Goal: Task Accomplishment & Management: Complete application form

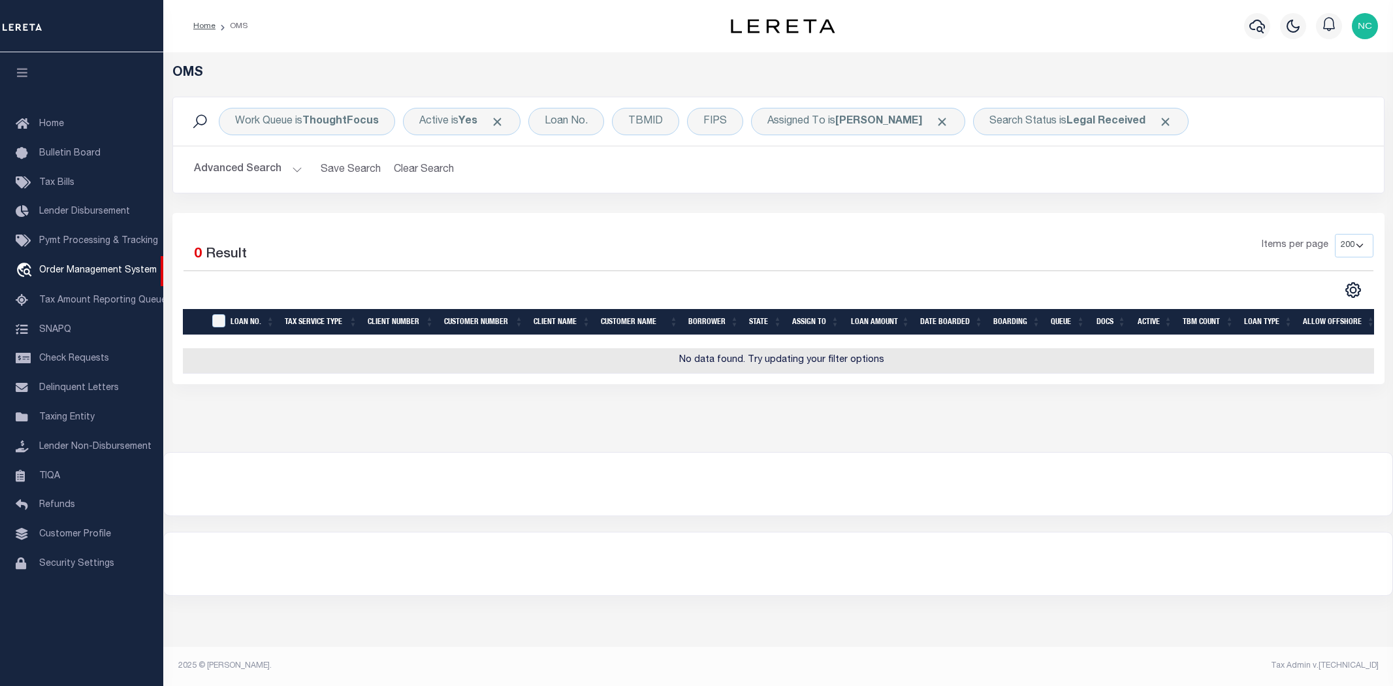
select select "200"
click at [949, 120] on span "Click to Remove" at bounding box center [942, 122] width 14 height 14
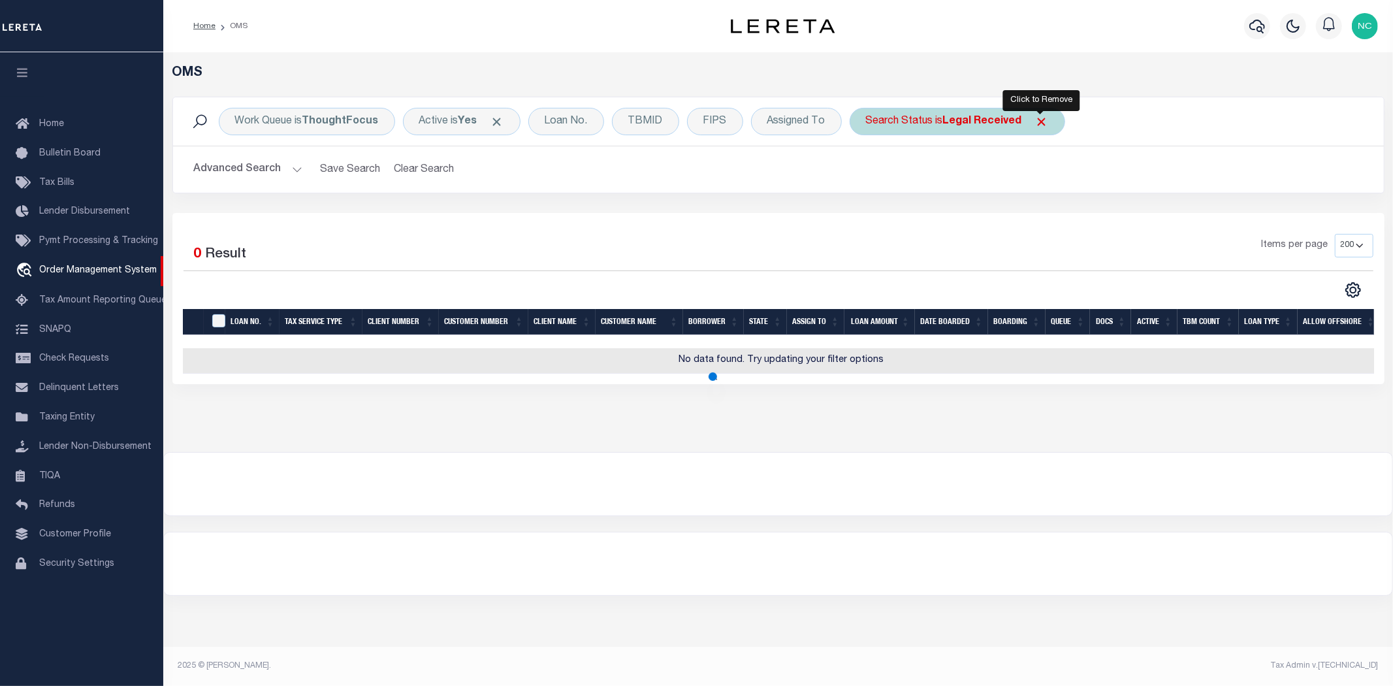
click at [1040, 120] on span "Click to Remove" at bounding box center [1042, 122] width 14 height 14
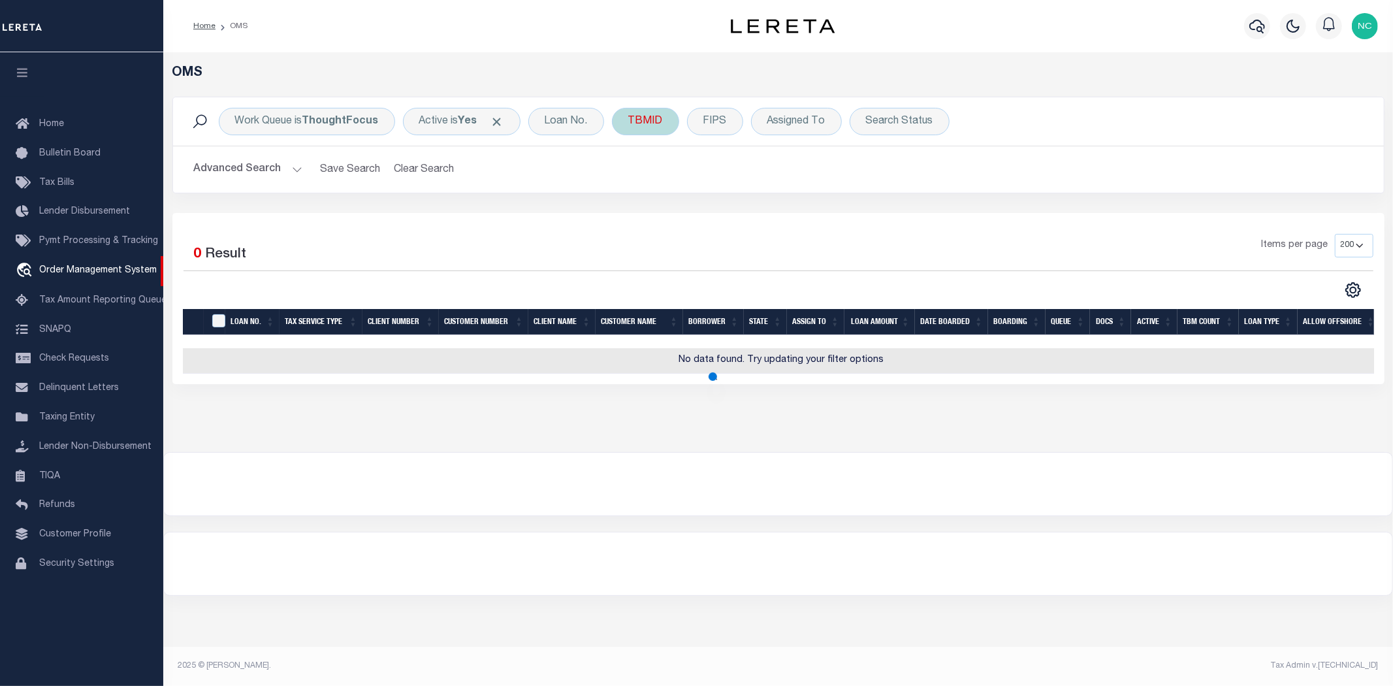
click at [649, 125] on div "TBMID" at bounding box center [645, 121] width 67 height 27
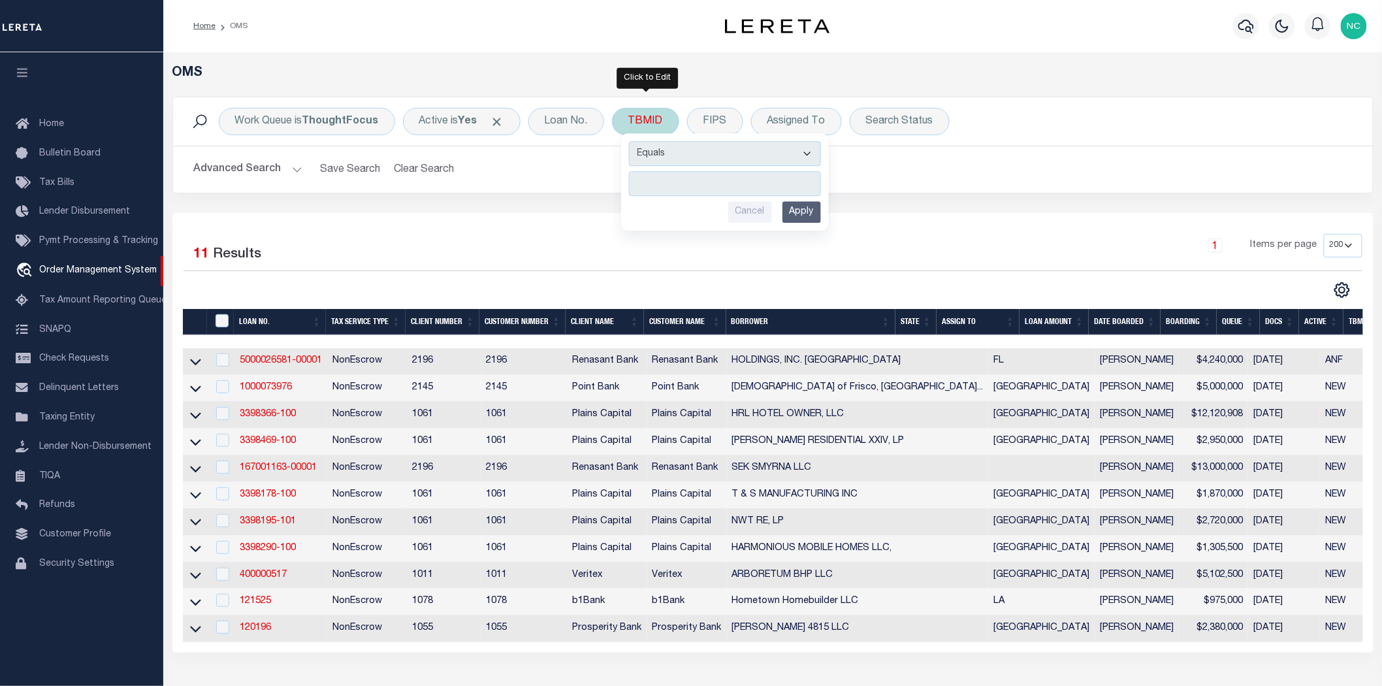
click at [682, 179] on input "number" at bounding box center [725, 180] width 192 height 25
type input "3517391"
click at [792, 208] on input "Apply" at bounding box center [801, 209] width 39 height 22
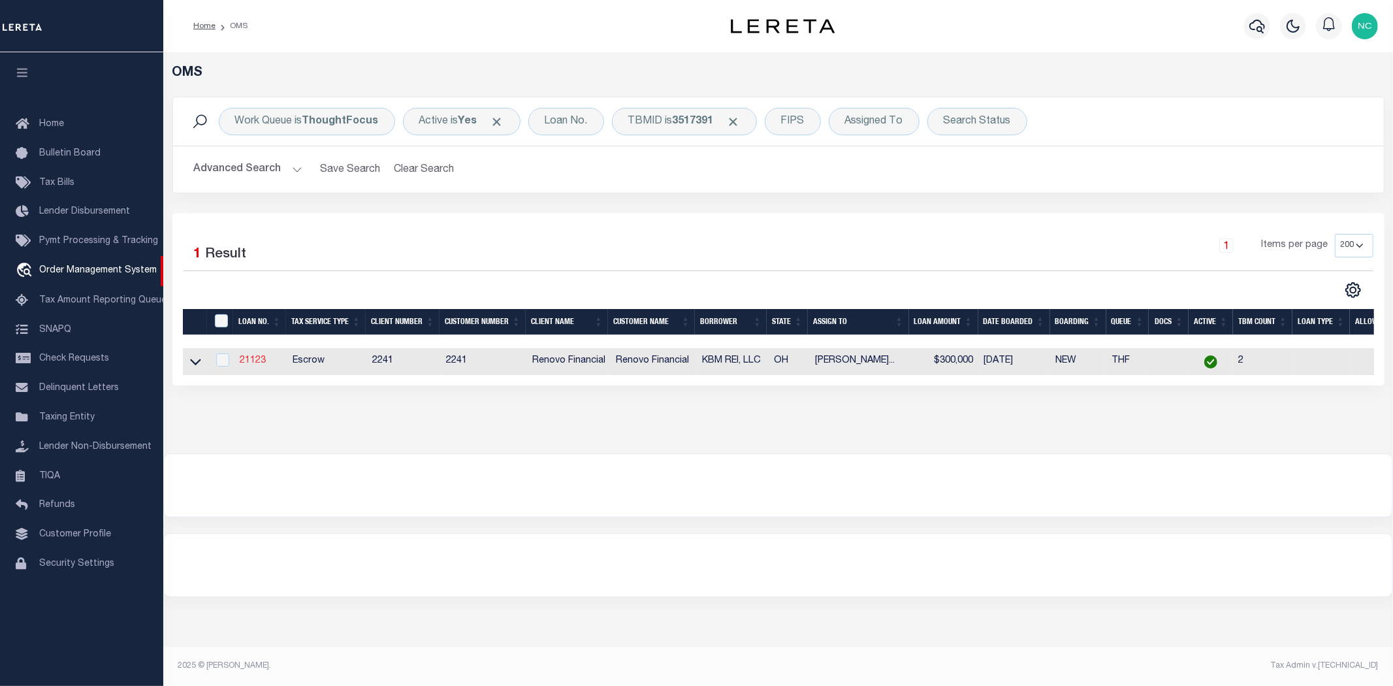
click at [260, 364] on link "21123" at bounding box center [253, 360] width 26 height 9
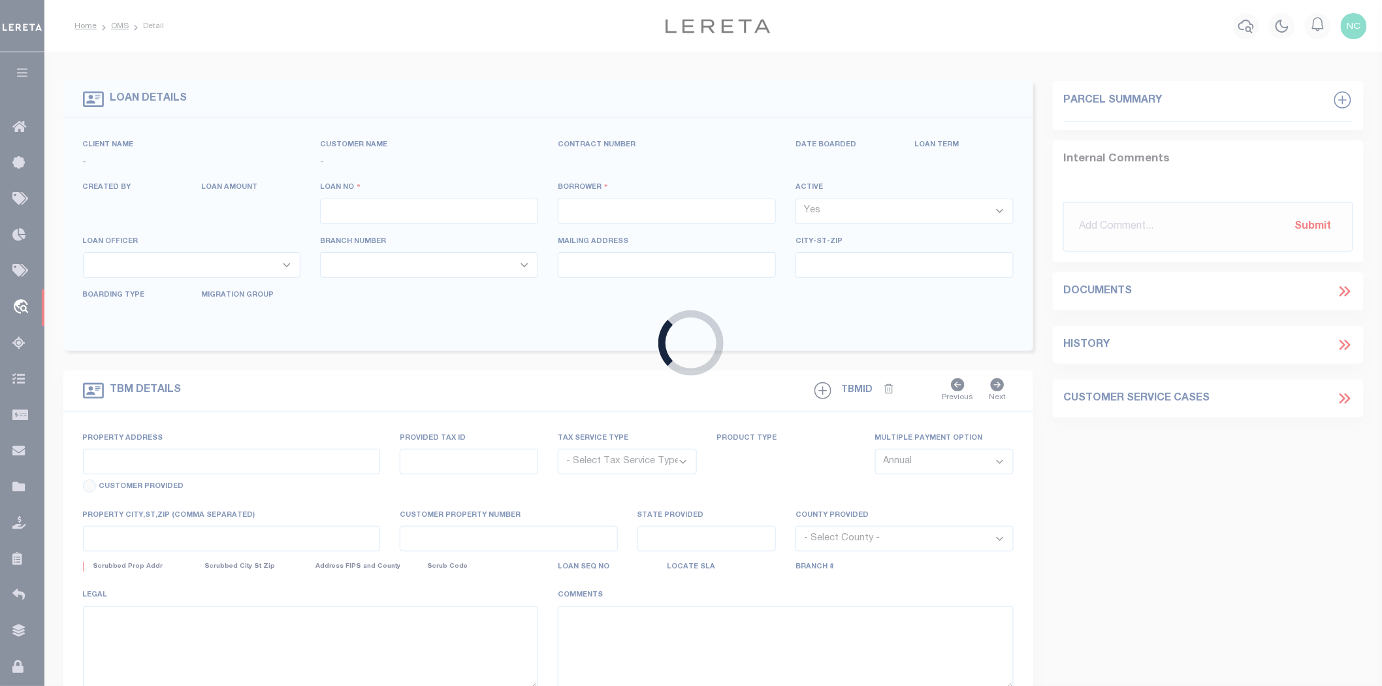
type input "21123"
type input "KBM REI, LLC"
select select
type input "[STREET_ADDRESS]"
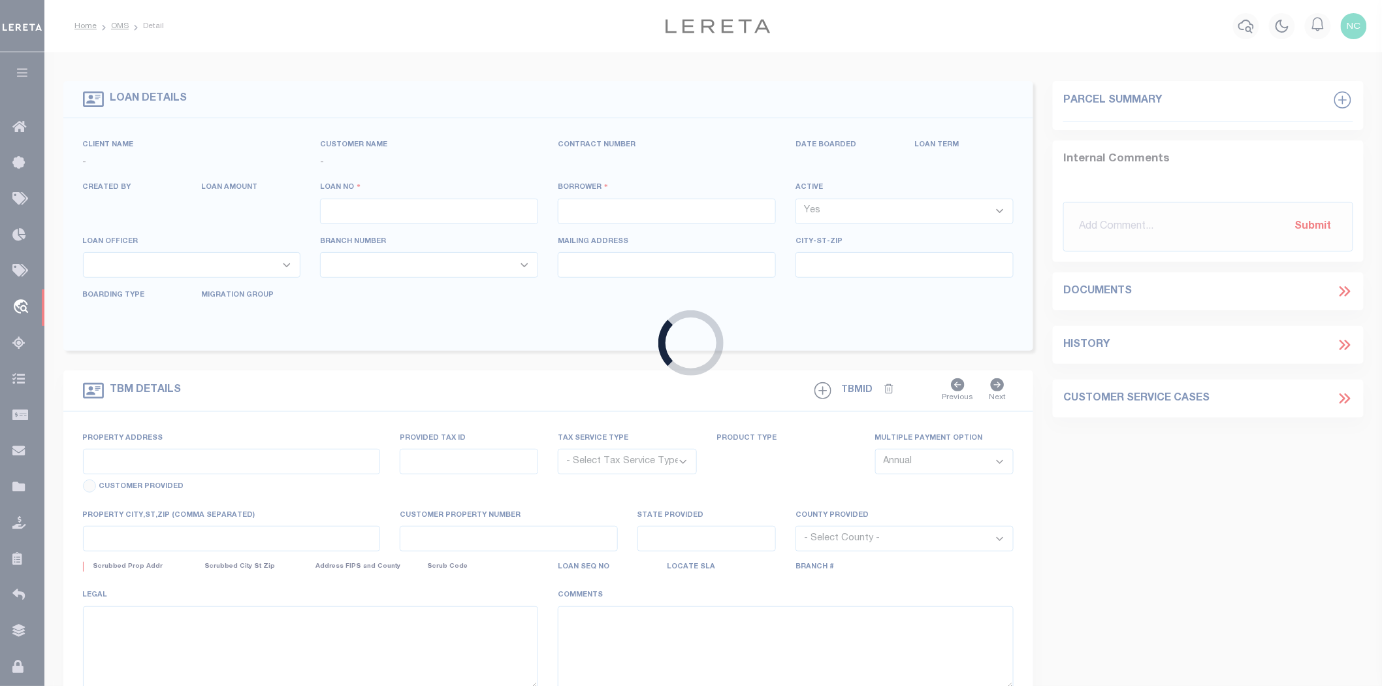
type input "[GEOGRAPHIC_DATA]"
select select "400"
select select "Escrow"
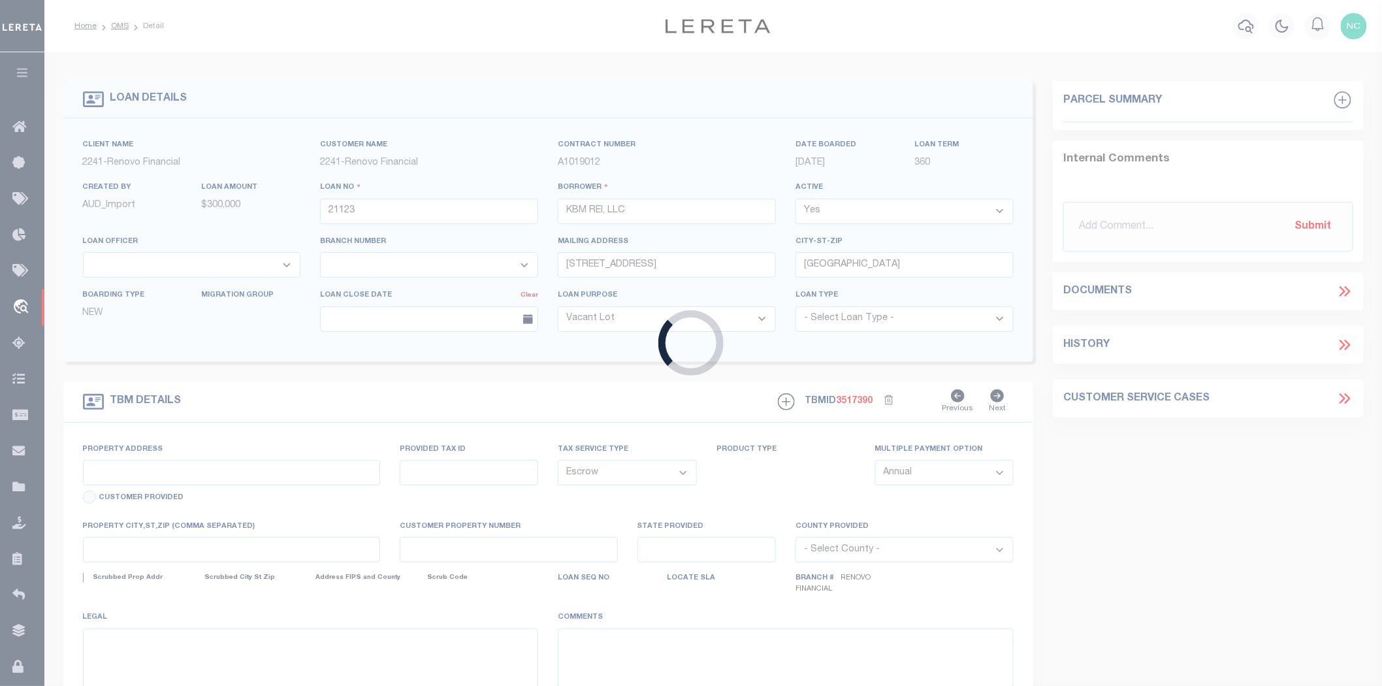
type input "[STREET_ADDRESS]"
select select
type input "[GEOGRAPHIC_DATA]"
type input "a0kUS00000D9RUY"
type input "OH"
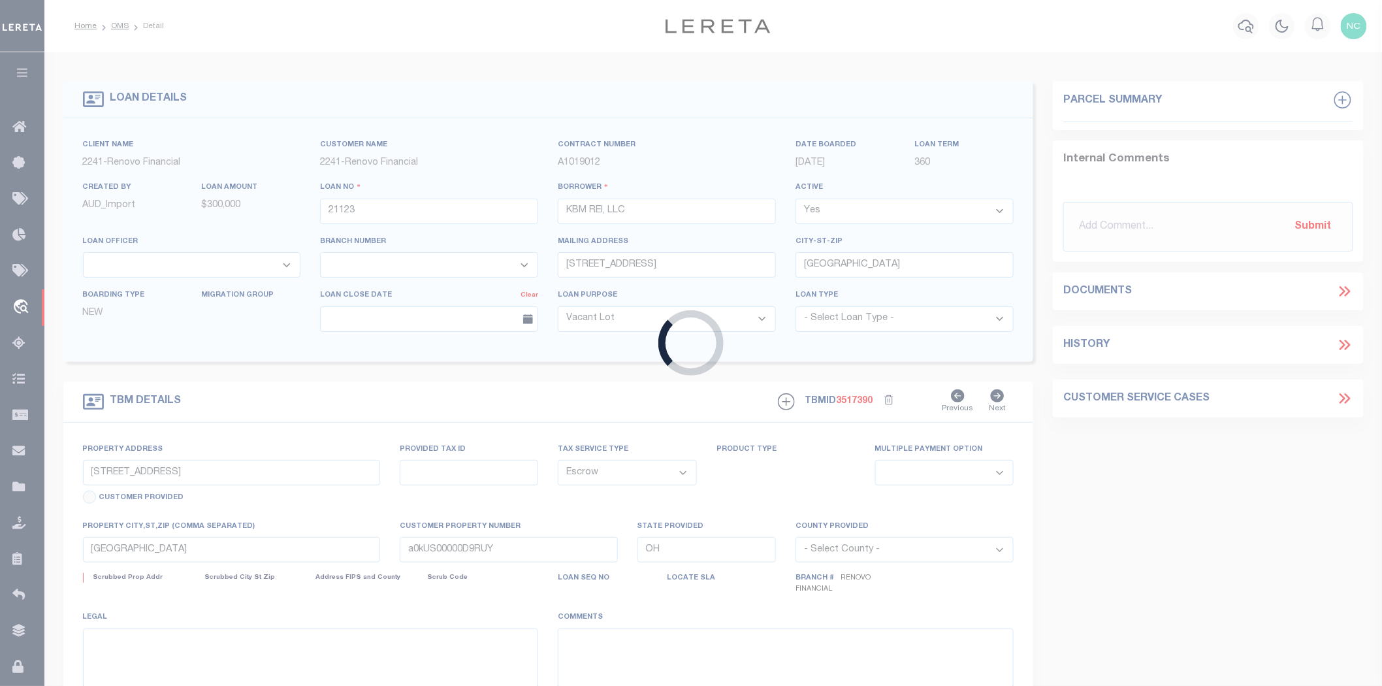
select select
type textarea "LEGAL REQUIRED"
select select "164194"
select select "25066"
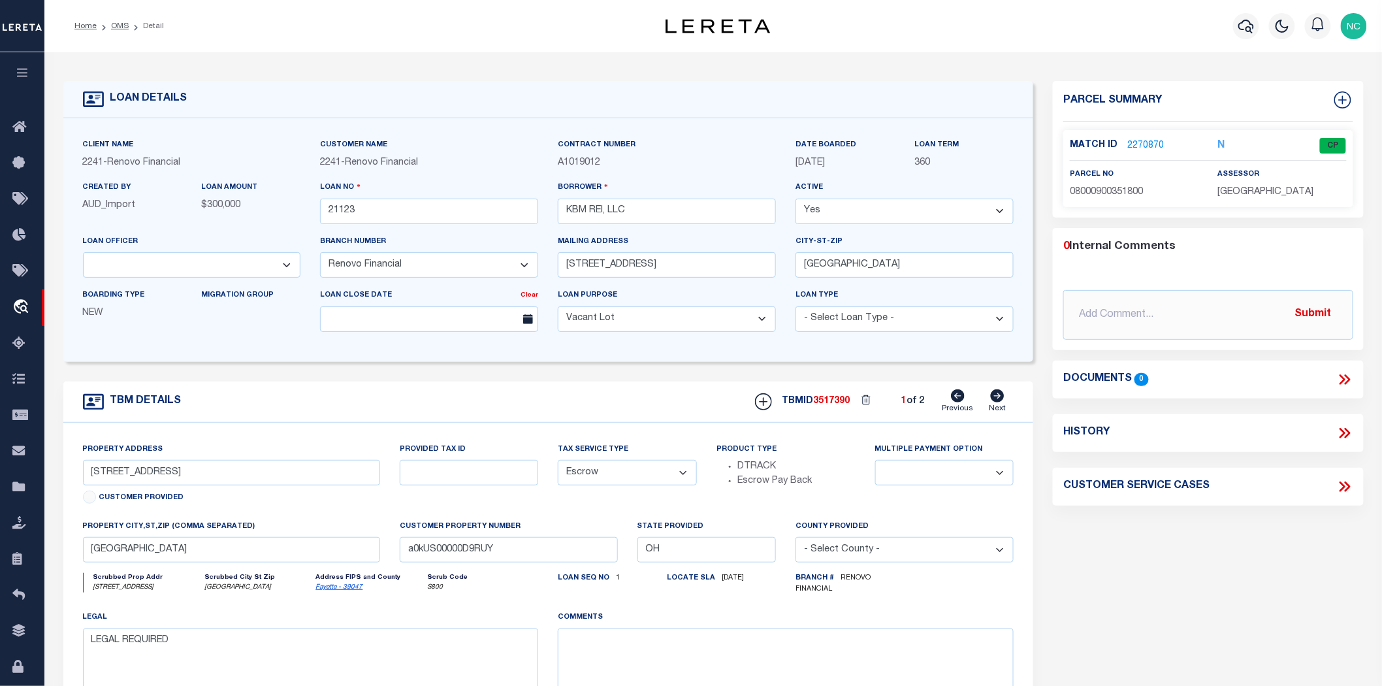
click at [1146, 144] on link "2270870" at bounding box center [1145, 146] width 37 height 14
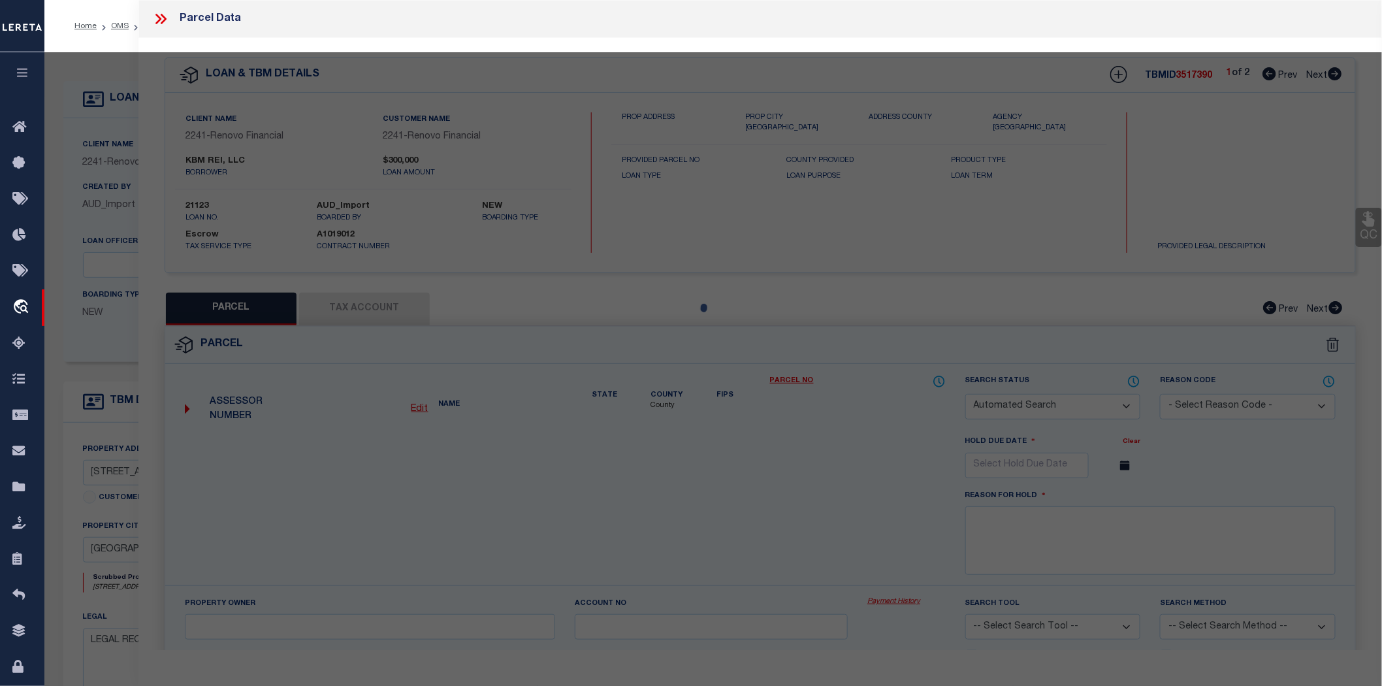
checkbox input "false"
select select "CP"
type input "[PERSON_NAME]"
select select "ATL"
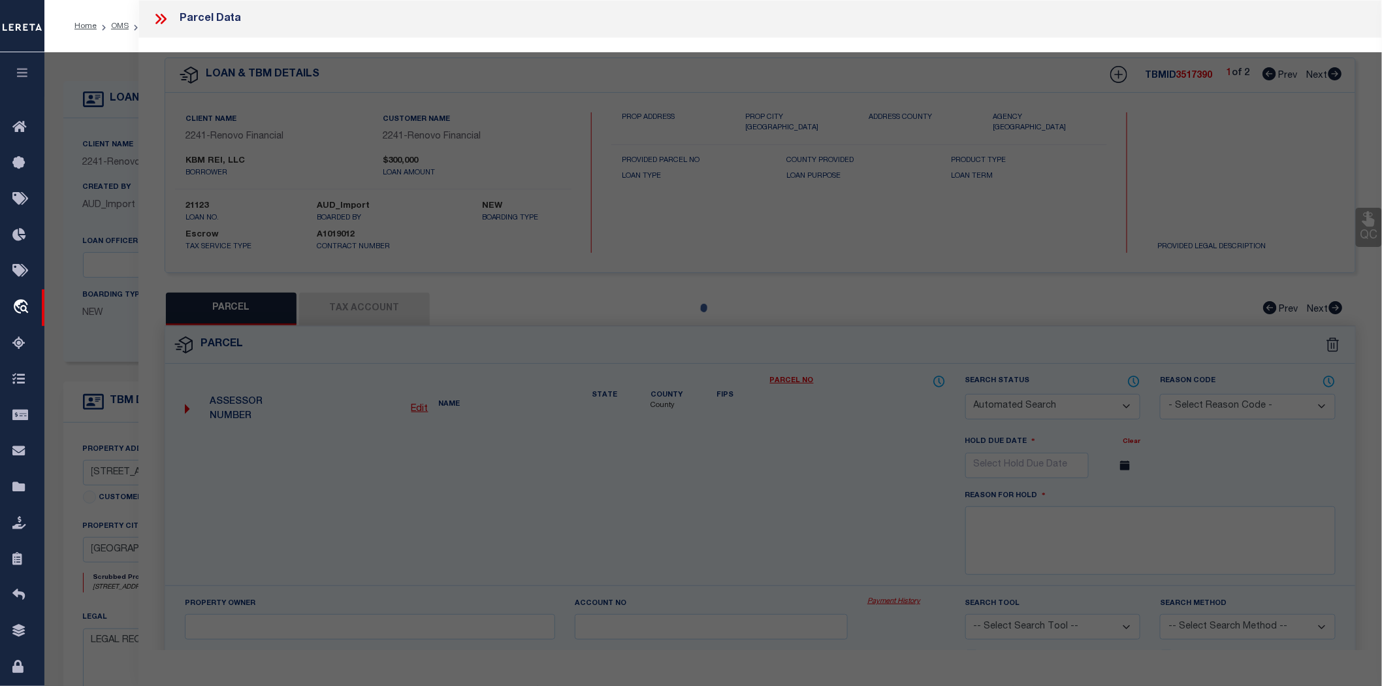
select select "ADD"
type input "[STREET_ADDRESS]"
checkbox input "false"
type input "[GEOGRAPHIC_DATA]"
type textarea "[PERSON_NAME] 50X180"
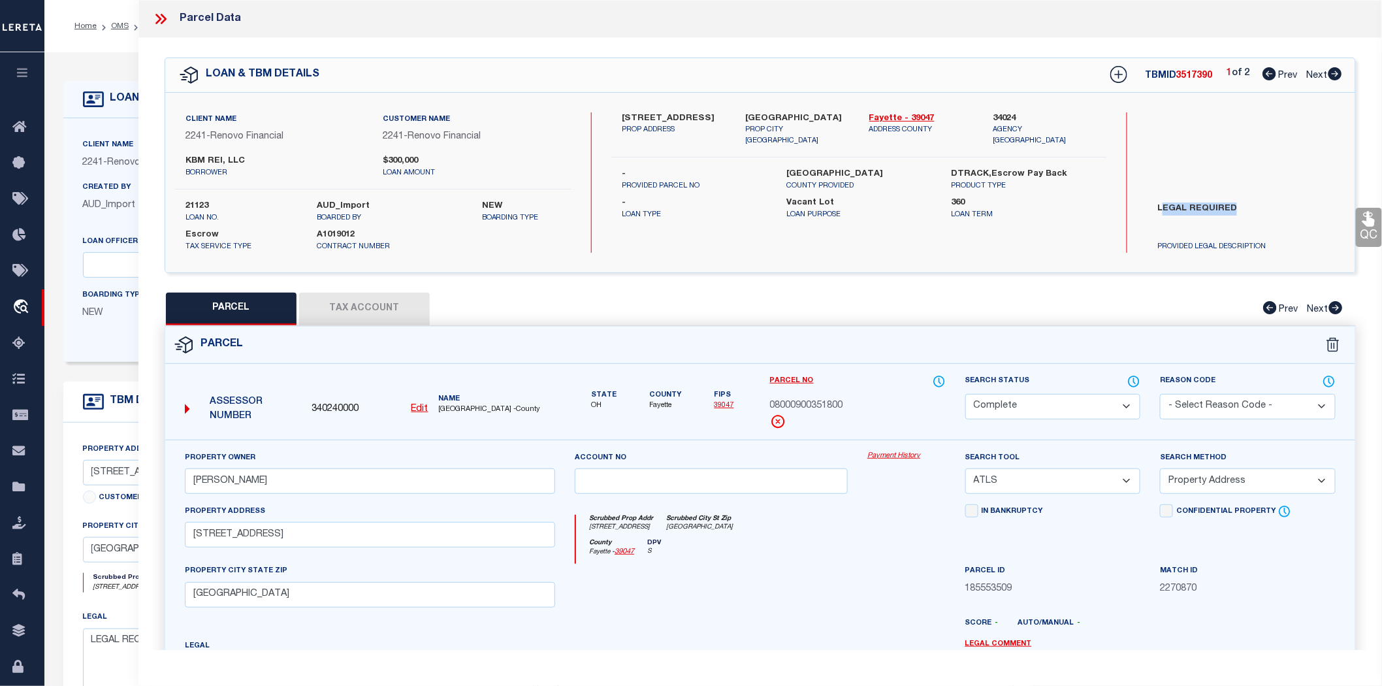
drag, startPoint x: 1160, startPoint y: 207, endPoint x: 1232, endPoint y: 205, distance: 72.5
click at [1232, 205] on label "LEGAL REQUIRED" at bounding box center [1246, 221] width 197 height 39
click at [1338, 72] on icon at bounding box center [1335, 73] width 14 height 13
select select "AS"
select select
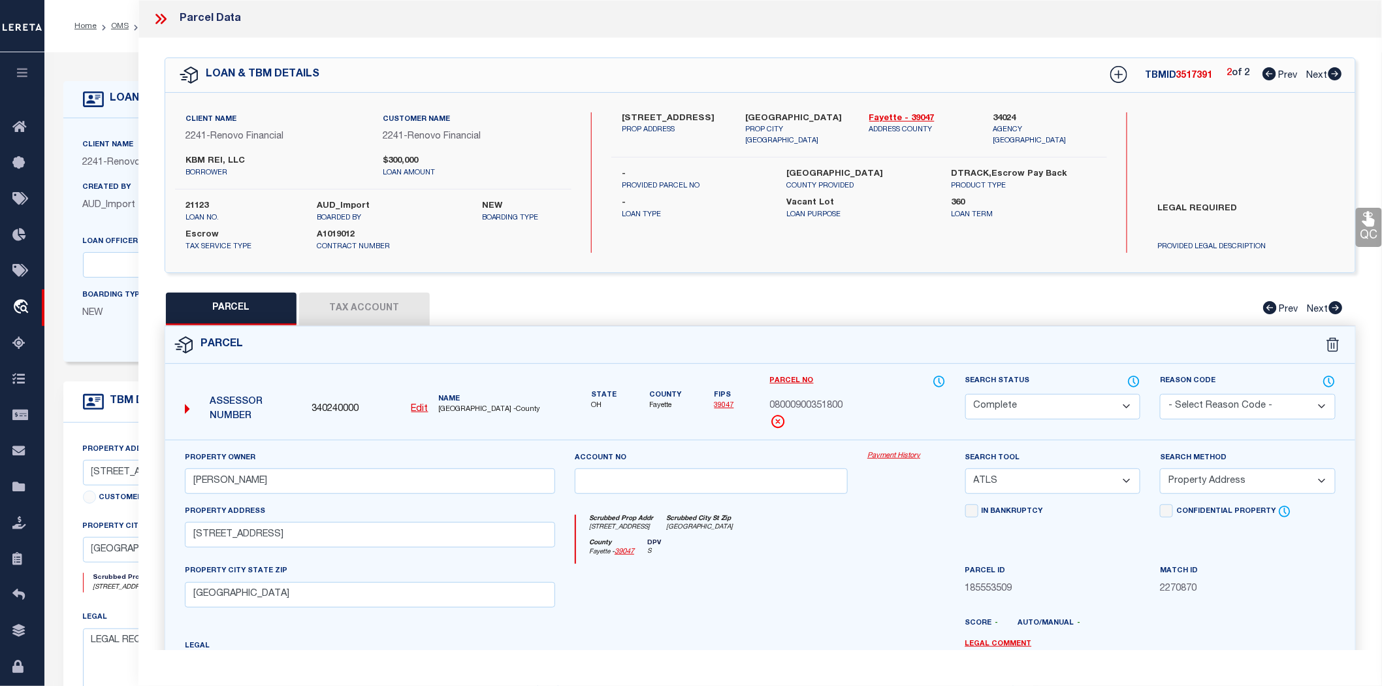
select select
checkbox input "false"
select select "ND"
checkbox input "false"
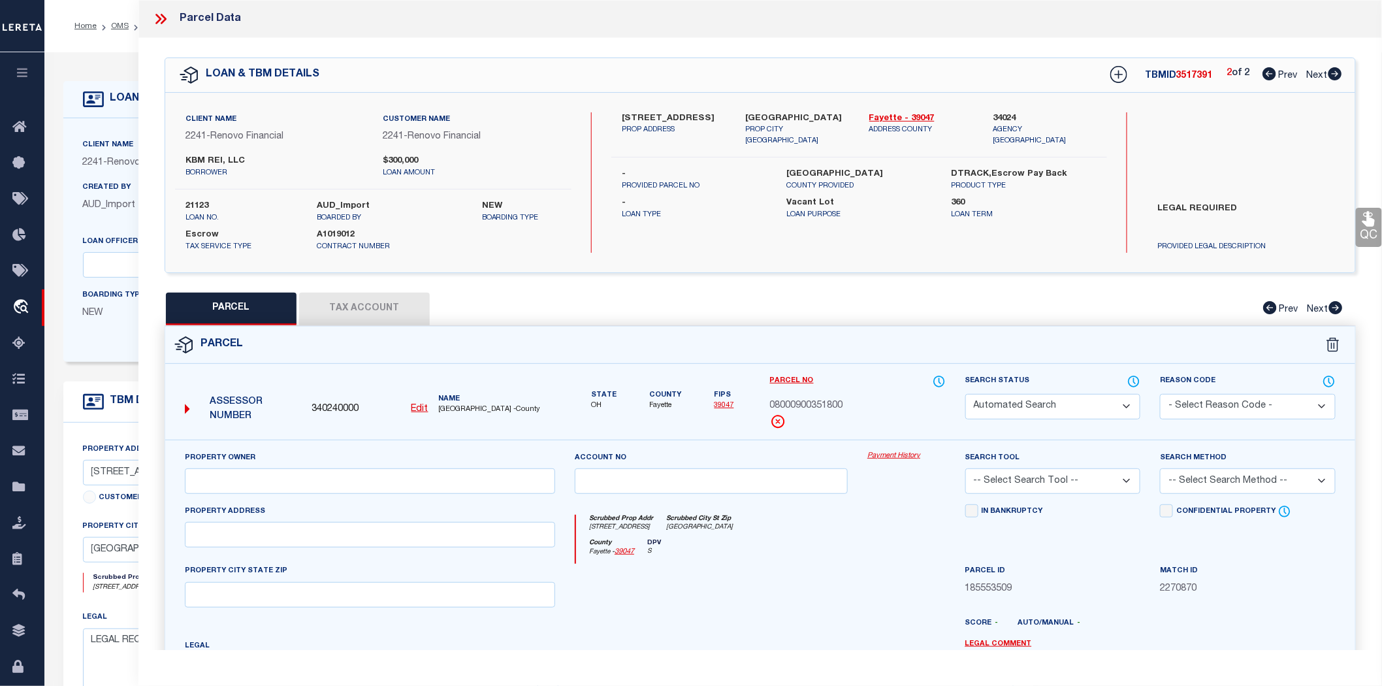
type textarea "LEGAL REQUIRED"
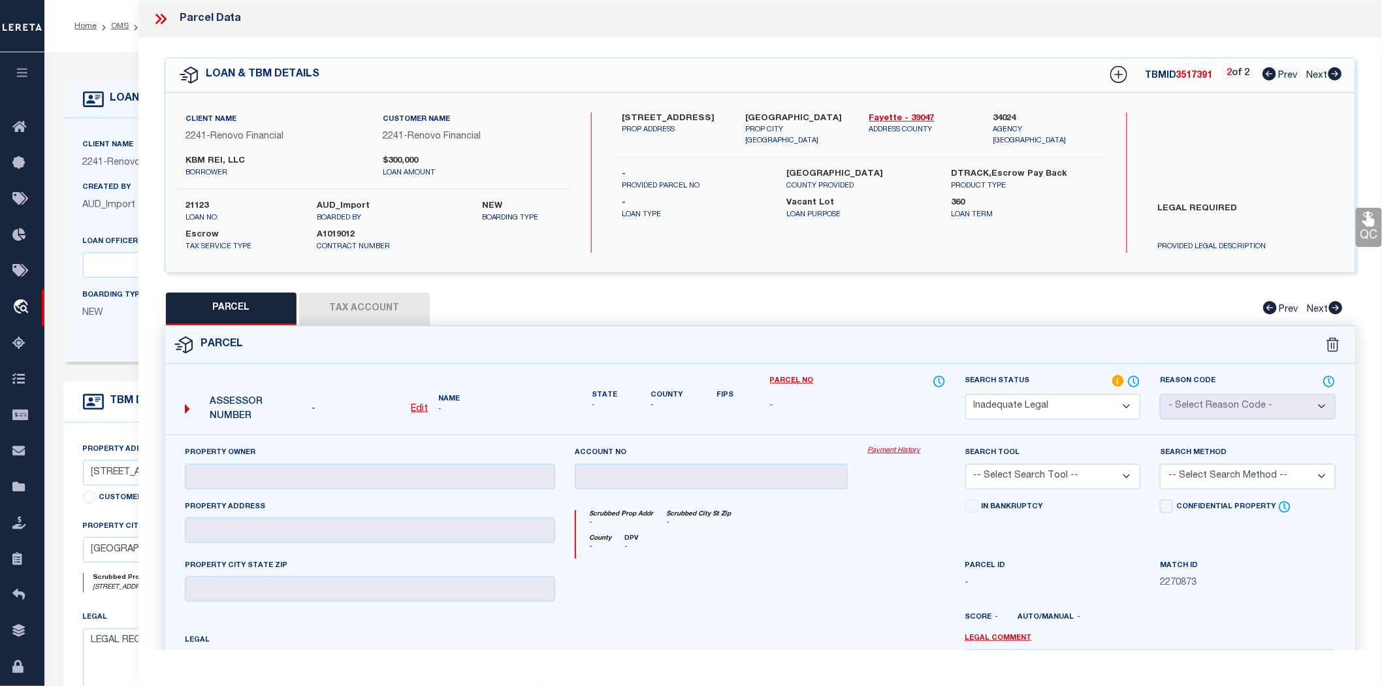
click at [1265, 69] on icon at bounding box center [1269, 73] width 14 height 13
select select "AS"
checkbox input "false"
select select "CP"
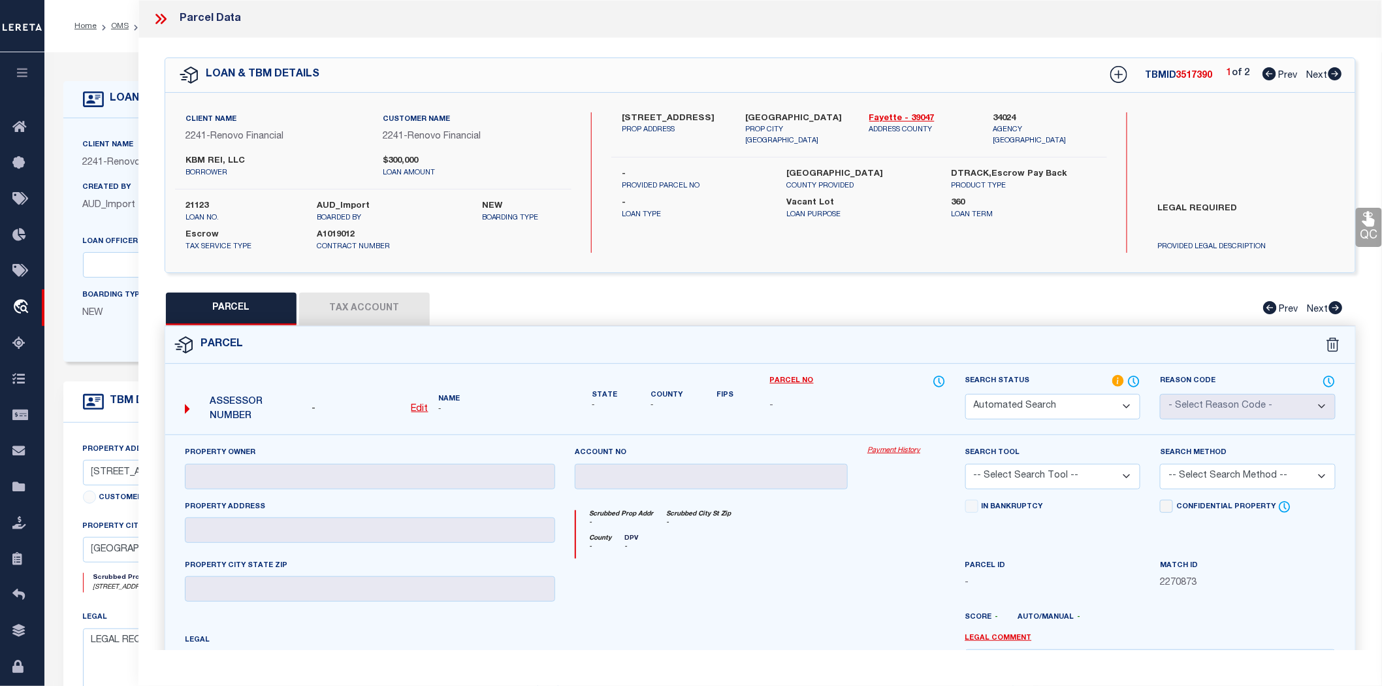
type input "[PERSON_NAME]"
select select "ATL"
select select "ADD"
type input "[STREET_ADDRESS]"
checkbox input "false"
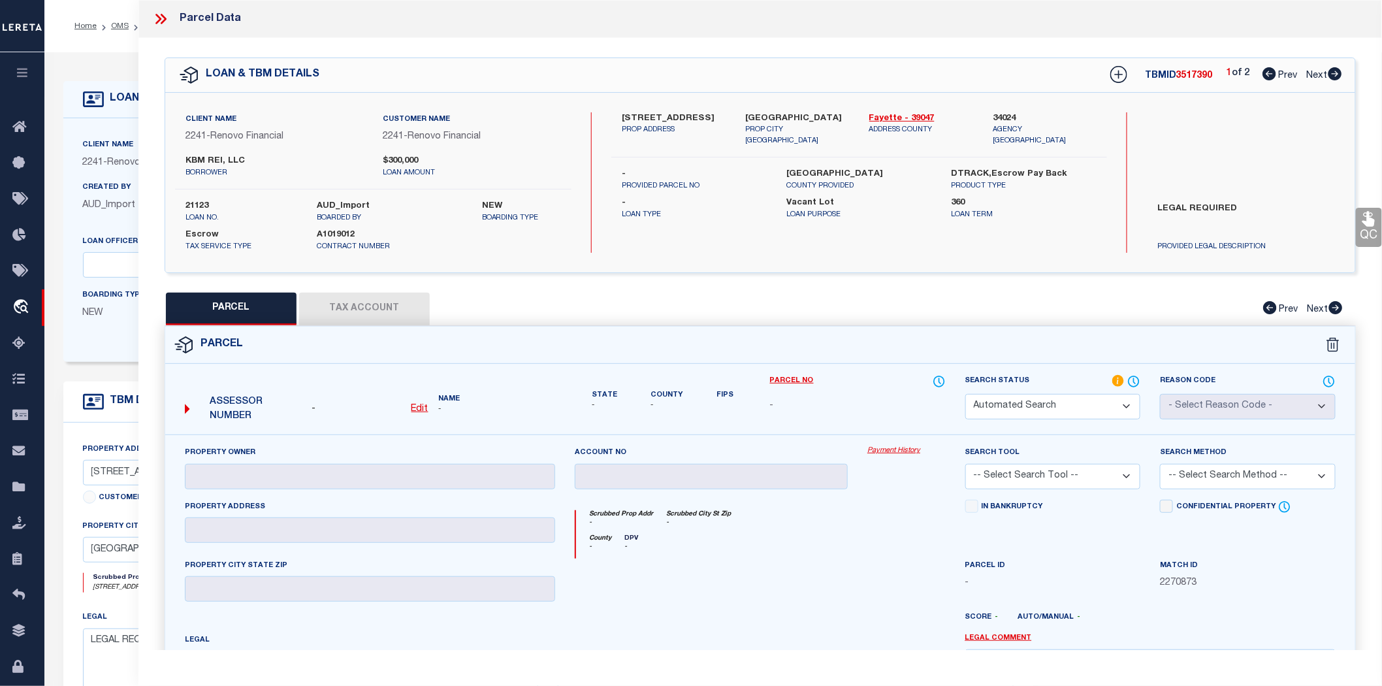
type input "[GEOGRAPHIC_DATA]"
type textarea "[PERSON_NAME] 50X180"
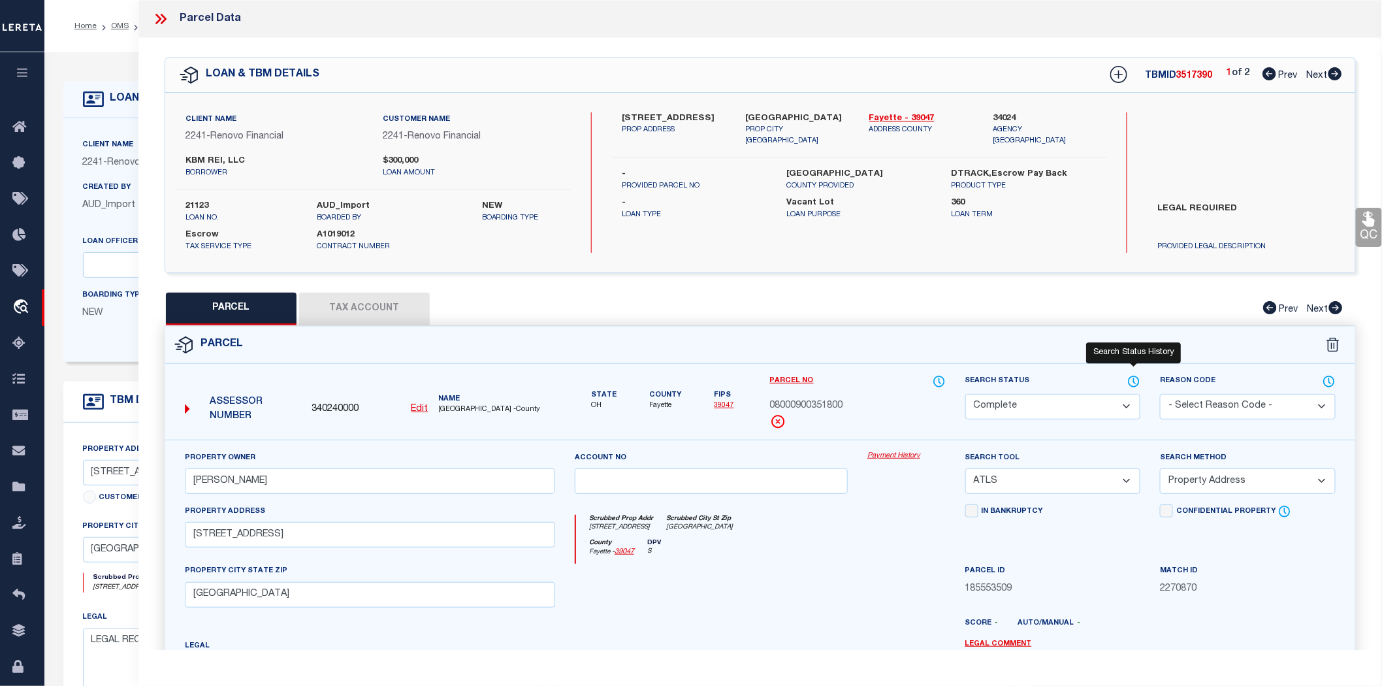
click at [1137, 379] on icon at bounding box center [1133, 381] width 13 height 14
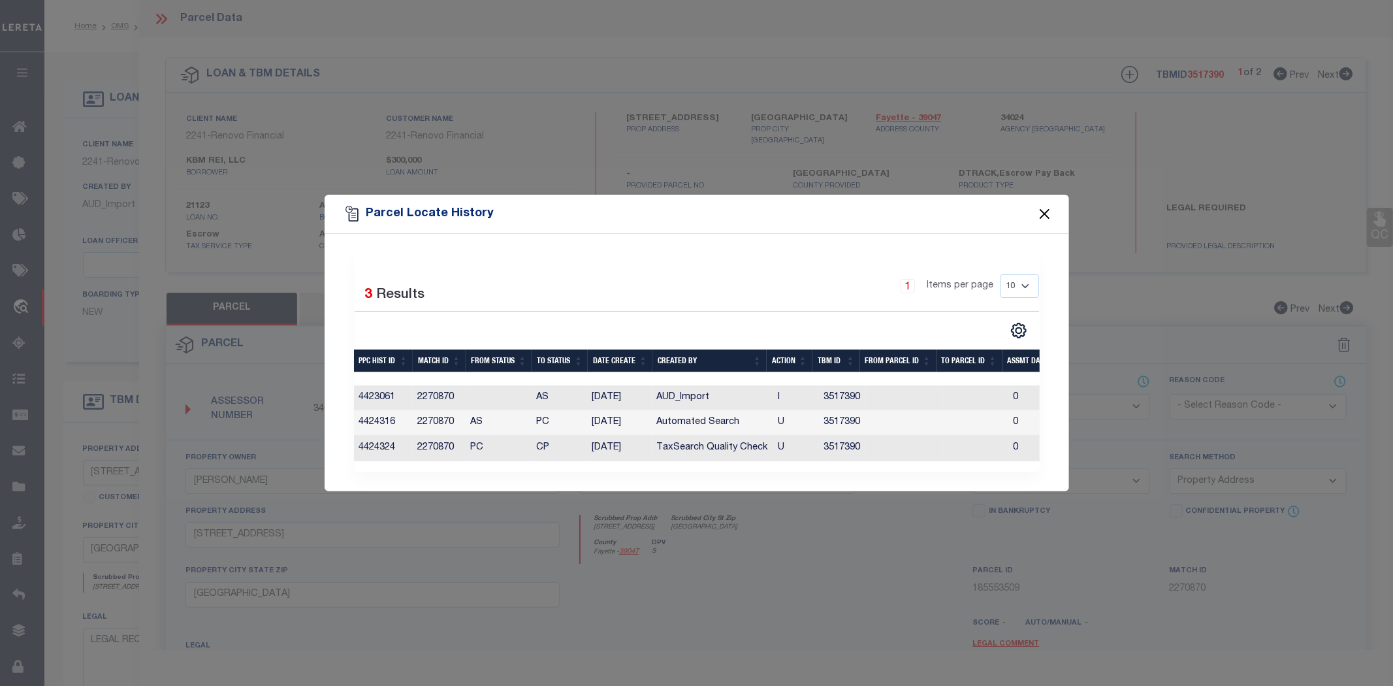
click at [1045, 210] on button "Close" at bounding box center [1044, 214] width 17 height 17
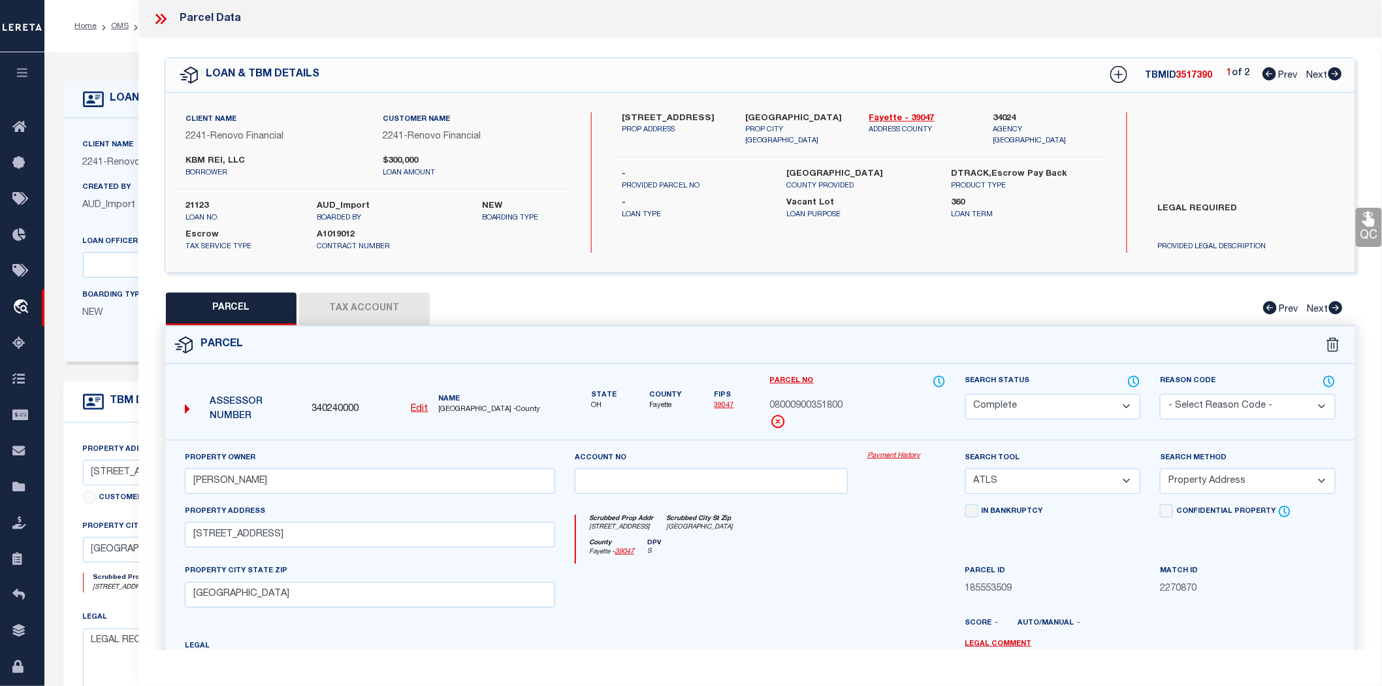
click at [1336, 72] on icon at bounding box center [1335, 73] width 14 height 13
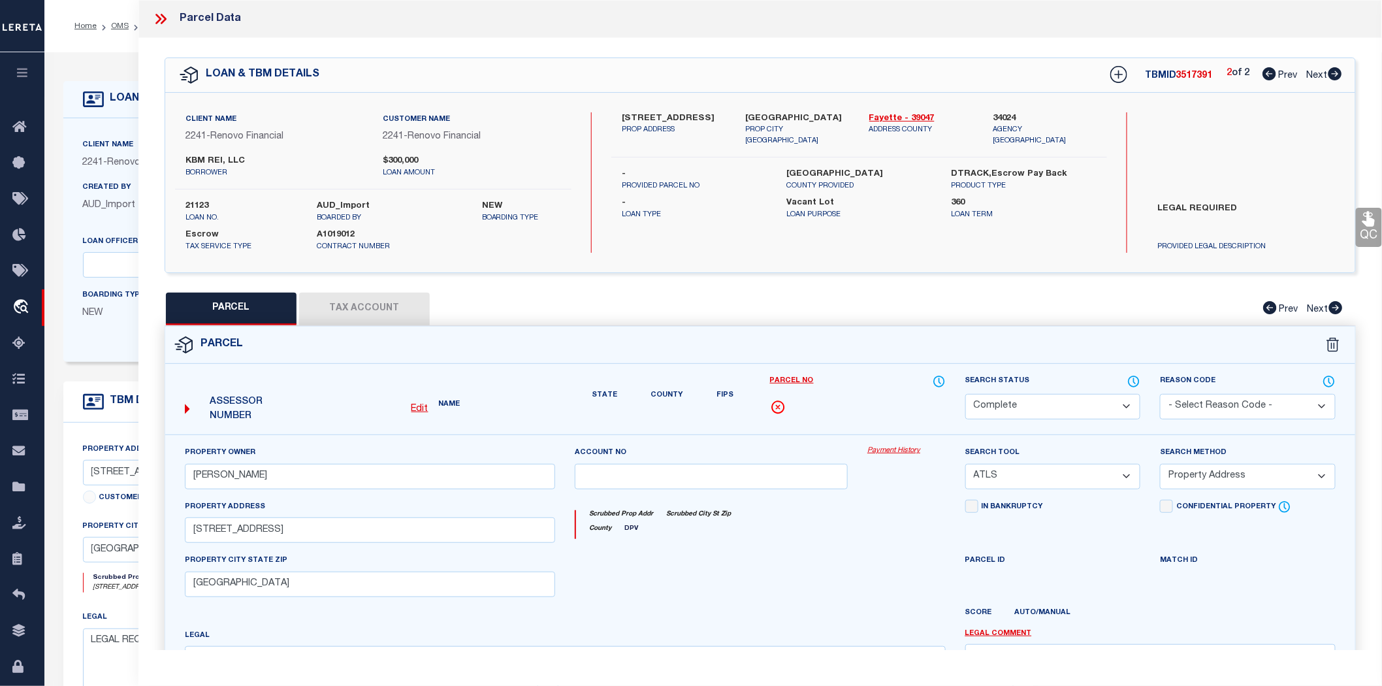
select select "AS"
select select
checkbox input "false"
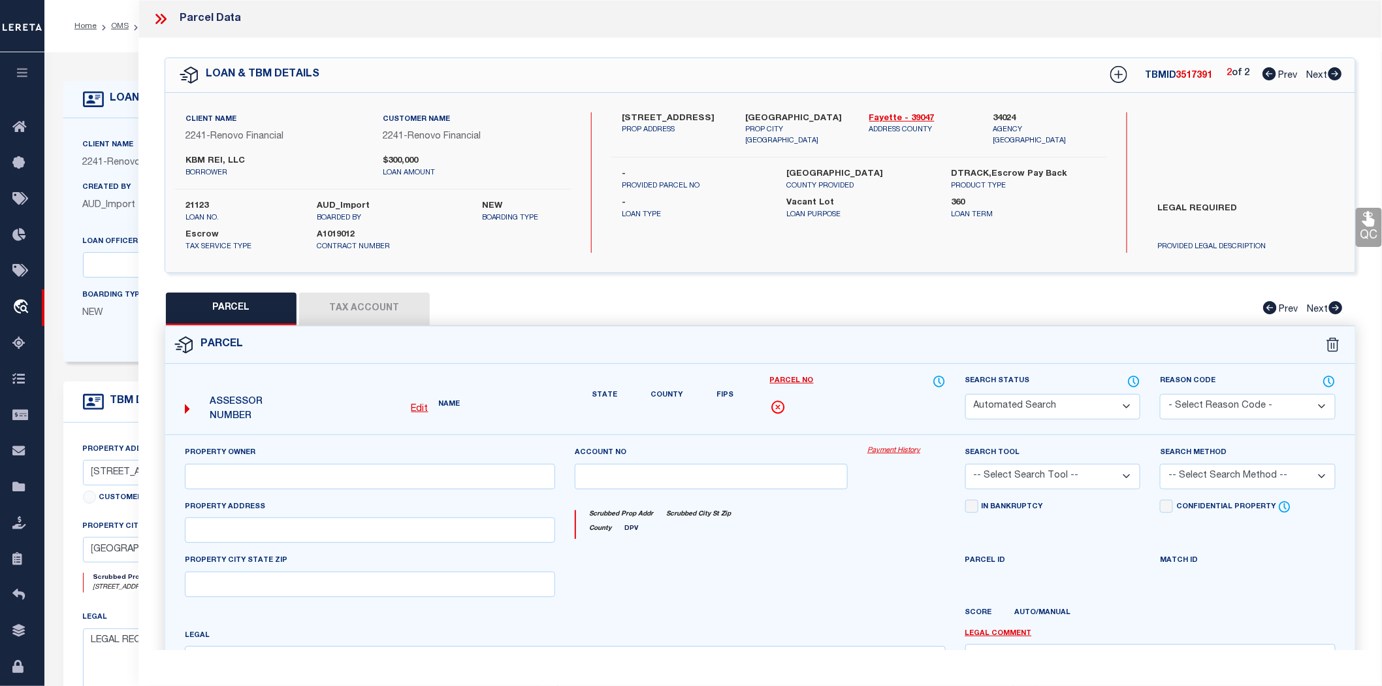
select select "ND"
checkbox input "false"
type textarea "LEGAL REQUIRED"
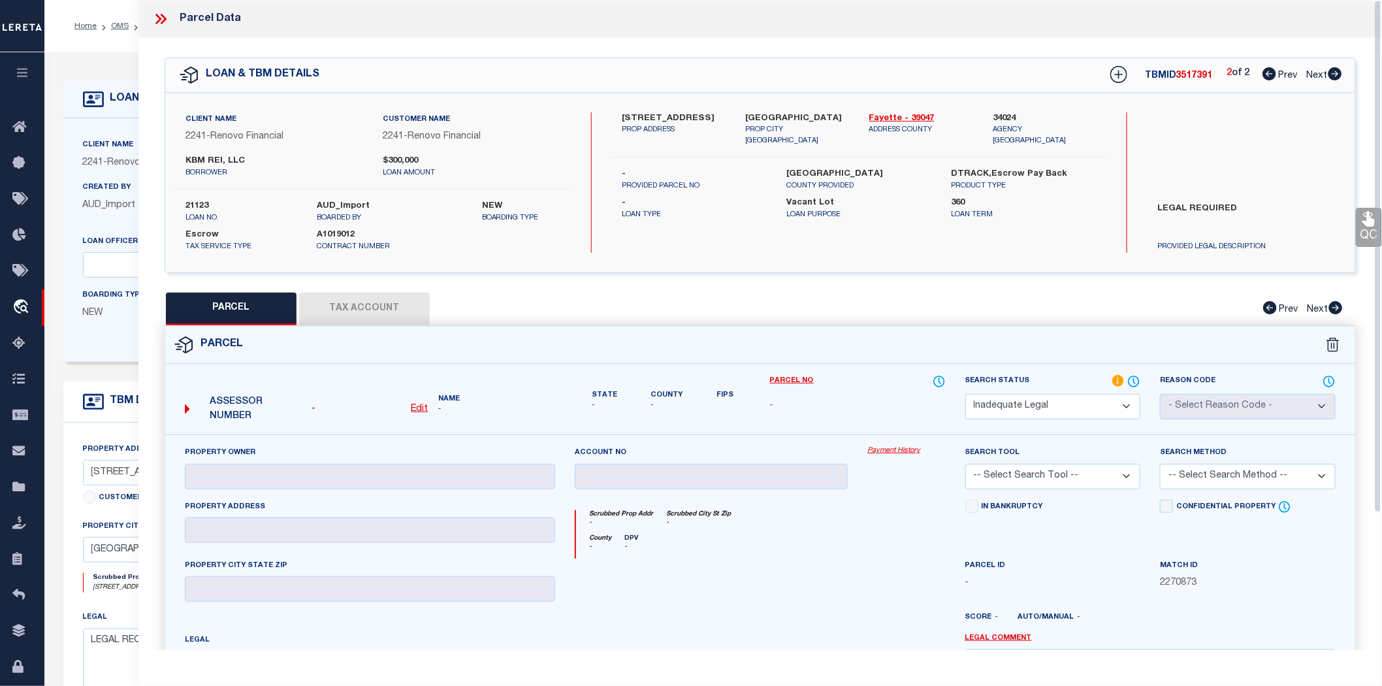
click at [152, 18] on icon at bounding box center [160, 18] width 17 height 17
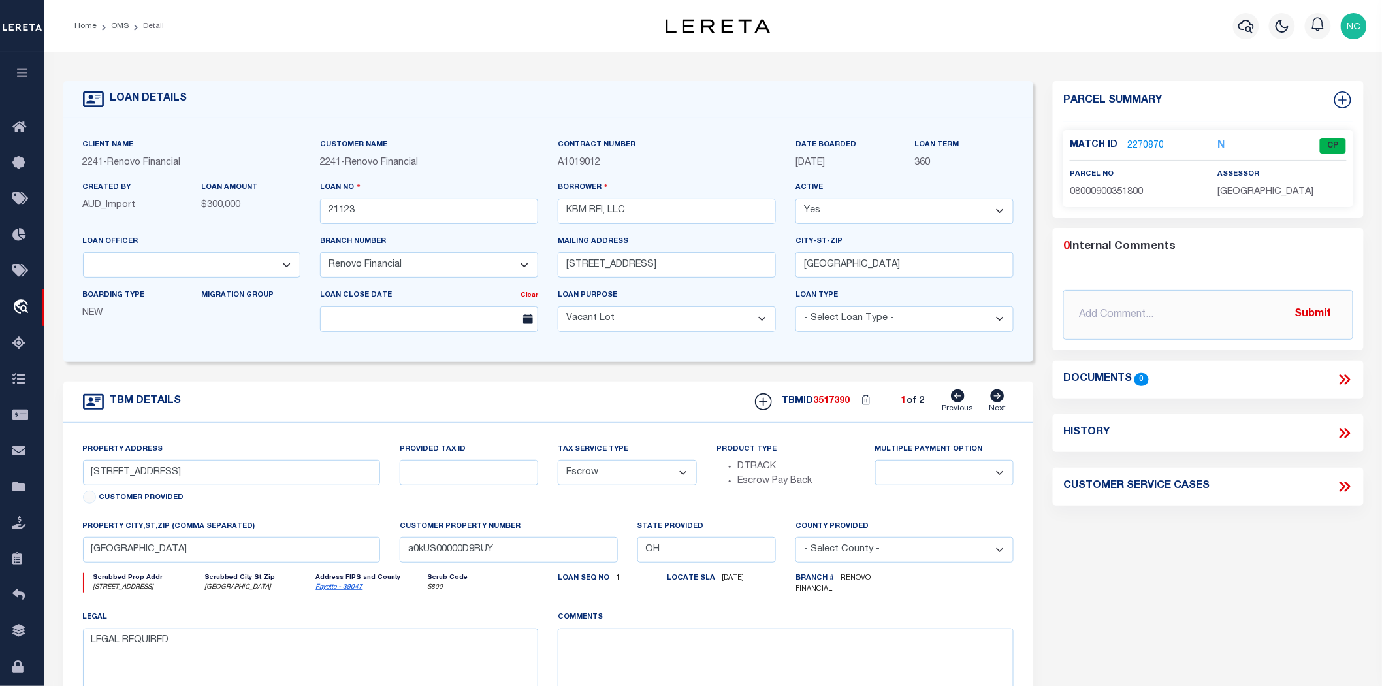
click at [112, 31] on li "OMS" at bounding box center [113, 26] width 32 height 12
click at [116, 27] on link "OMS" at bounding box center [120, 26] width 18 height 8
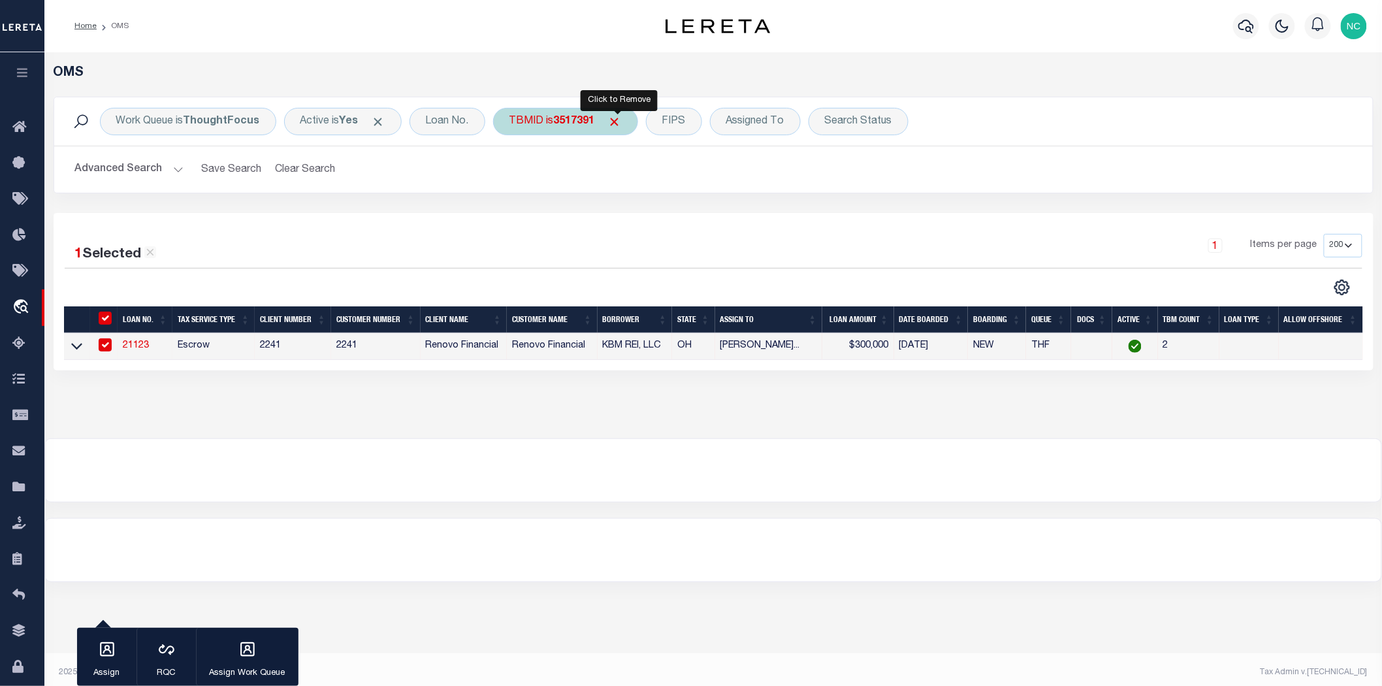
click at [617, 123] on span "Click to Remove" at bounding box center [615, 122] width 14 height 14
click at [532, 121] on div "TBMID" at bounding box center [526, 121] width 67 height 27
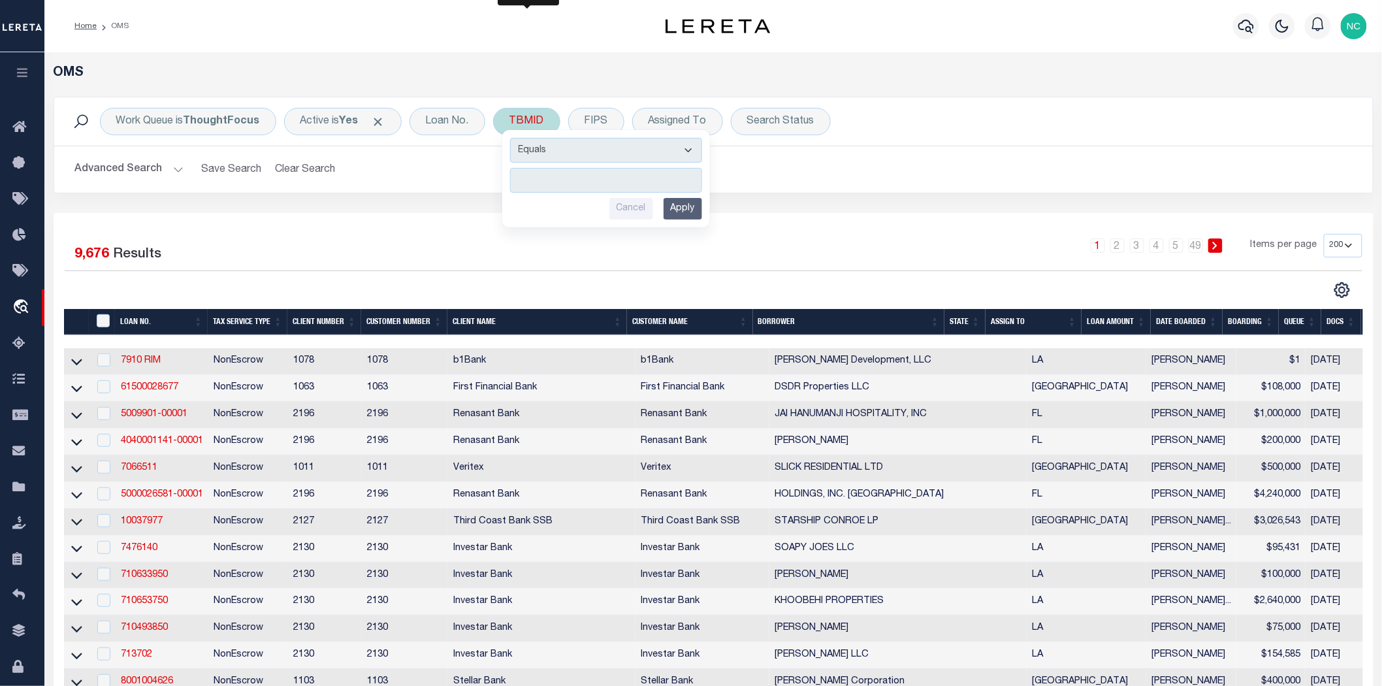
click at [554, 183] on input "number" at bounding box center [606, 180] width 192 height 25
type input "3517463"
click at [684, 212] on input "Apply" at bounding box center [683, 209] width 39 height 22
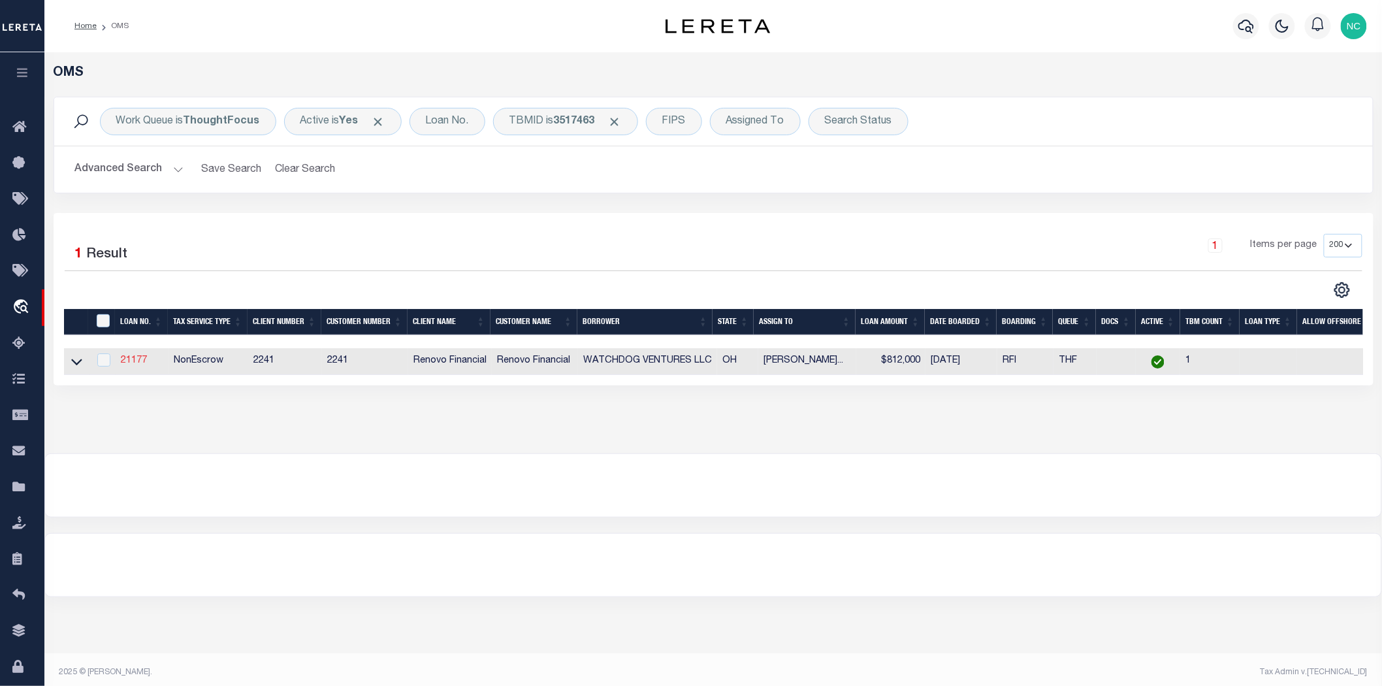
click at [129, 362] on link "21177" at bounding box center [134, 360] width 26 height 9
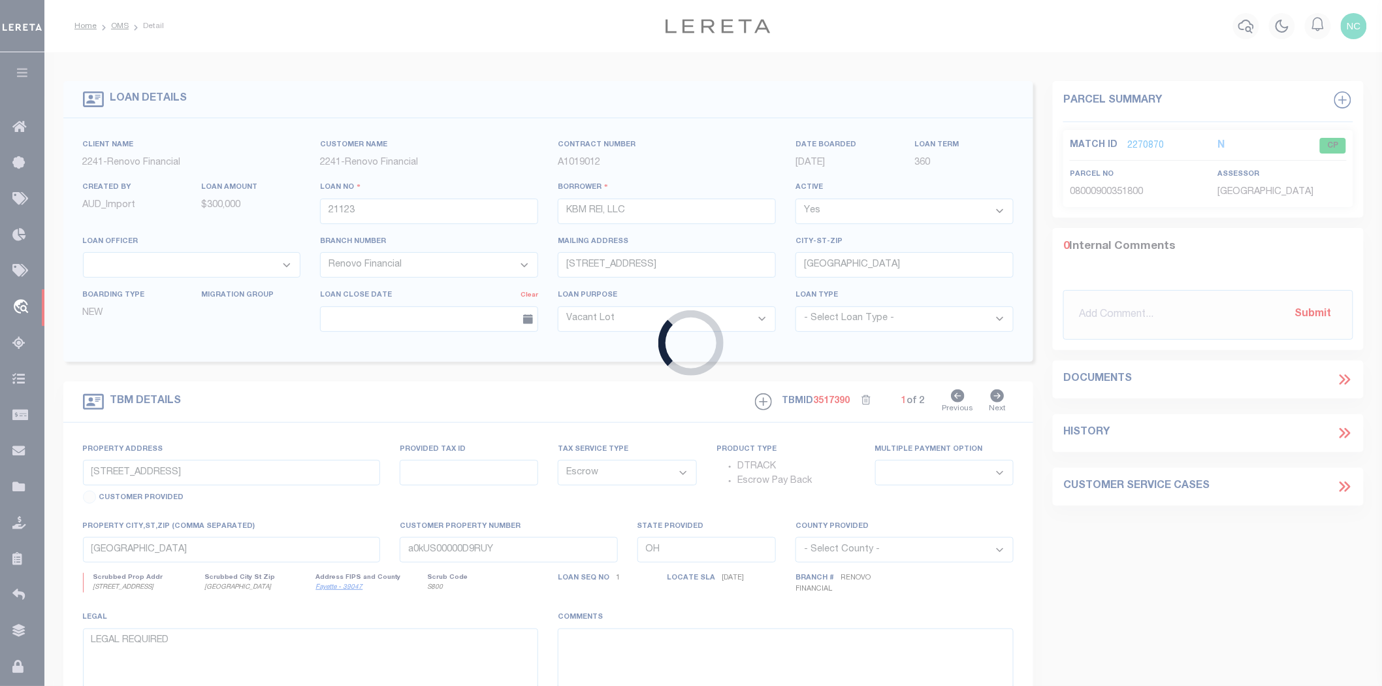
type input "21177"
type input "WATCHDOG VENTURES LLC"
type input "[STREET_ADDRESS]"
type input "BLCKLICK OH 43004"
select select "NonEscrow"
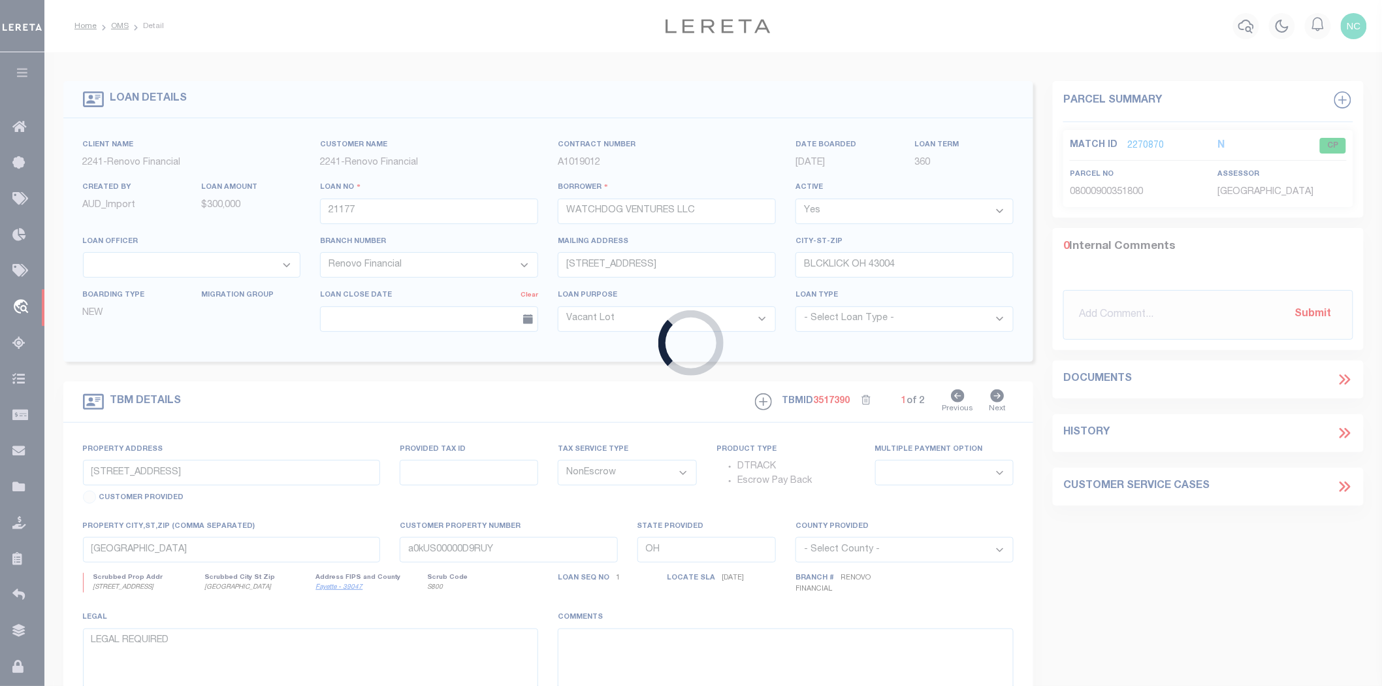
type input "[STREET_ADDRESS][PERSON_NAME]"
select select
type input "[GEOGRAPHIC_DATA]"
type input "a0kUS00000DH742"
select select
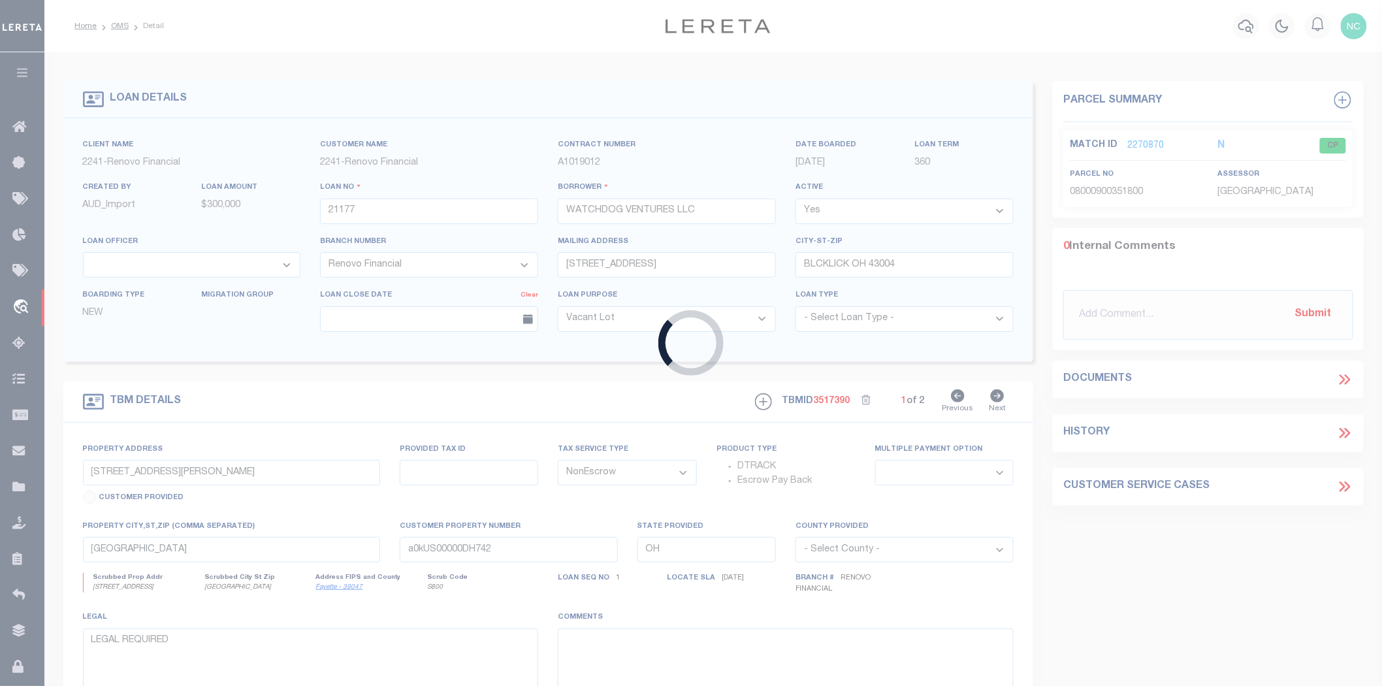
select select "25066"
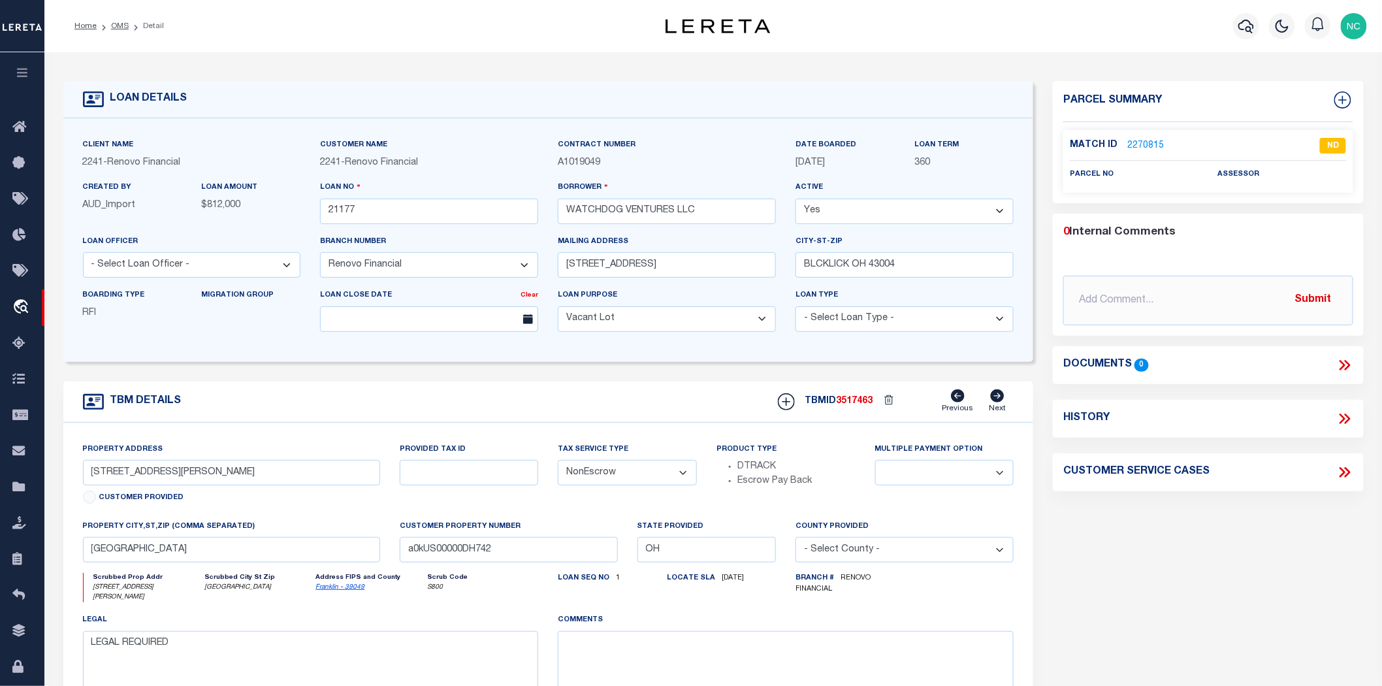
click at [1144, 142] on link "2270815" at bounding box center [1145, 146] width 37 height 14
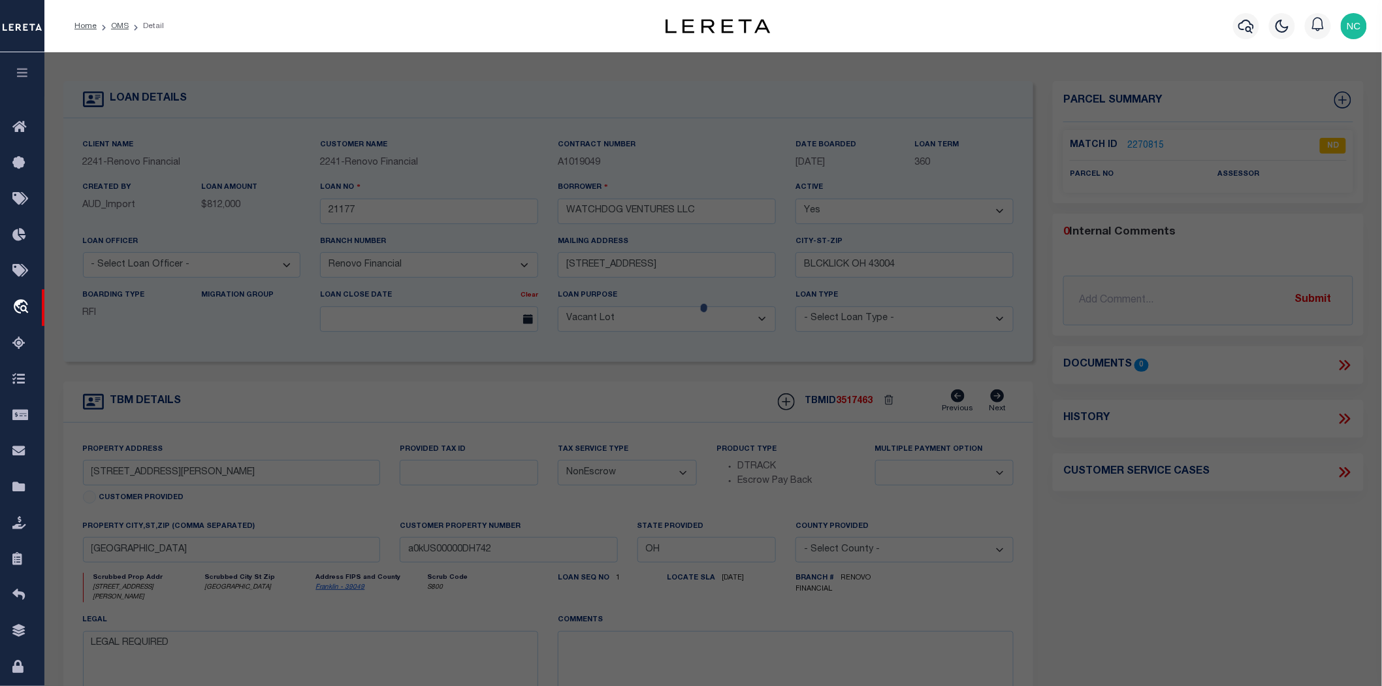
select select "AS"
checkbox input "false"
select select "ND"
checkbox input "false"
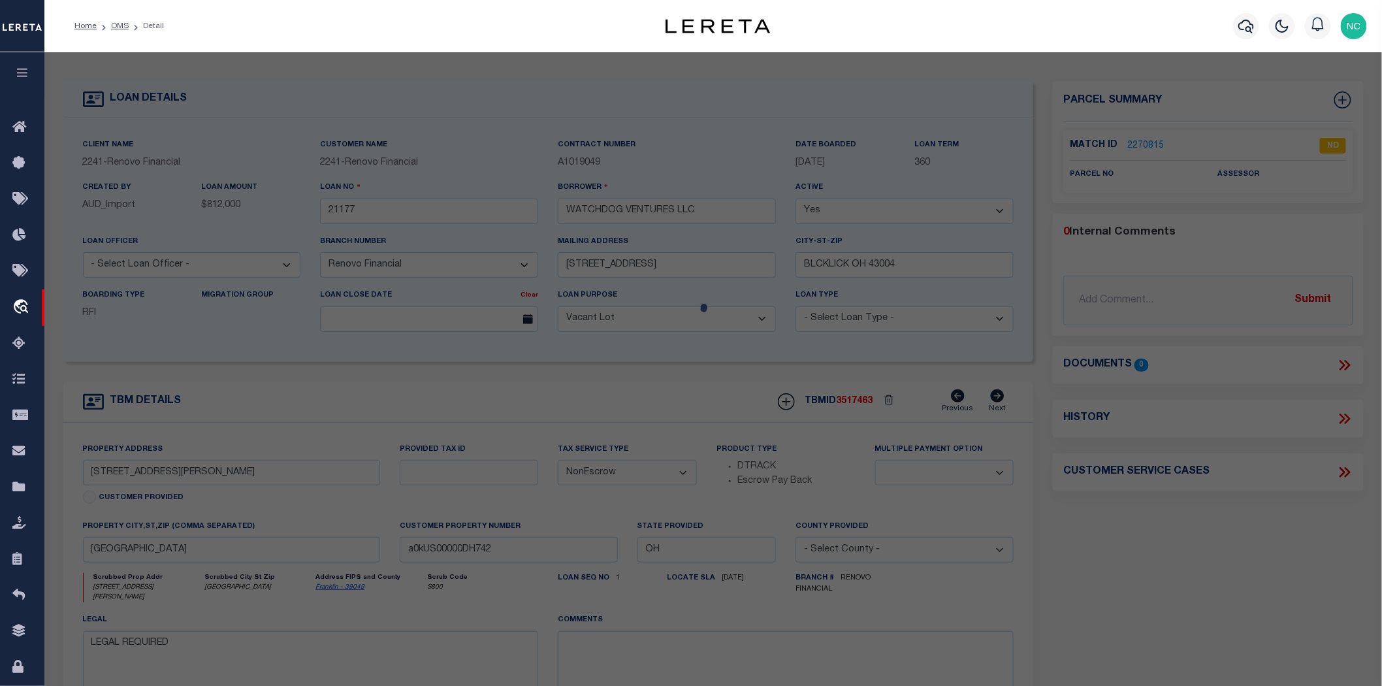
type textarea "LEGAL REQUIRED"
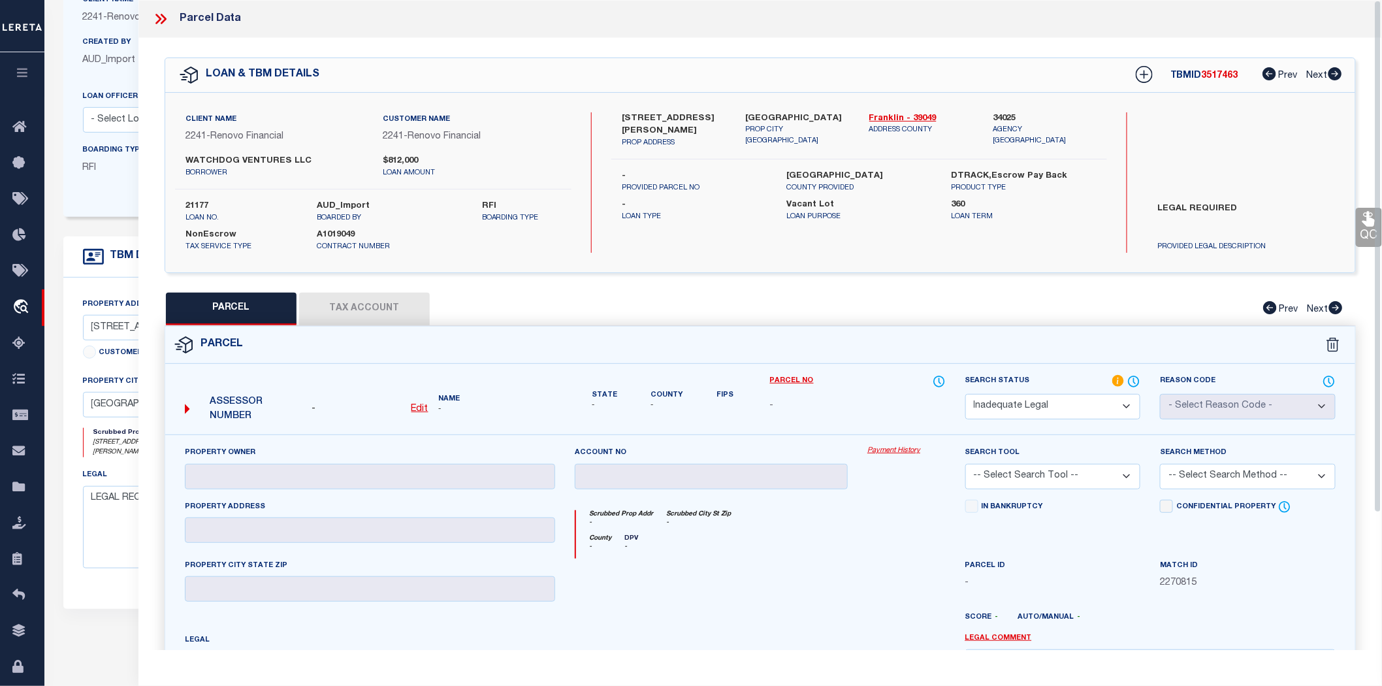
click at [159, 20] on icon at bounding box center [158, 19] width 6 height 10
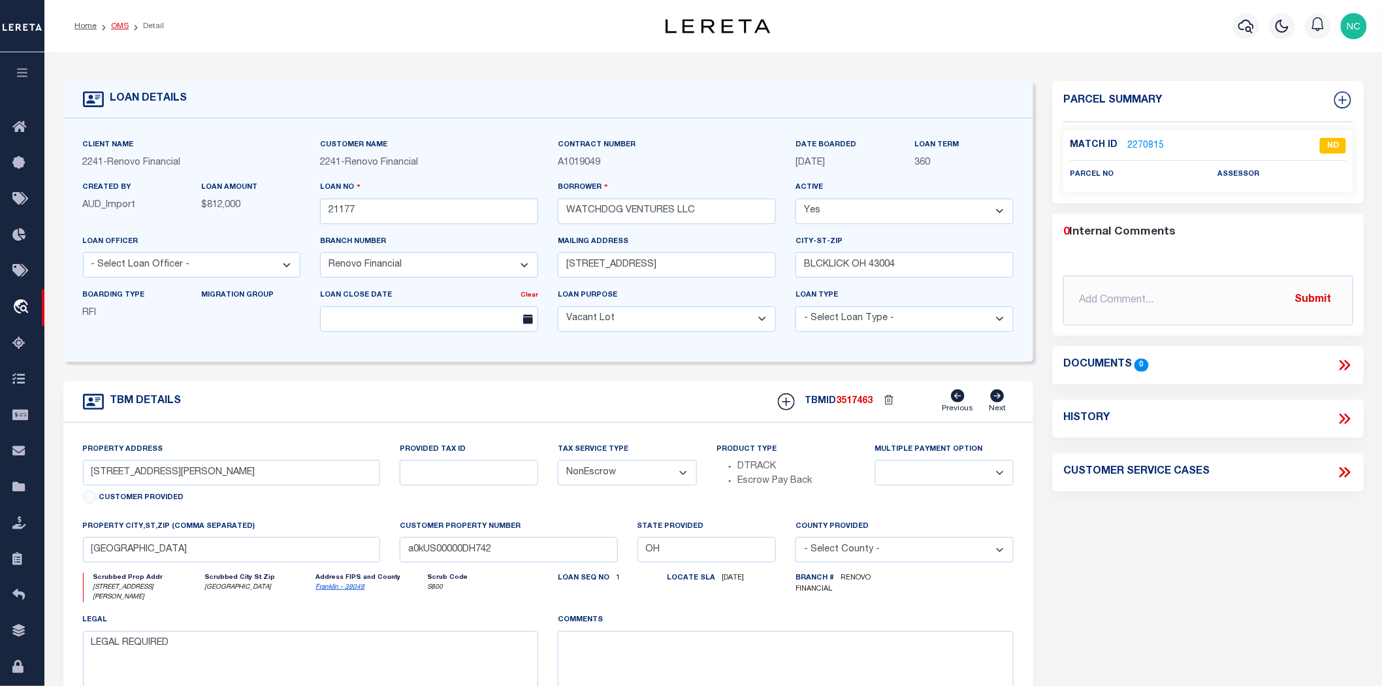
click at [123, 27] on link "OMS" at bounding box center [120, 26] width 18 height 8
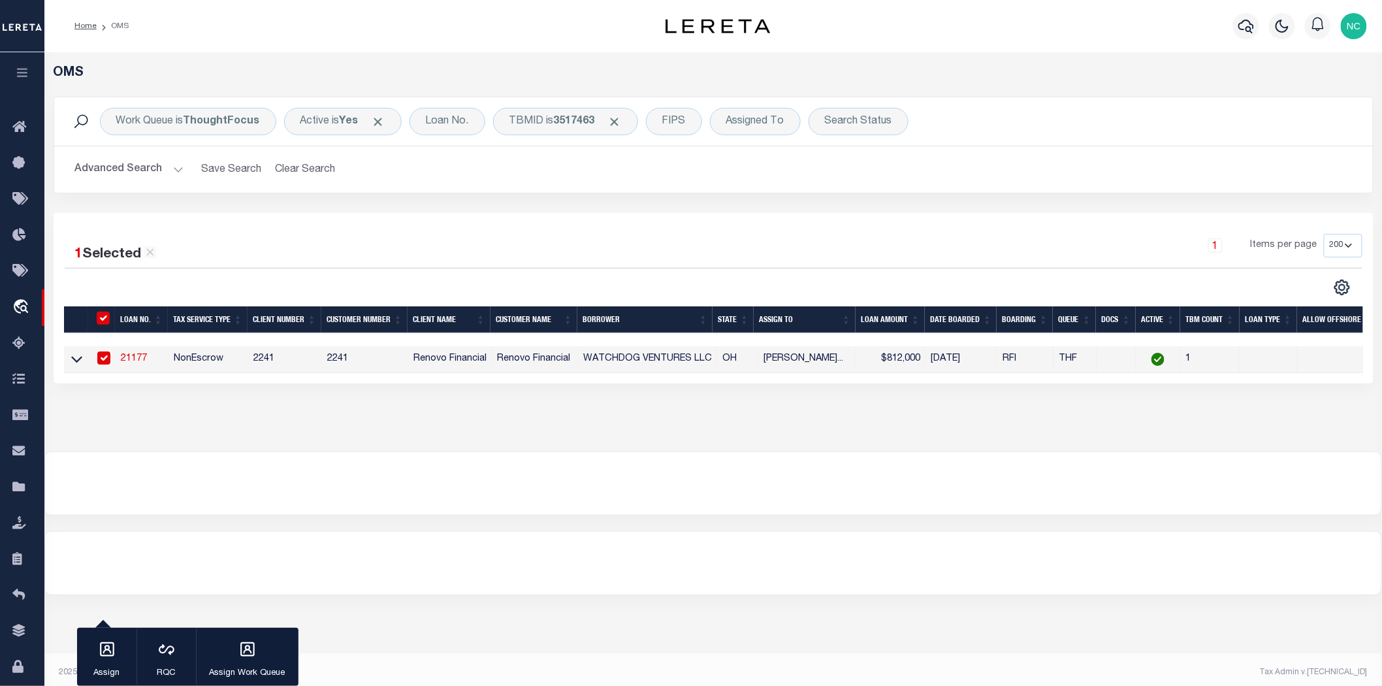
click at [667, 481] on div at bounding box center [713, 483] width 1336 height 63
click at [627, 121] on div "TBMID is 3517463" at bounding box center [565, 121] width 145 height 27
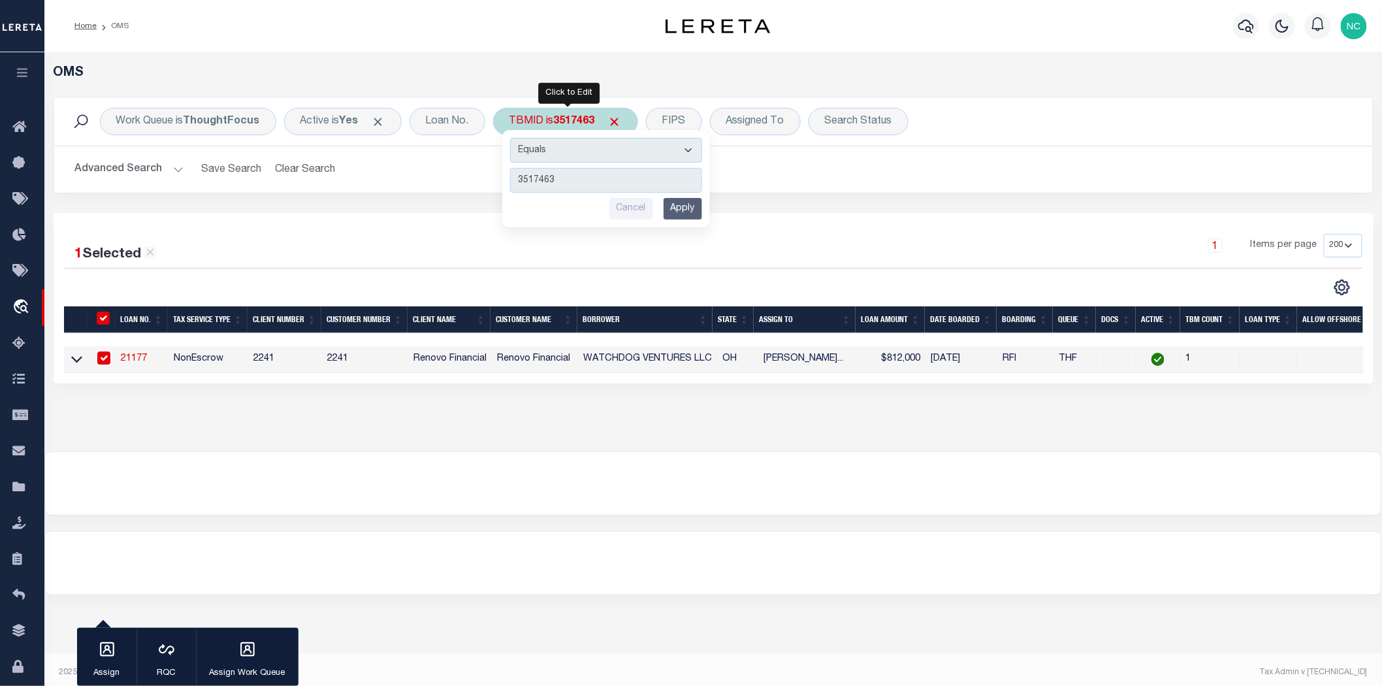
click at [697, 152] on select "Equals Is Not Equal To Is Greater Than Is Less Than" at bounding box center [606, 150] width 192 height 25
click at [616, 118] on span "Click to Remove" at bounding box center [615, 122] width 14 height 14
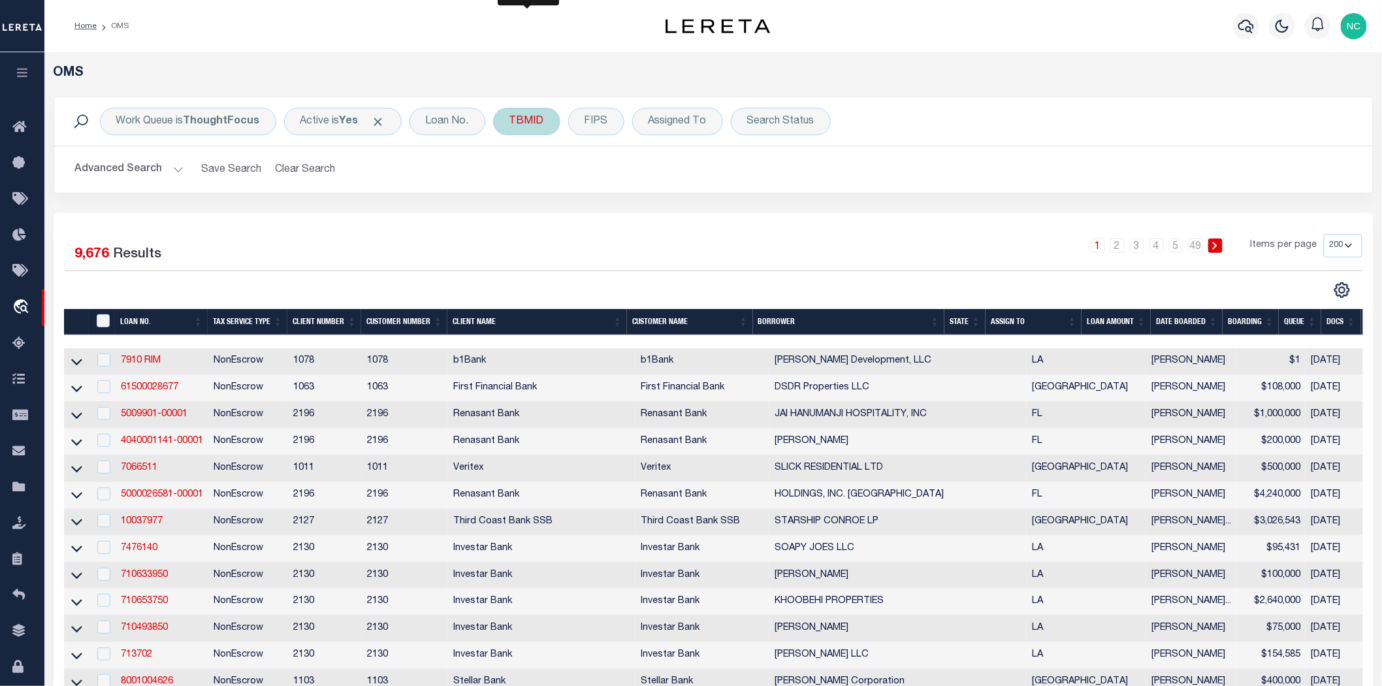
click at [533, 129] on div "TBMID" at bounding box center [526, 121] width 67 height 27
drag, startPoint x: 569, startPoint y: 181, endPoint x: 562, endPoint y: 185, distance: 8.5
click at [564, 184] on input "number" at bounding box center [606, 180] width 192 height 25
type input "3517612"
click at [689, 212] on input "Apply" at bounding box center [683, 209] width 39 height 22
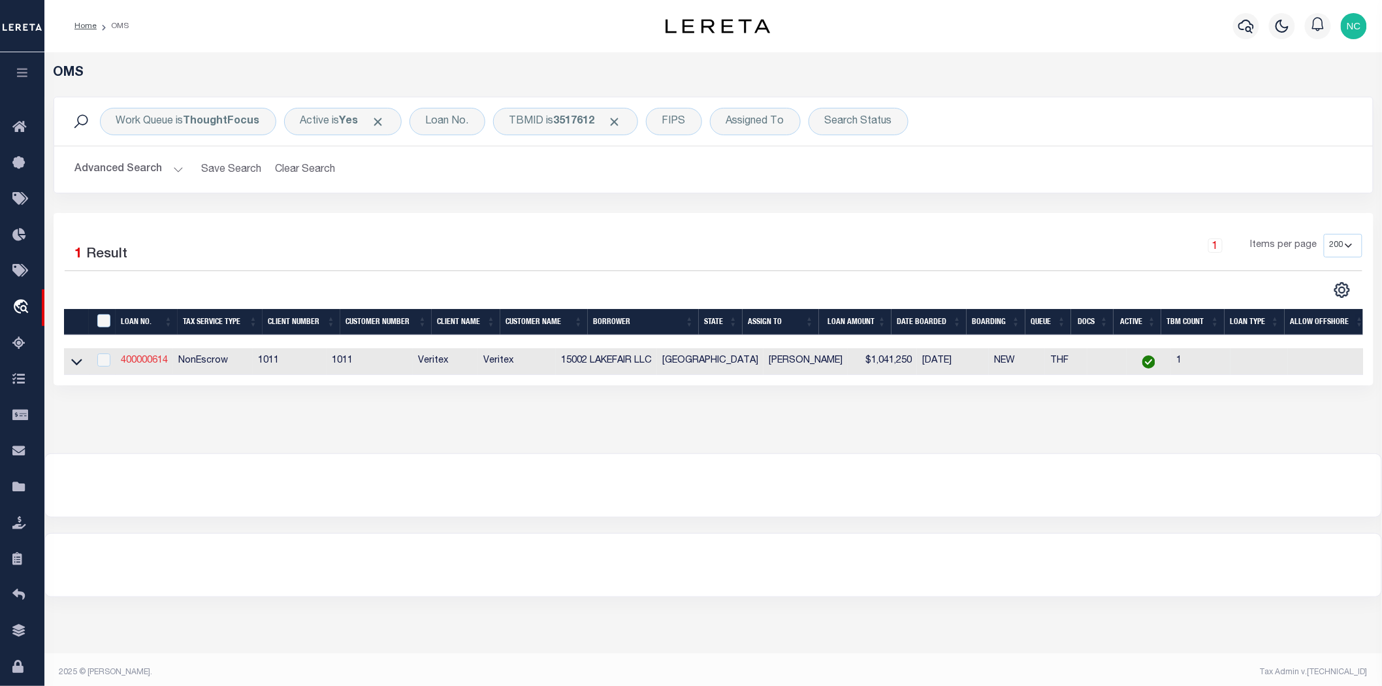
click at [153, 360] on link "400000614" at bounding box center [144, 360] width 47 height 9
type input "400000614"
type input "15002 LAKEFAIR LLC"
select select
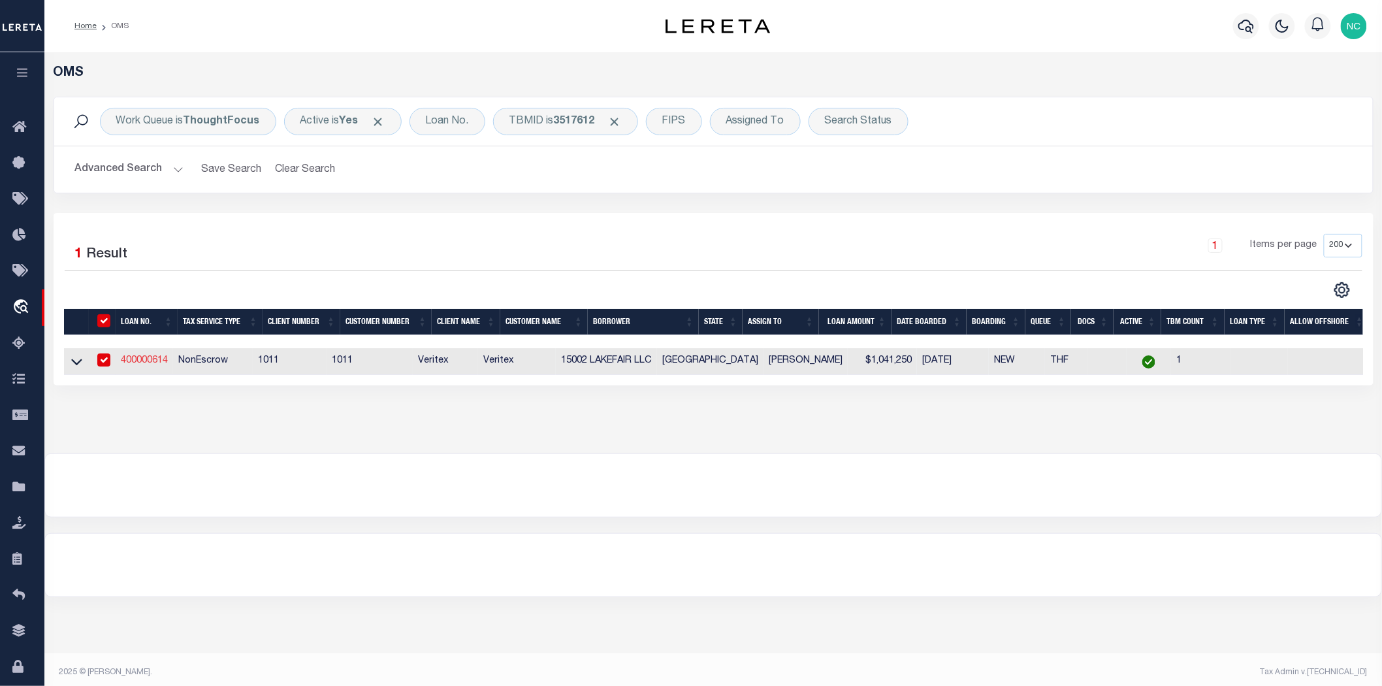
select select
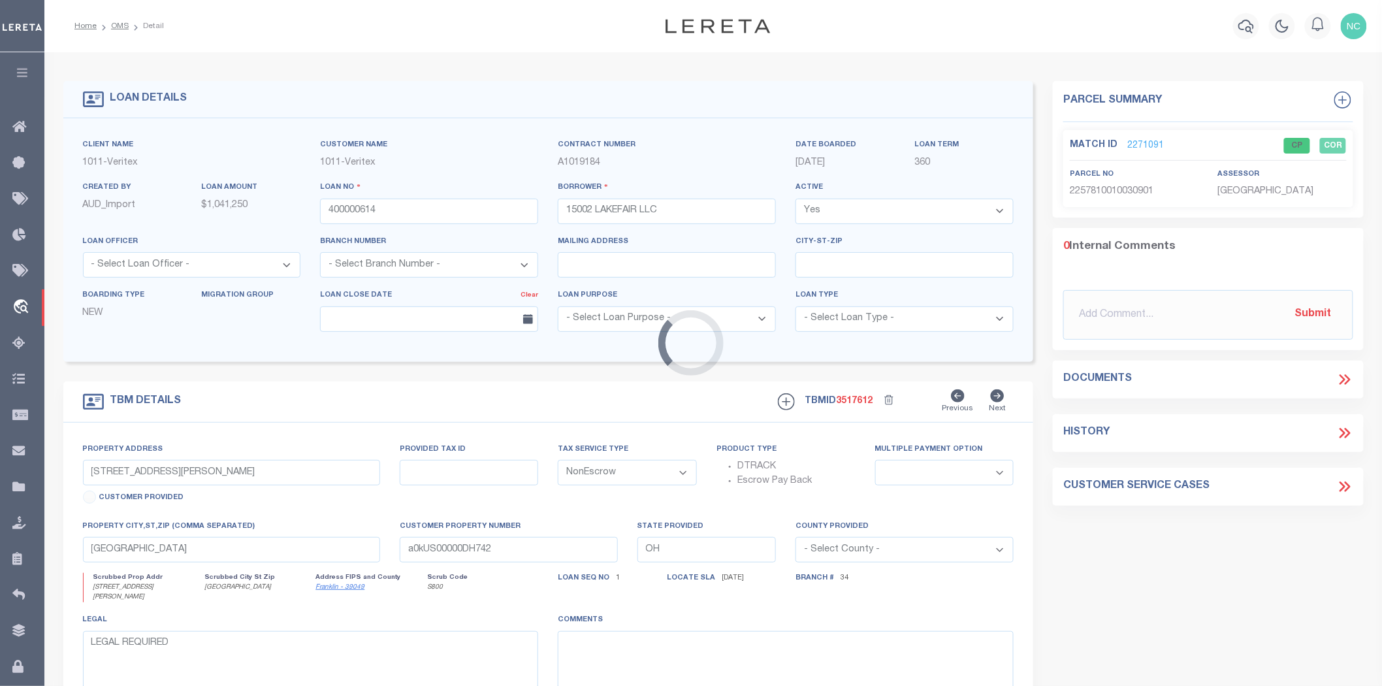
type input "[STREET_ADDRESS]"
select select
type input "[GEOGRAPHIC_DATA]"
select select
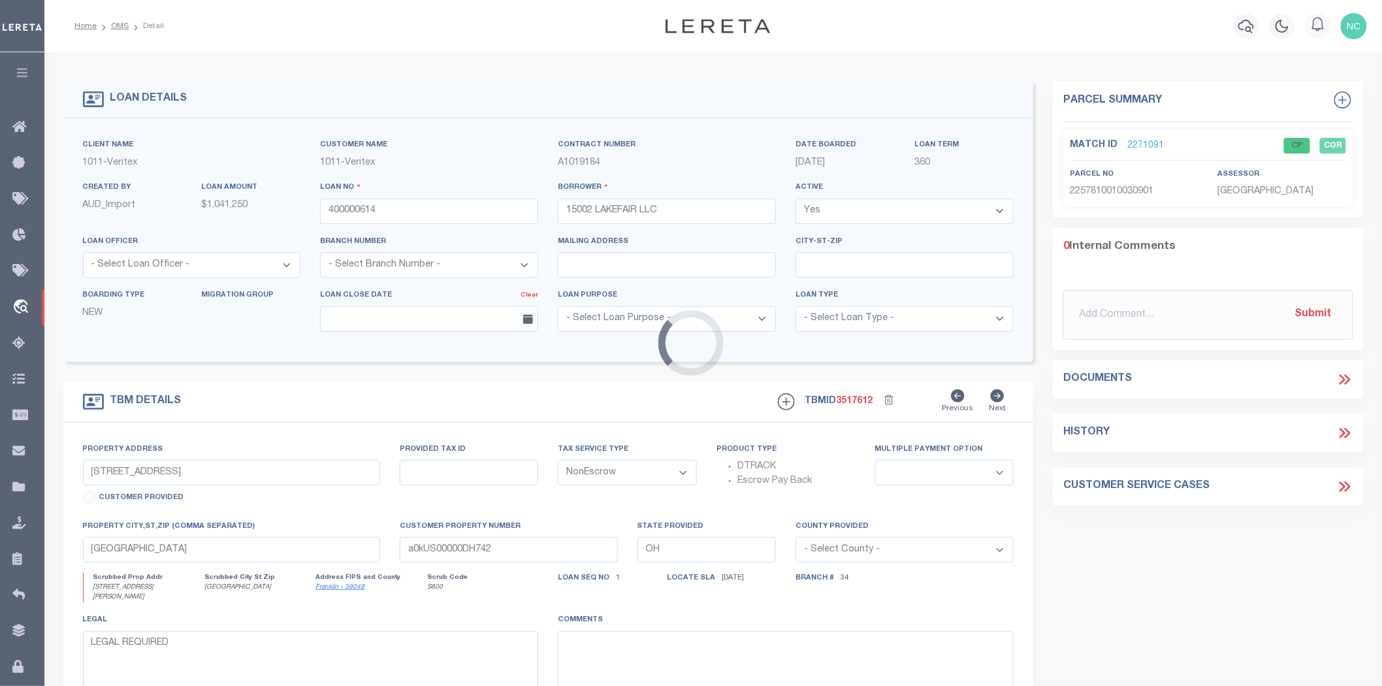
type textarea "RESERVE C IN BLOCK 1 OF [GEOGRAPHIC_DATA] AT [GEOGRAPHIC_DATA], [GEOGRAPHIC_DAT…"
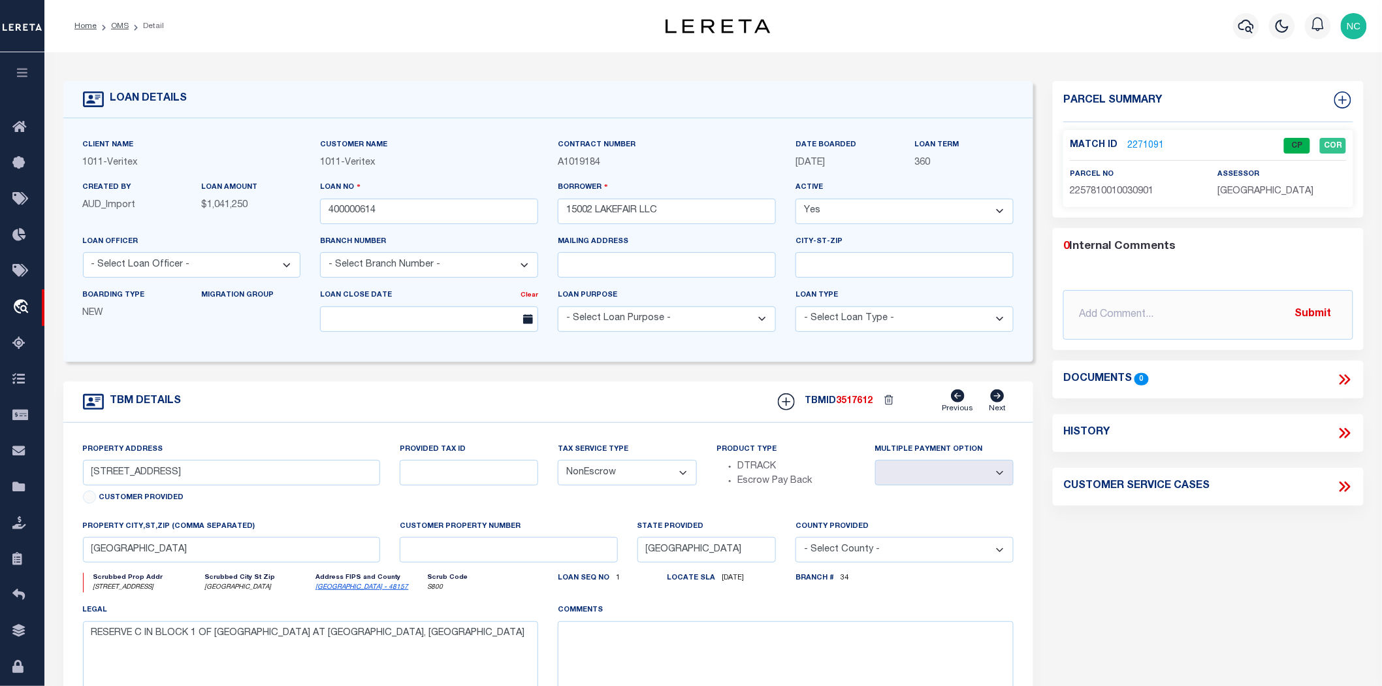
click at [1139, 142] on link "2271091" at bounding box center [1145, 146] width 37 height 14
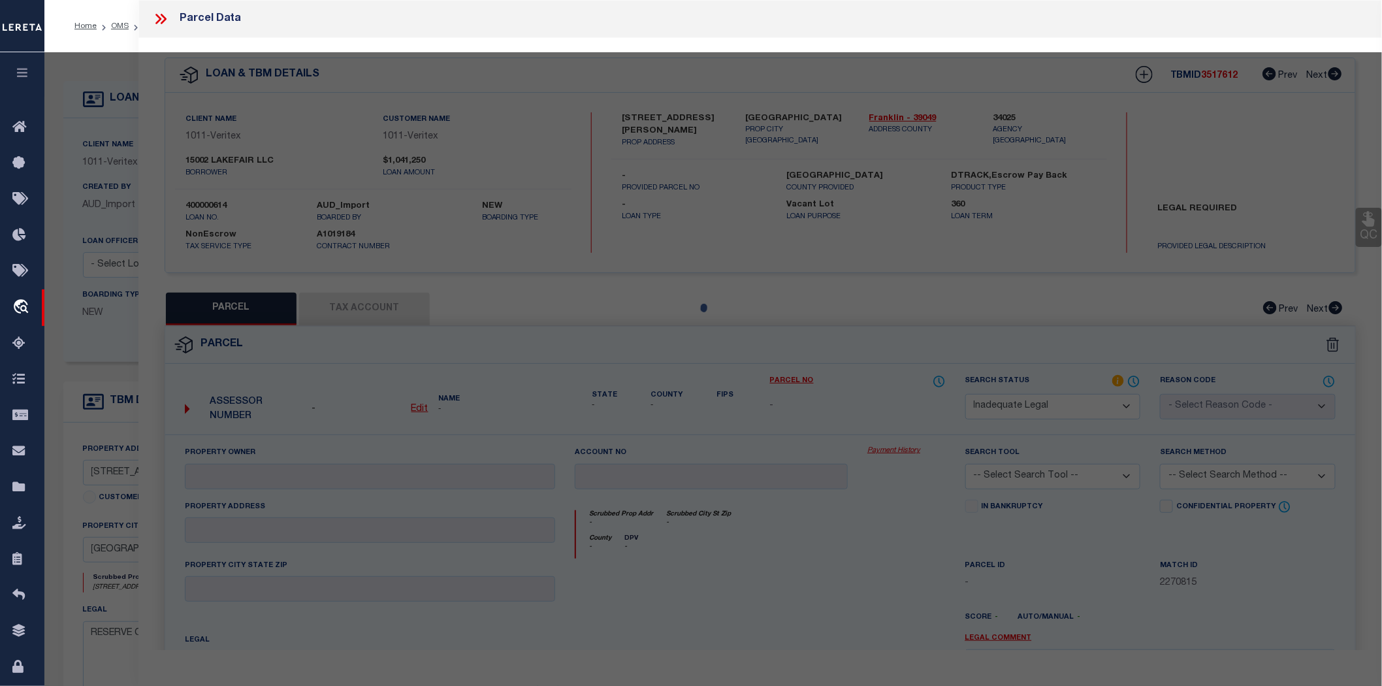
select select "AS"
checkbox input "false"
select select "CP"
type input "15002 Lakefair LLC"
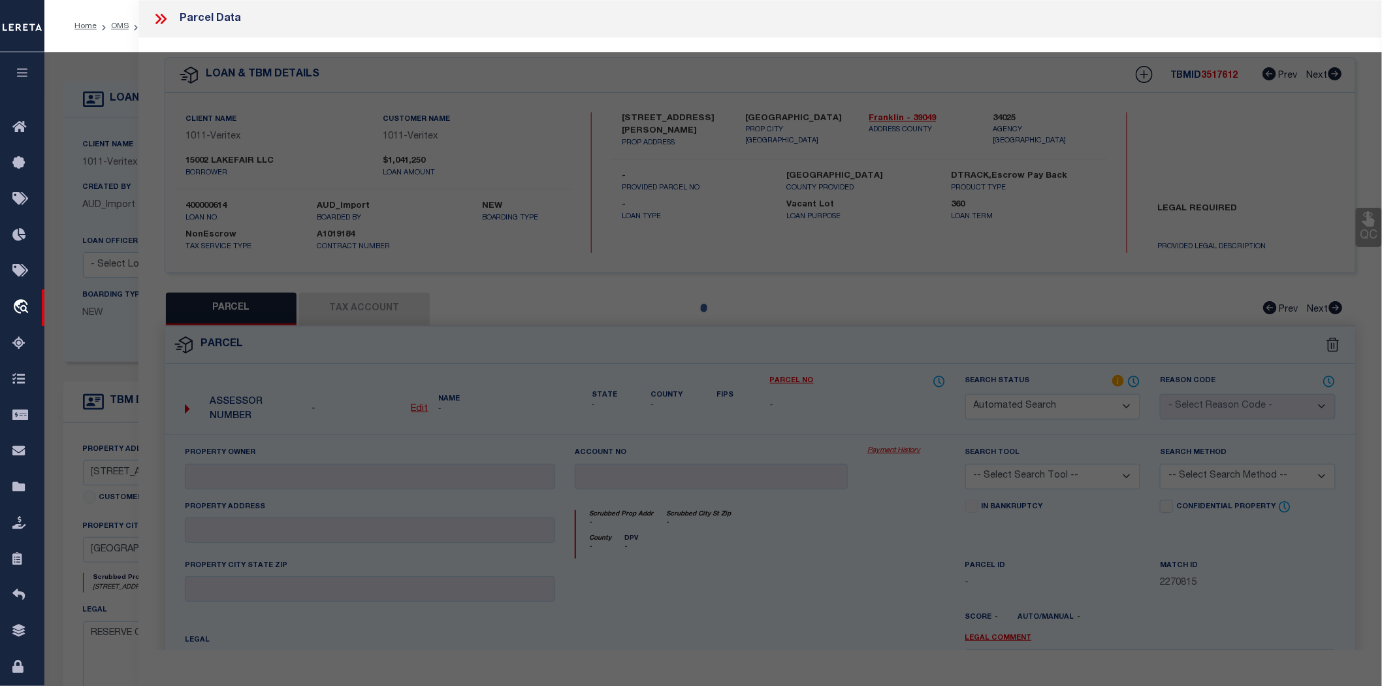
select select "AGW"
select select "LEG"
type input "[STREET_ADDRESS]"
type input "[GEOGRAPHIC_DATA]"
type textarea "[GEOGRAPHIC_DATA] AT [GEOGRAPHIC_DATA] 1 PARTIAL REPLAT NO 1, BLOCK 1, ACRES 0.…"
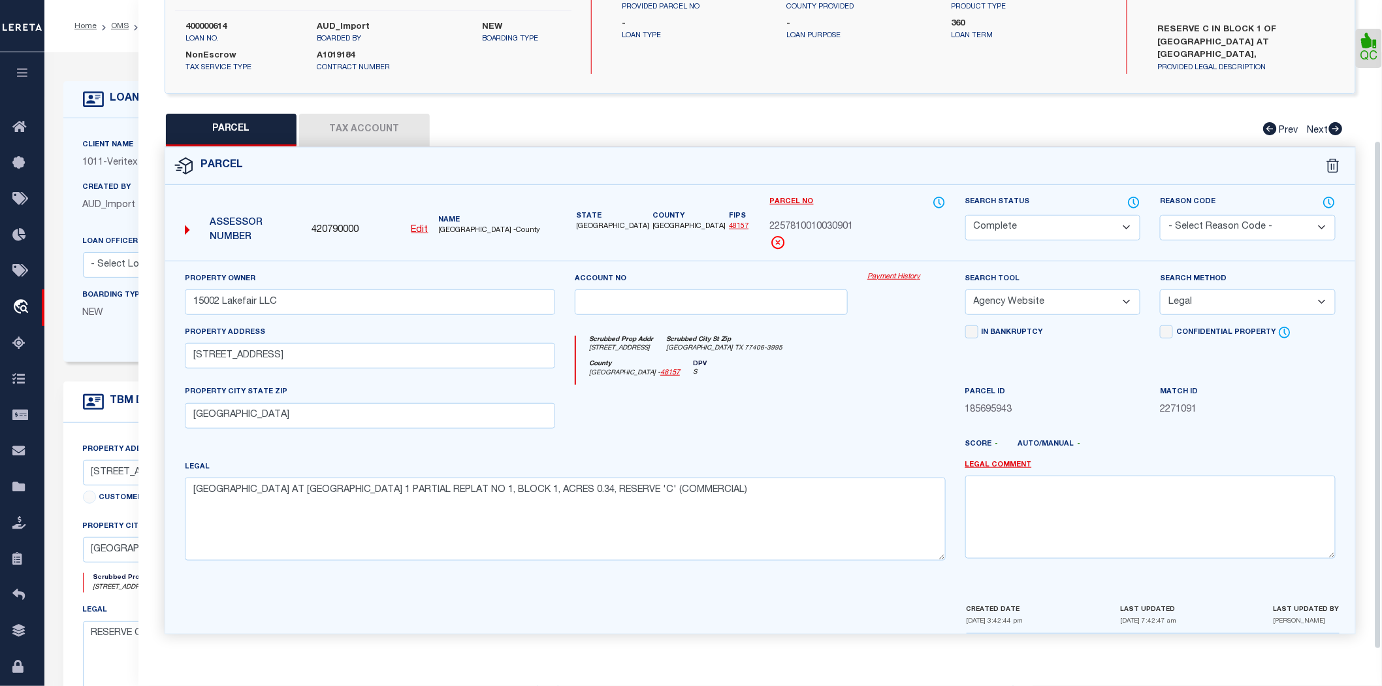
scroll to position [34, 0]
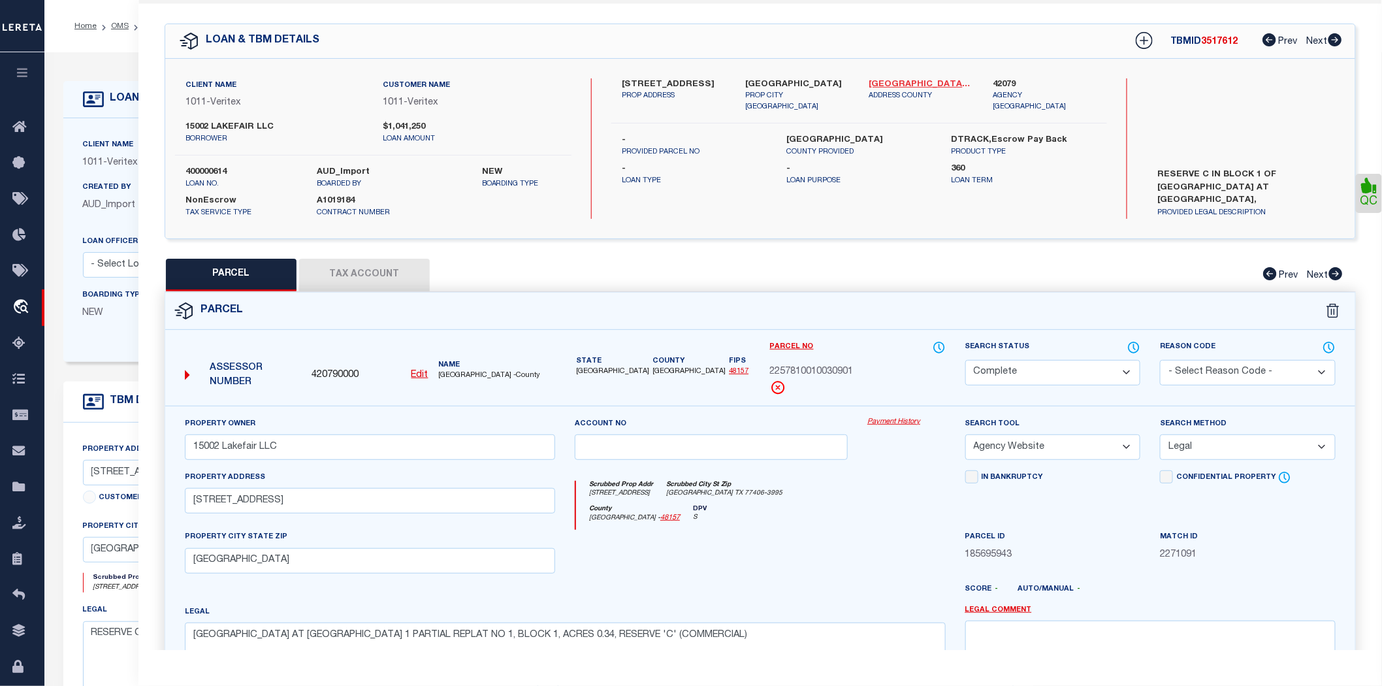
click at [896, 80] on link "[GEOGRAPHIC_DATA] - 48157" at bounding box center [921, 84] width 104 height 13
drag, startPoint x: 867, startPoint y: 85, endPoint x: 910, endPoint y: 81, distance: 42.6
click at [910, 81] on div "[GEOGRAPHIC_DATA] - 48157 ADDRESS COUNTY" at bounding box center [921, 95] width 123 height 35
copy link "[GEOGRAPHIC_DATA]"
drag, startPoint x: 622, startPoint y: 80, endPoint x: 704, endPoint y: 82, distance: 81.7
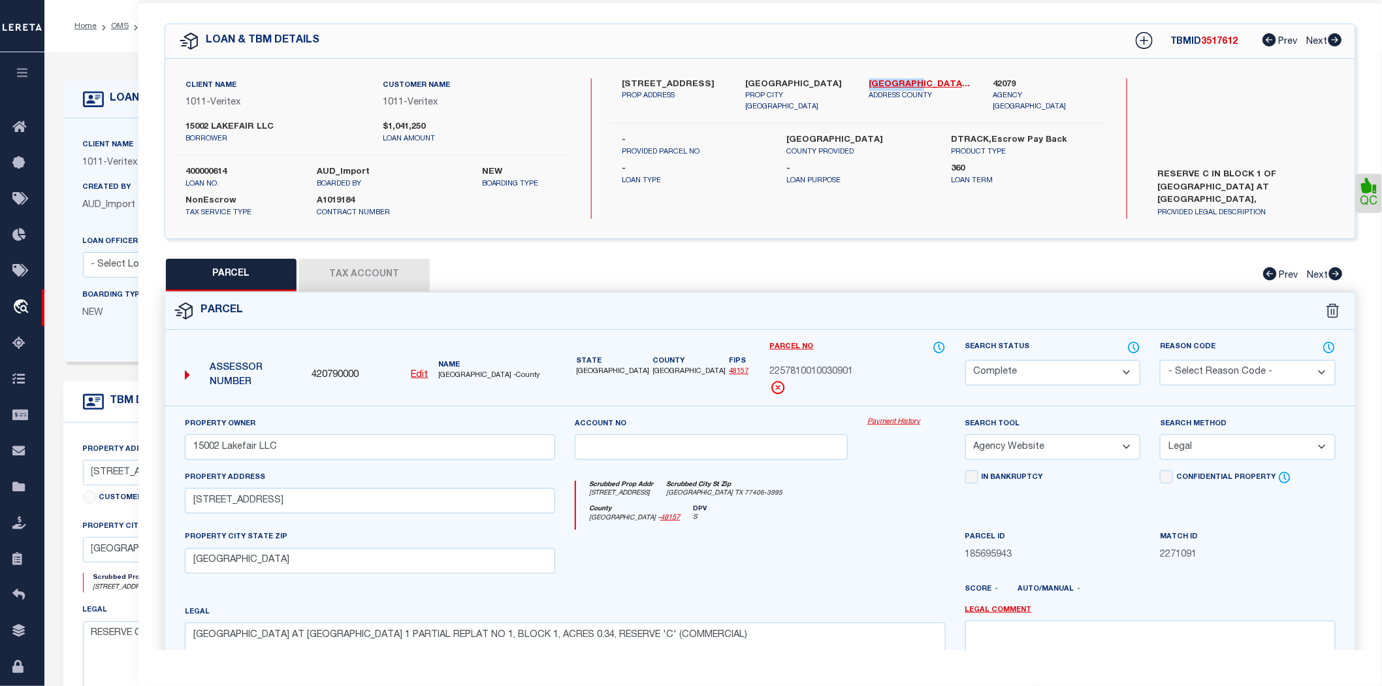
click at [704, 82] on label "[STREET_ADDRESS]" at bounding box center [674, 84] width 104 height 13
copy label "[STREET_ADDRESS]"
click at [863, 249] on div "QC" at bounding box center [760, 399] width 1244 height 791
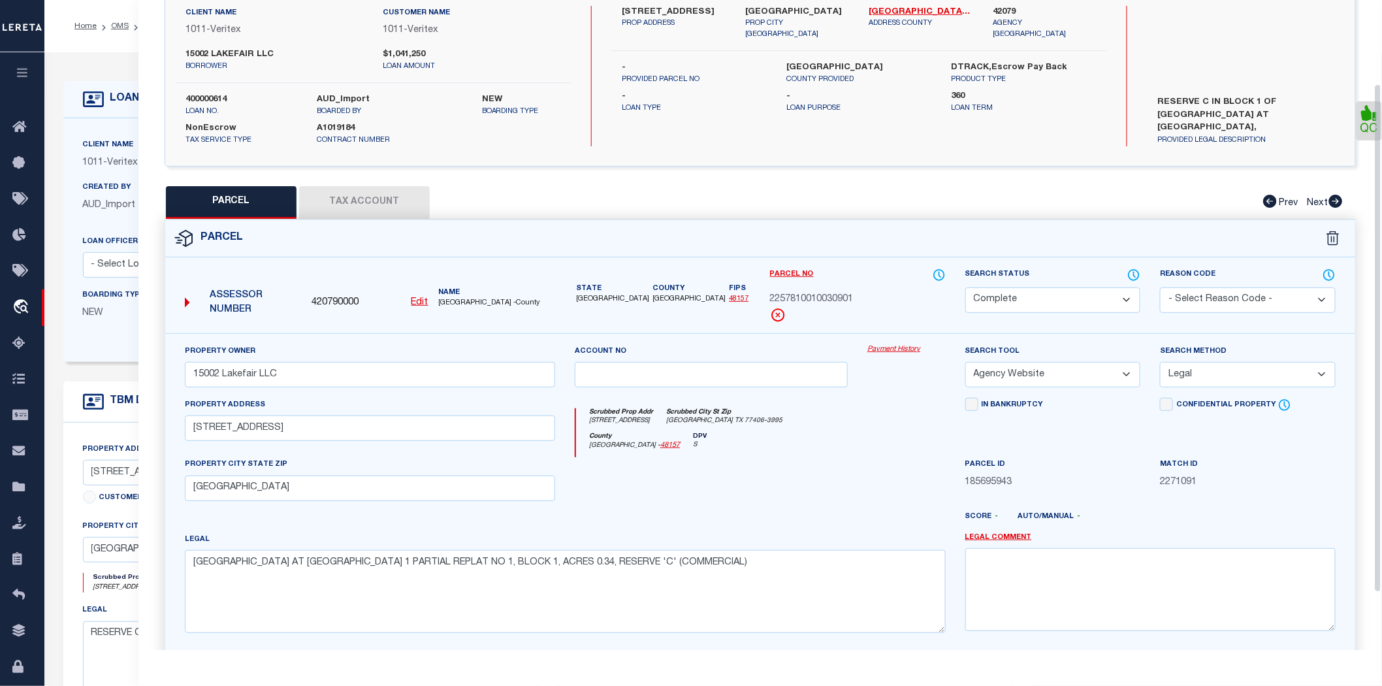
scroll to position [0, 0]
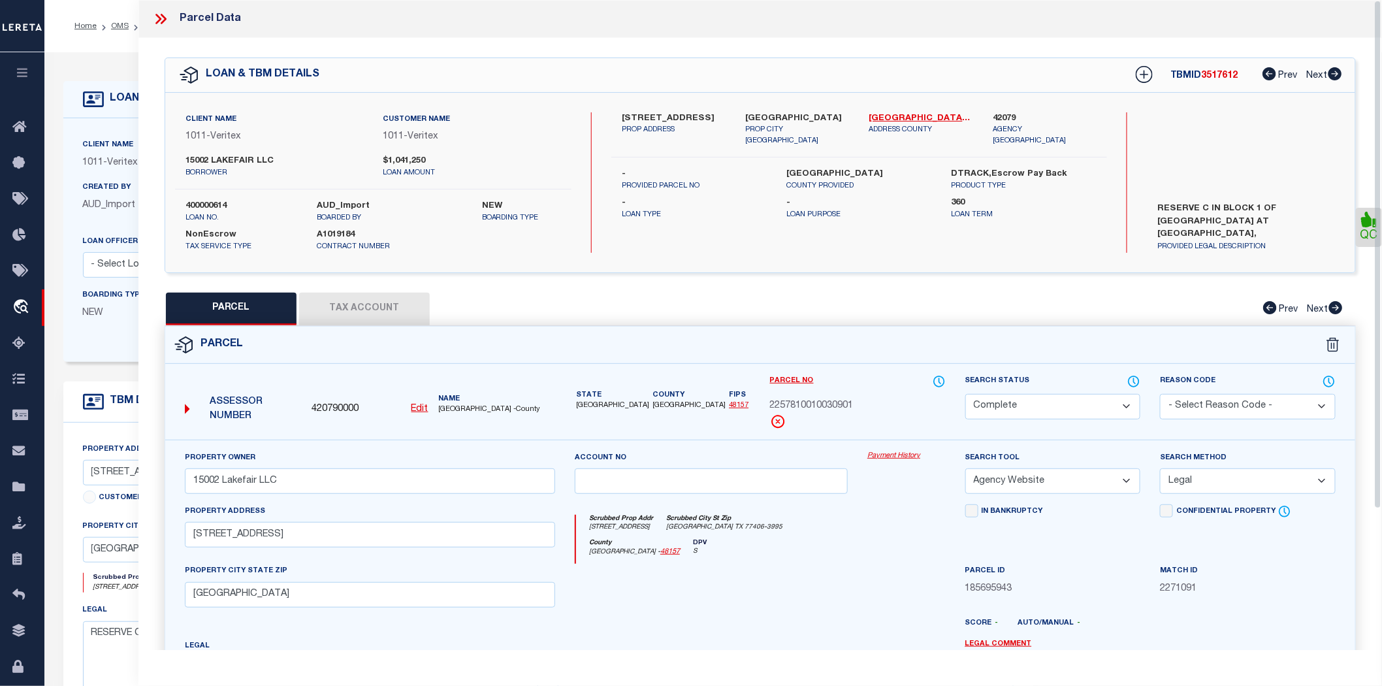
click at [159, 22] on icon at bounding box center [160, 18] width 17 height 17
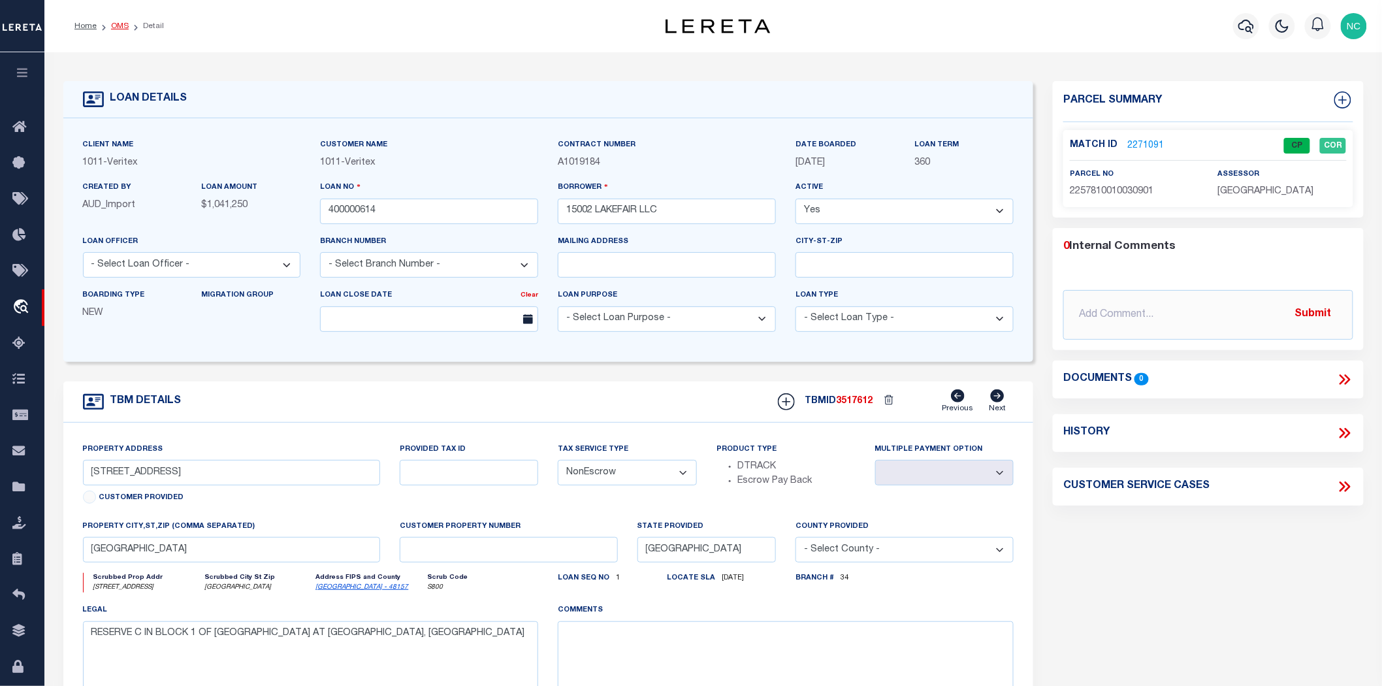
click at [119, 24] on link "OMS" at bounding box center [120, 26] width 18 height 8
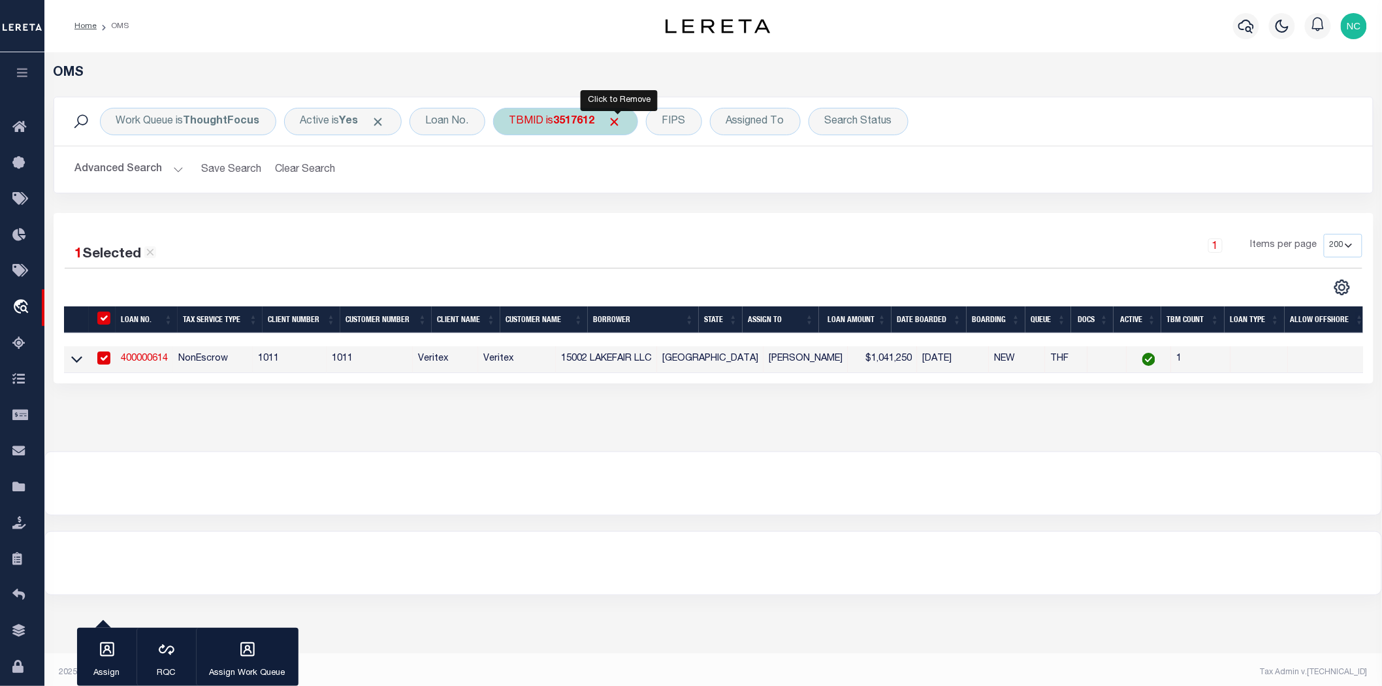
click at [617, 118] on span "Click to Remove" at bounding box center [615, 122] width 14 height 14
click at [534, 118] on div "TBMID" at bounding box center [526, 121] width 67 height 27
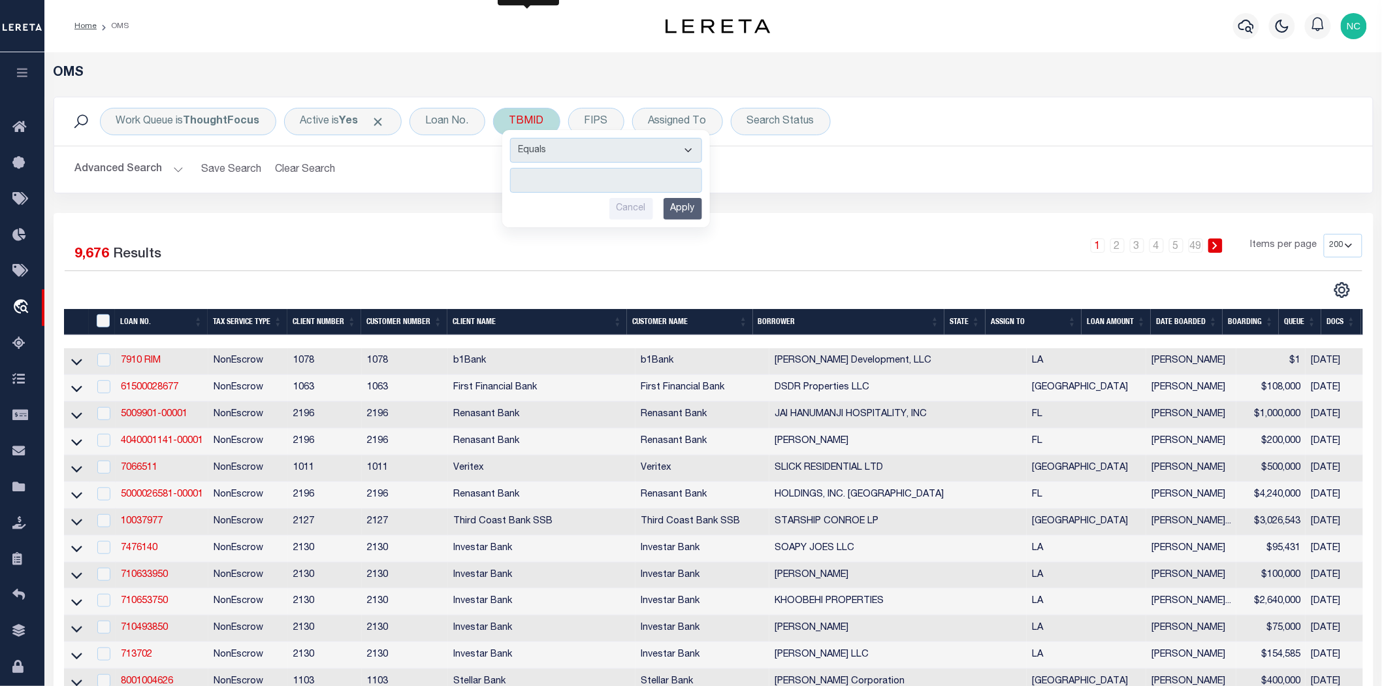
click at [559, 182] on input "number" at bounding box center [606, 180] width 192 height 25
type input "3517226"
click at [699, 210] on input "Apply" at bounding box center [683, 209] width 39 height 22
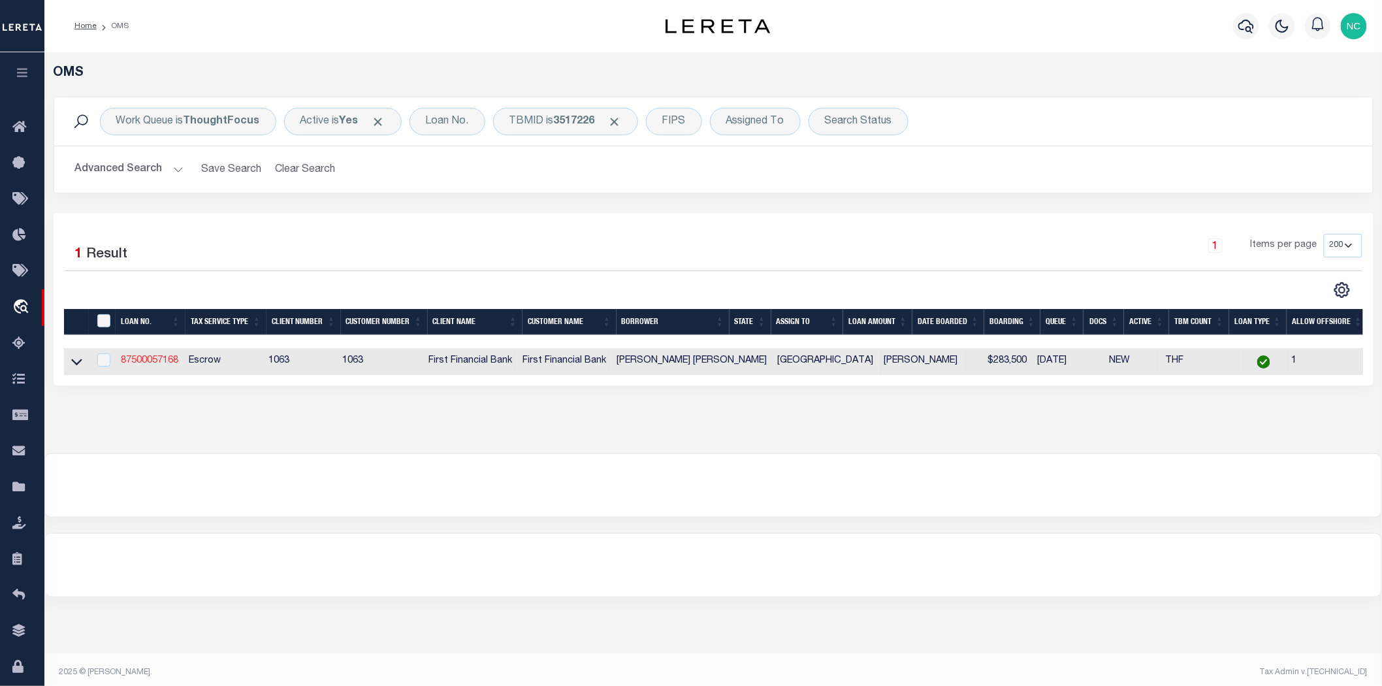
click at [134, 360] on link "87500057168" at bounding box center [149, 360] width 57 height 9
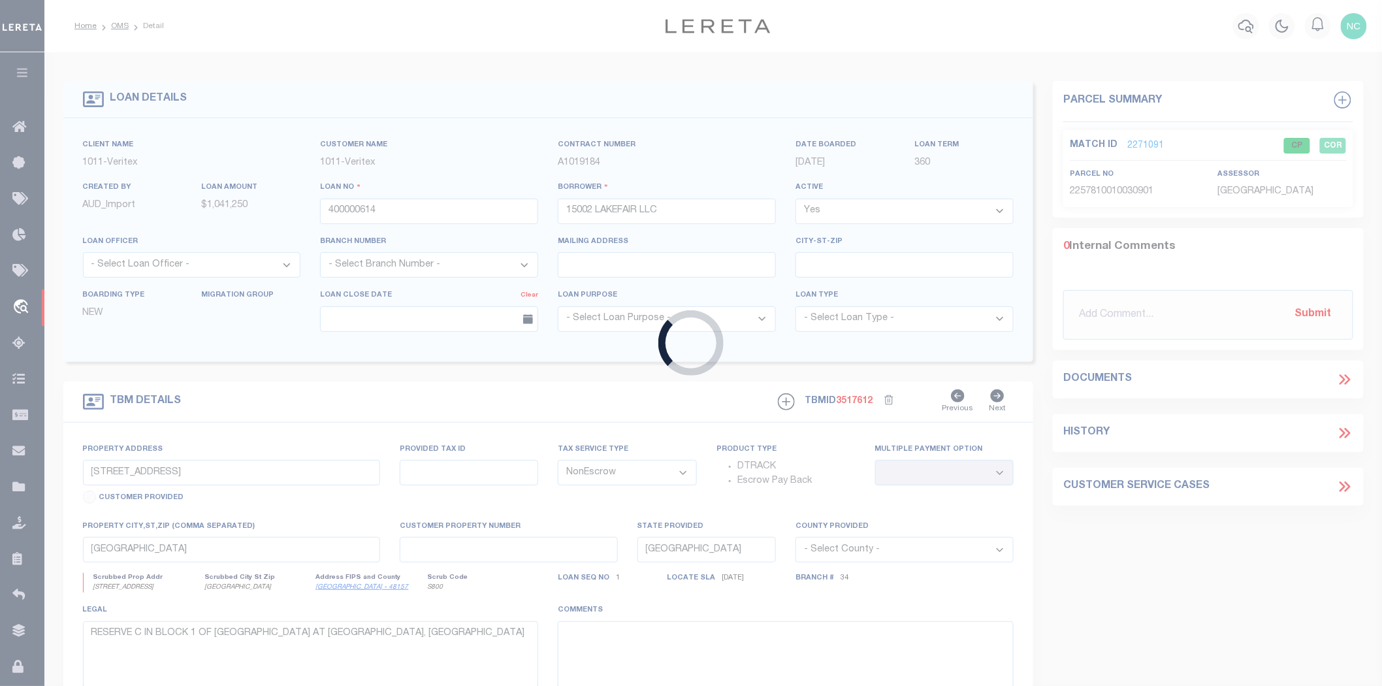
type input "87500057168"
type input "[PERSON_NAME] [PERSON_NAME]"
select select
select select "100"
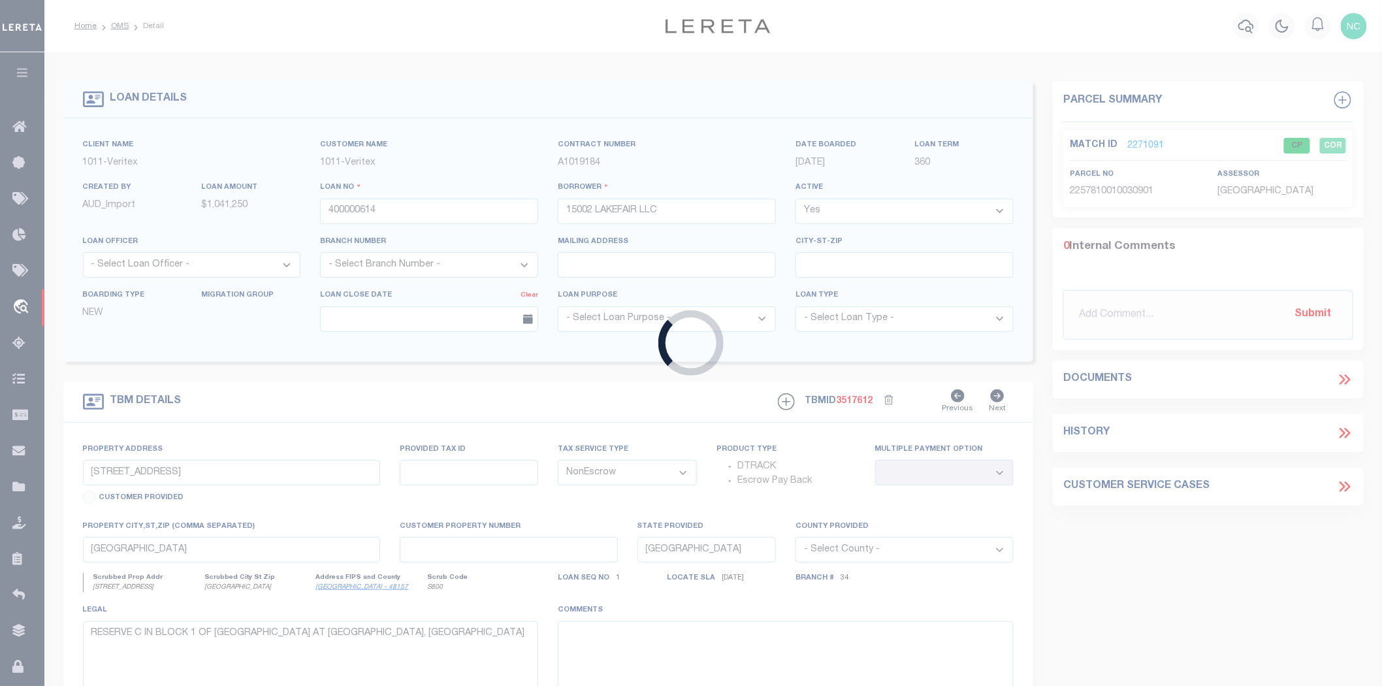
select select "Escrow"
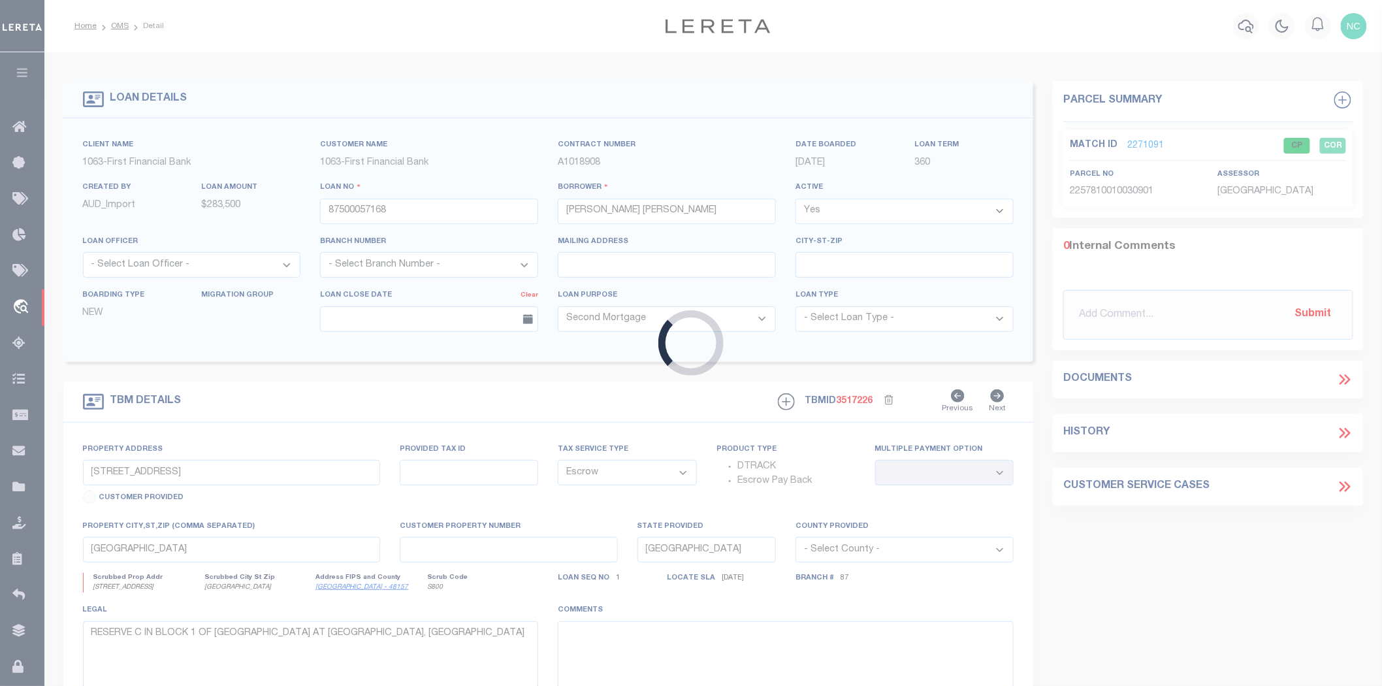
type input "2010 STALLION ST"
select select
type input "SEAGOVILLE [GEOGRAPHIC_DATA] 751590000"
select select
select select "10120"
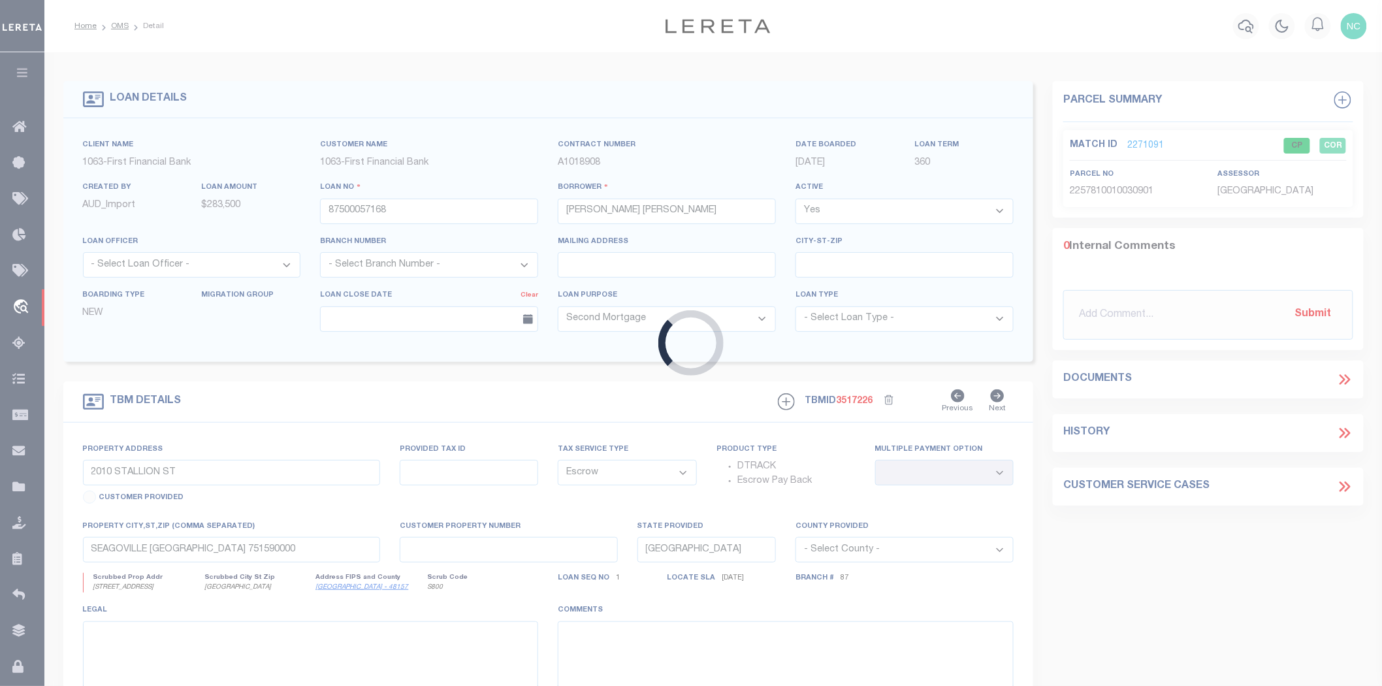
select select "535"
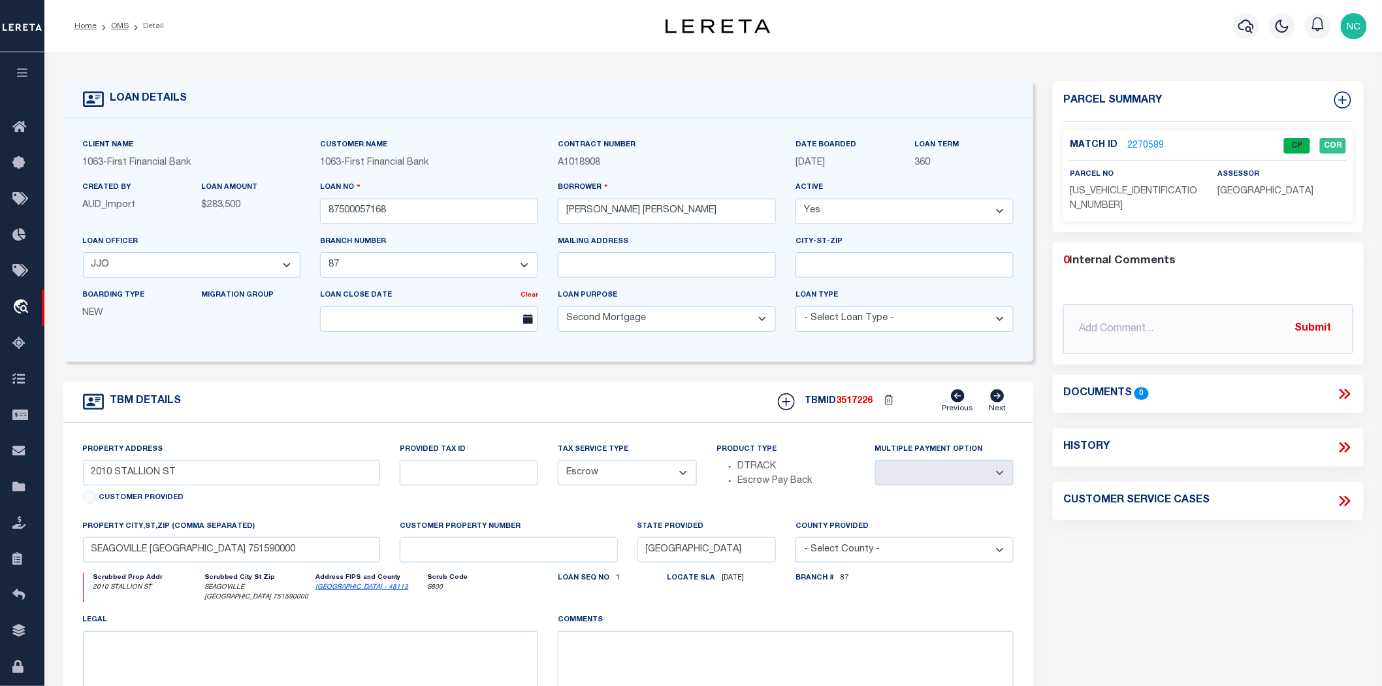
click at [1136, 144] on link "2270589" at bounding box center [1145, 146] width 37 height 14
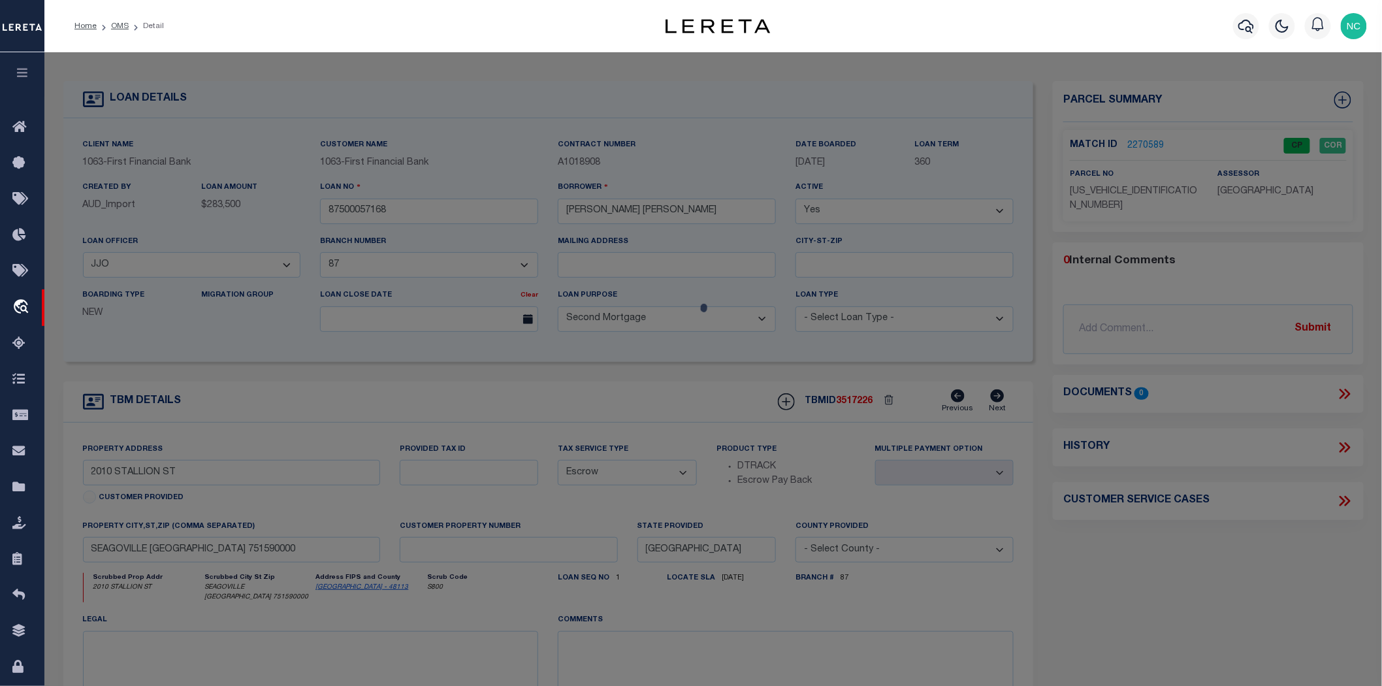
select select "AS"
select select
checkbox input "false"
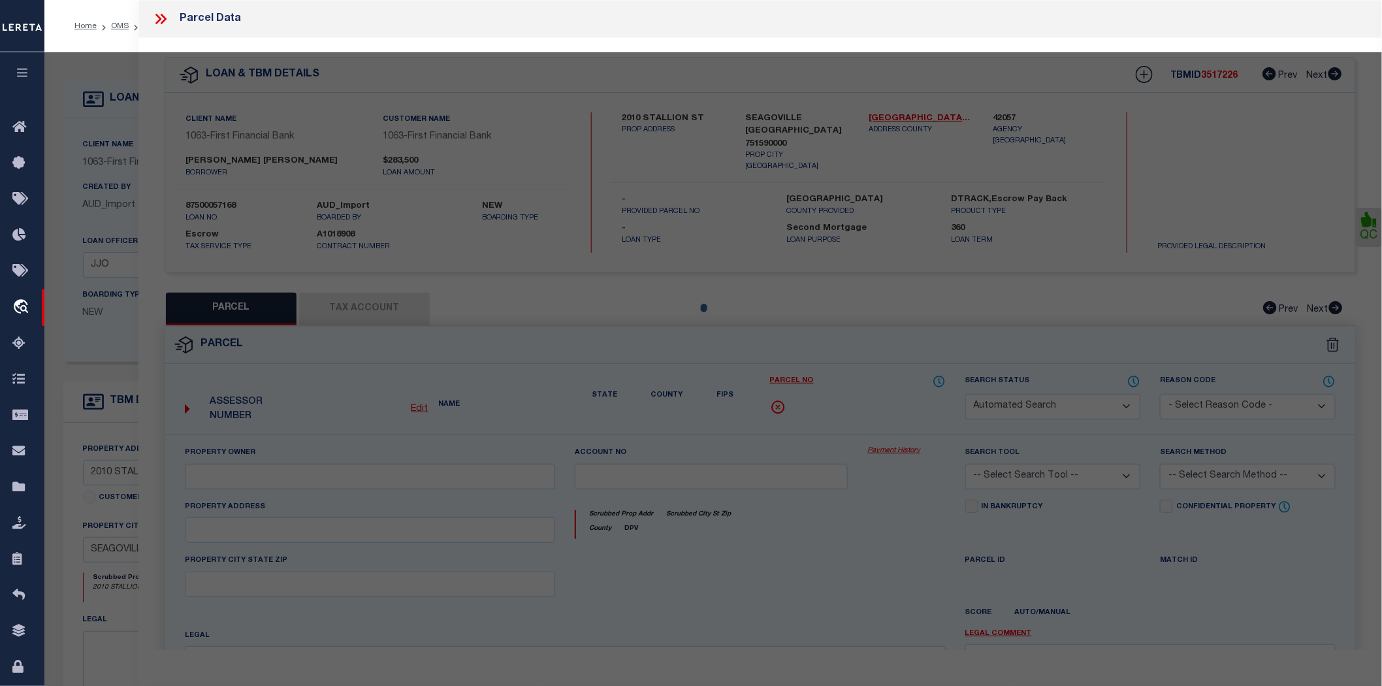
select select "CP"
type input "[PERSON_NAME] ISRAEL"
select select "AGW"
select select "ADD"
type input "2010 STALLION ST"
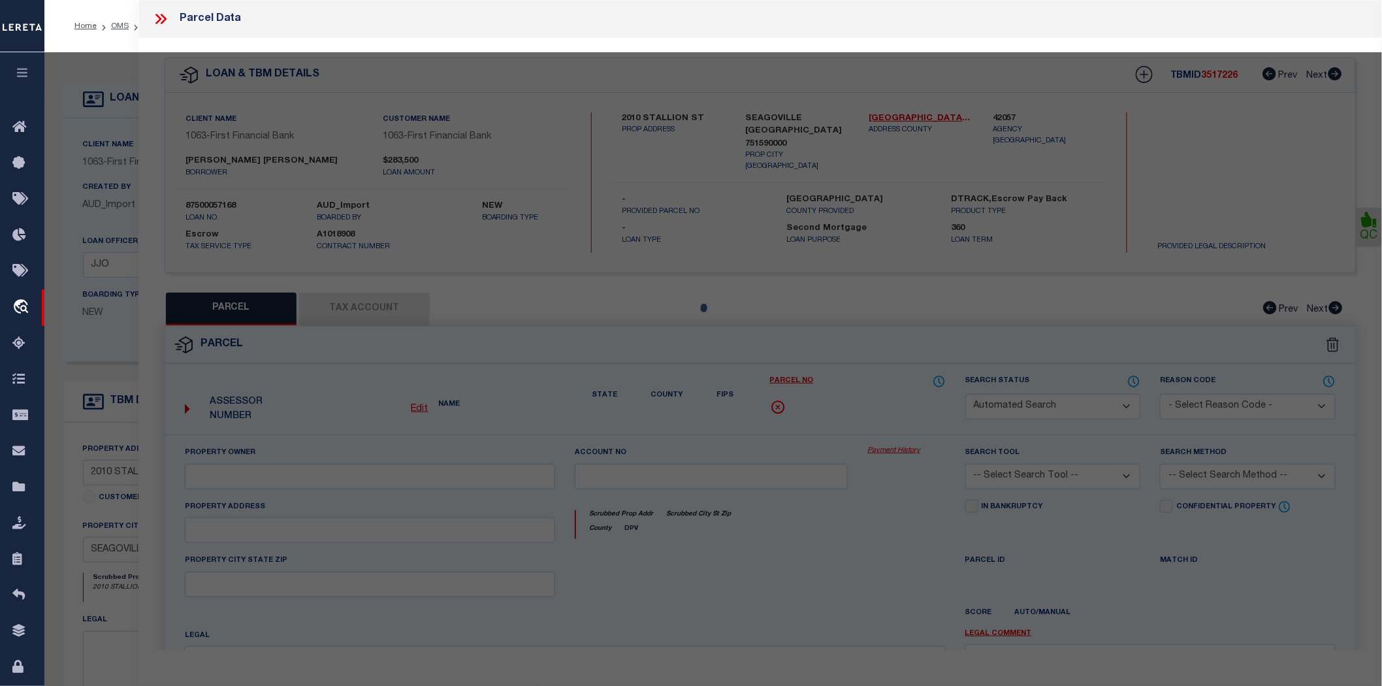
type textarea "1: STONEHAVEN PH 2 2: BLK J LT 17 3: 4: INT202500188311 DD09082025 CO-DC 5: 049…"
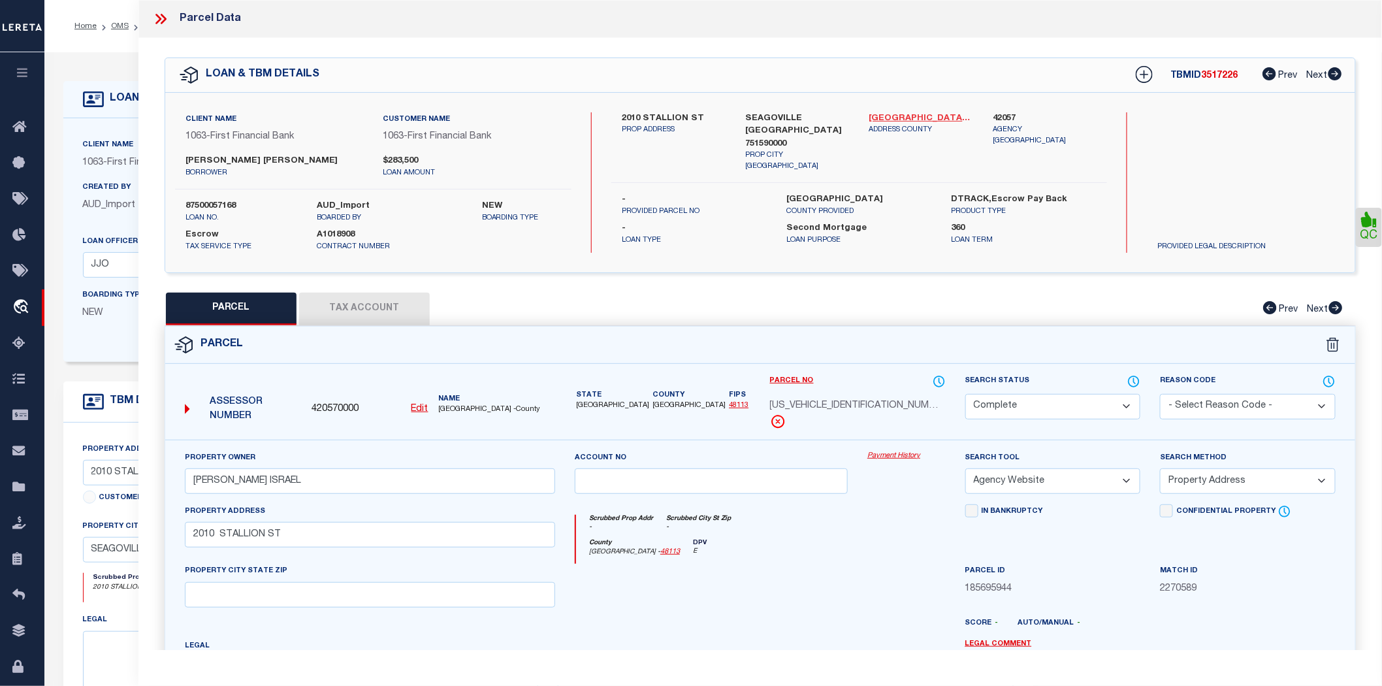
click at [892, 116] on link "[GEOGRAPHIC_DATA] - 48113" at bounding box center [921, 118] width 104 height 13
drag, startPoint x: 643, startPoint y: 115, endPoint x: 701, endPoint y: 114, distance: 58.1
click at [701, 114] on label "2010 STALLION ST" at bounding box center [674, 118] width 104 height 13
copy label "STALLION ST"
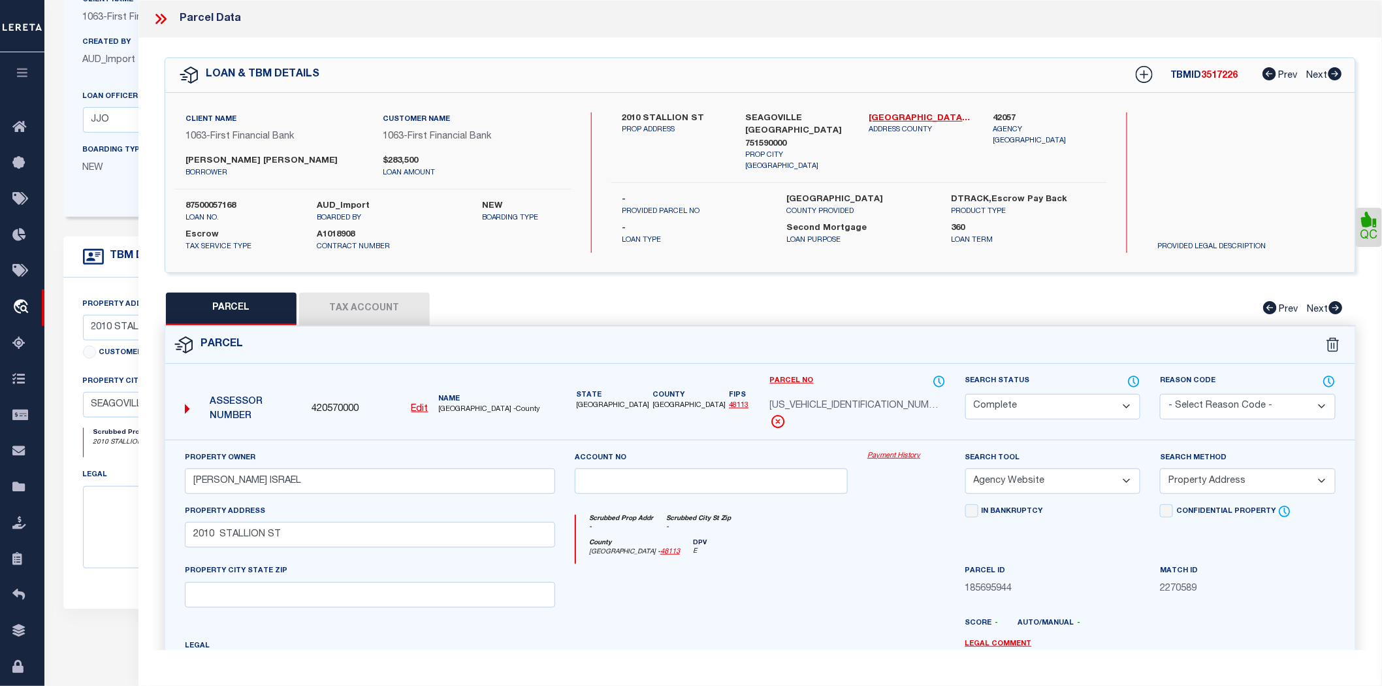
click at [159, 16] on icon at bounding box center [160, 18] width 17 height 17
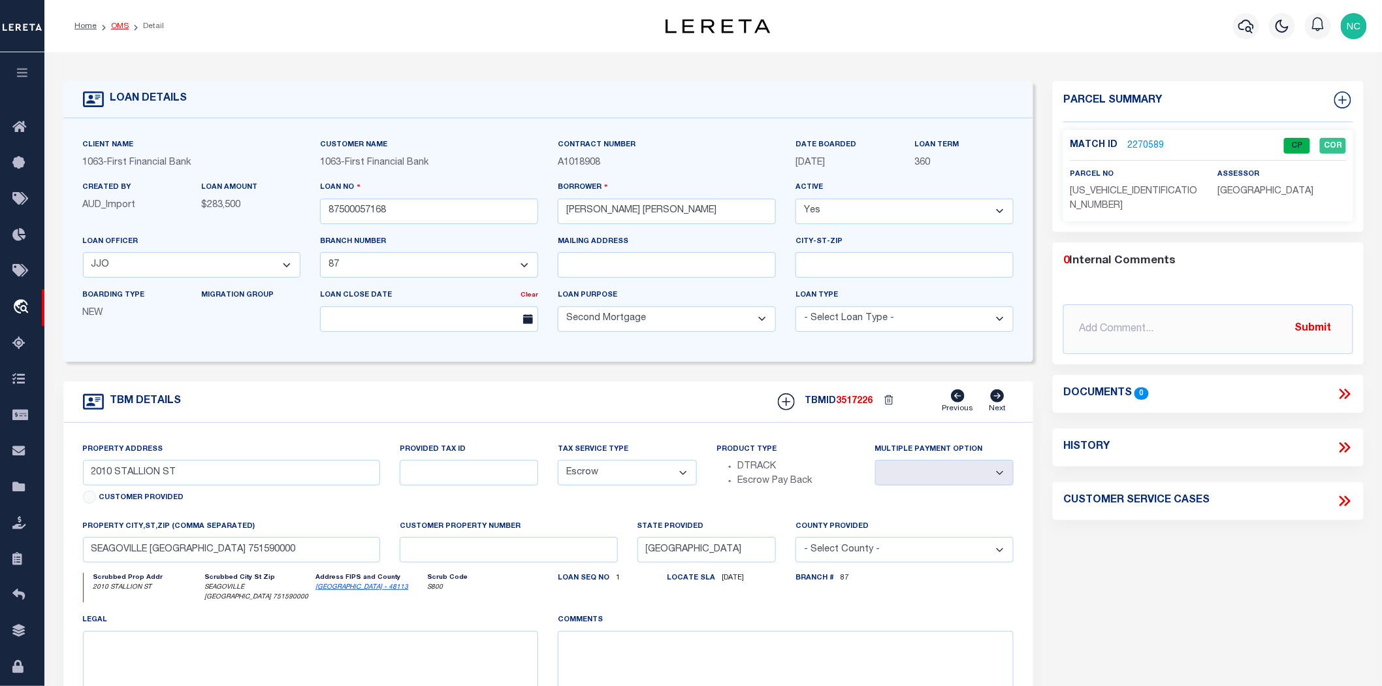
click at [116, 29] on link "OMS" at bounding box center [120, 26] width 18 height 8
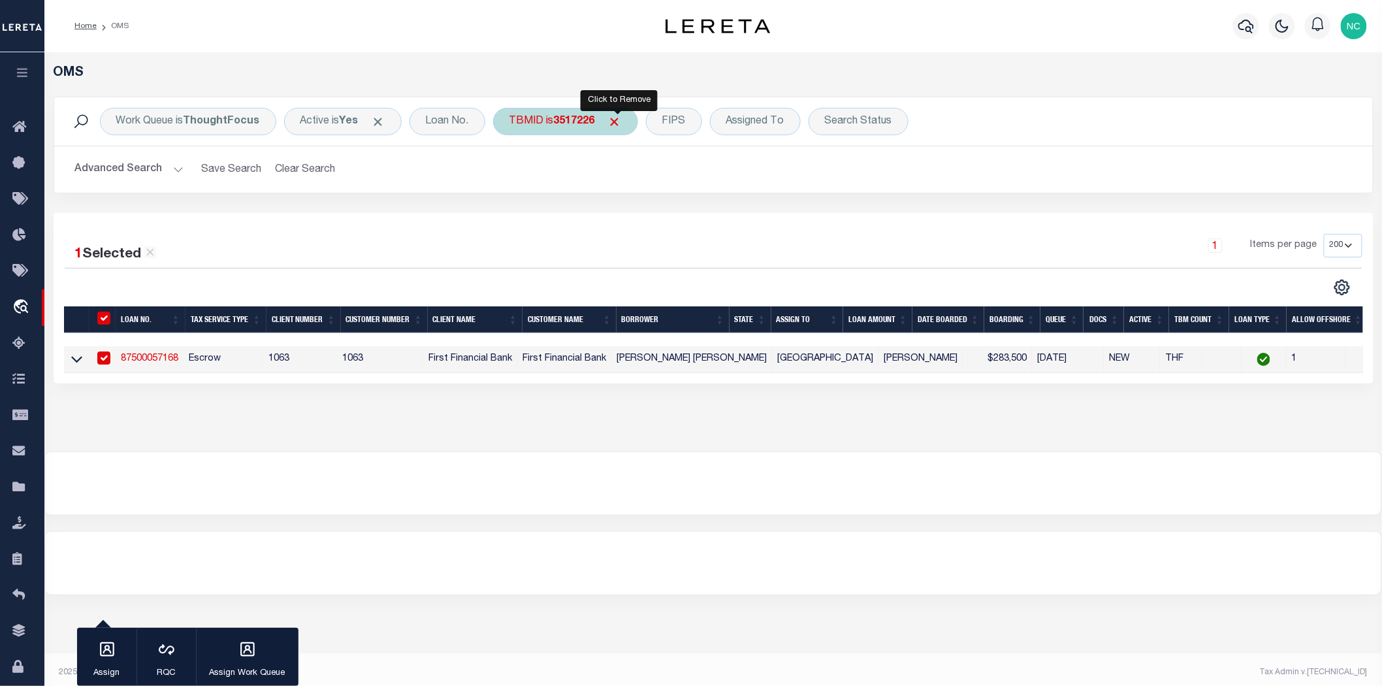
click at [620, 120] on span "Click to Remove" at bounding box center [615, 122] width 14 height 14
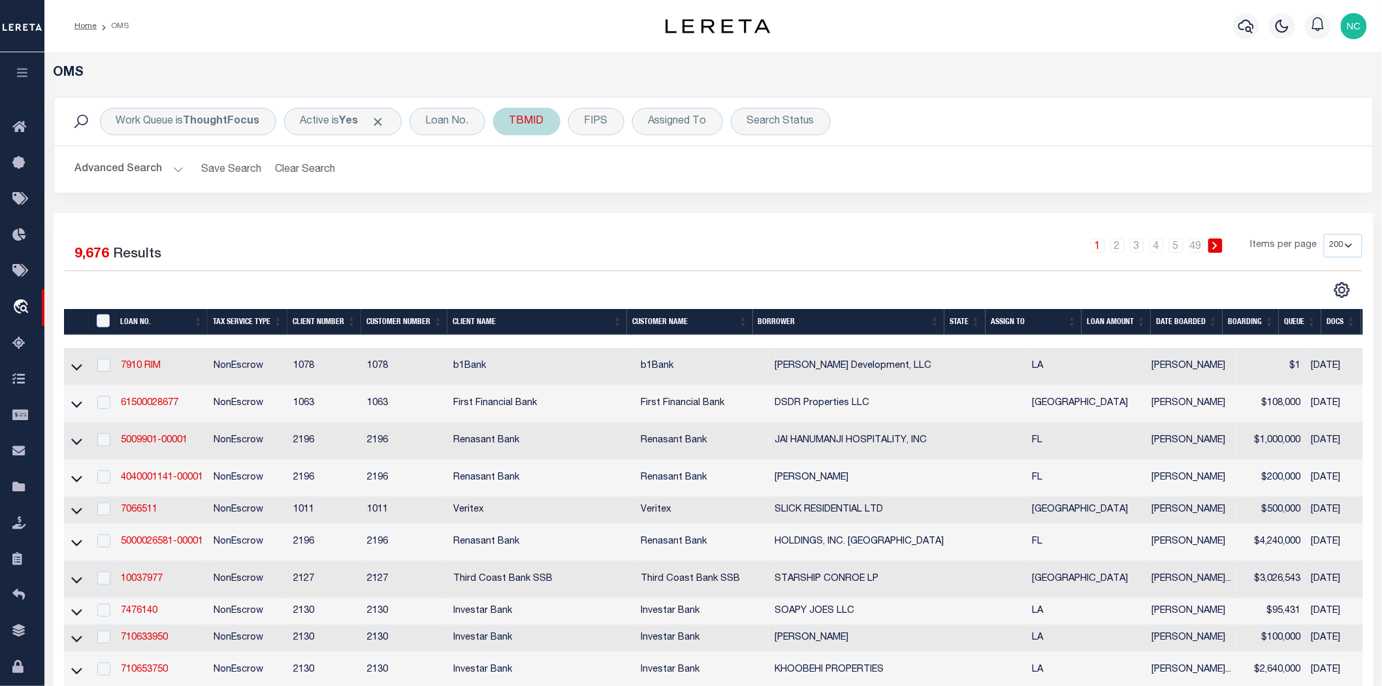
click at [536, 121] on div "TBMID" at bounding box center [526, 121] width 67 height 27
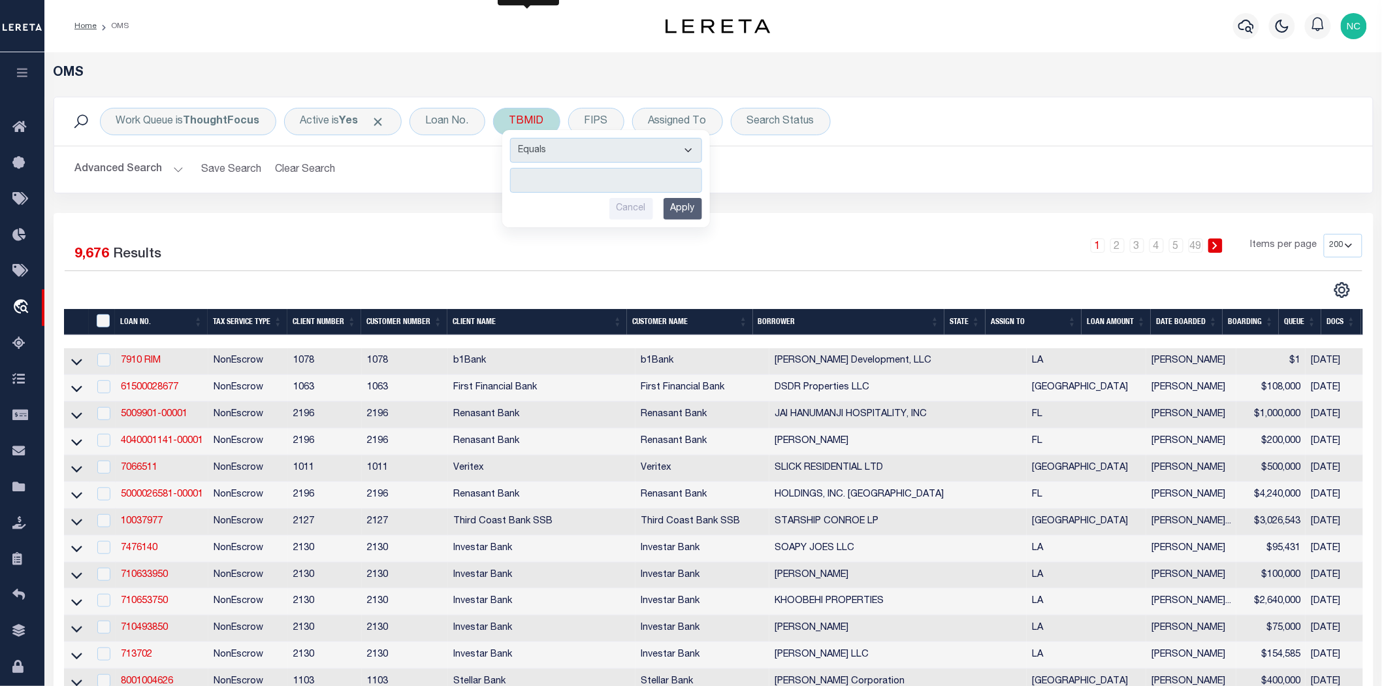
click at [564, 175] on input "number" at bounding box center [606, 180] width 192 height 25
type input "3517229"
click at [686, 210] on input "Apply" at bounding box center [683, 209] width 39 height 22
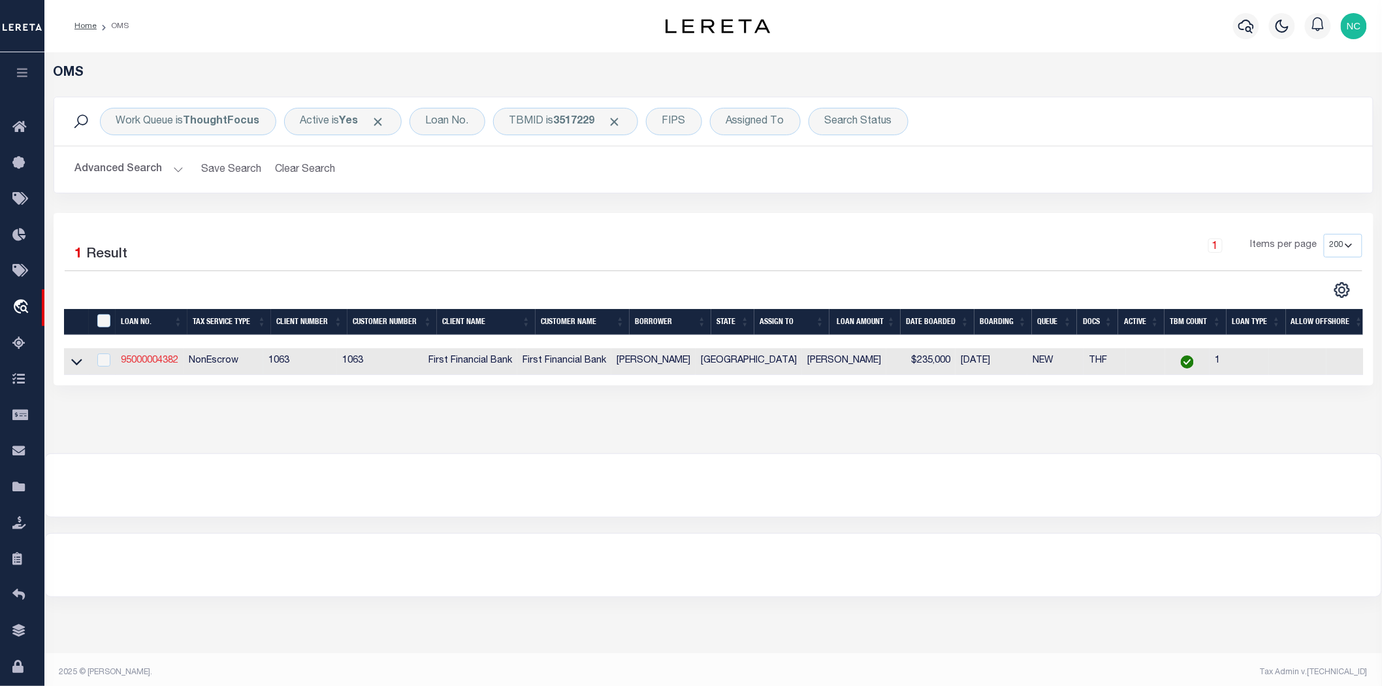
click at [155, 361] on link "95000004382" at bounding box center [149, 360] width 57 height 9
type input "95000004382"
type input "[PERSON_NAME]"
select select "7347"
select select "542"
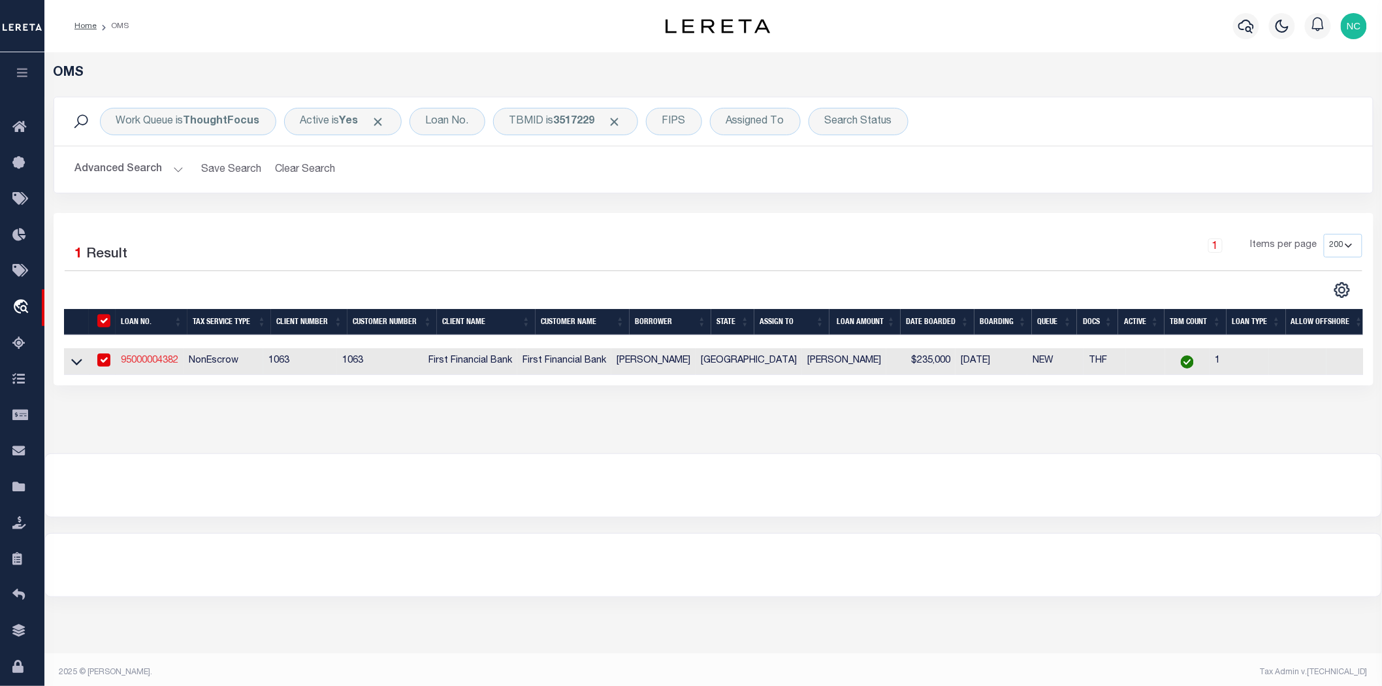
select select "NonEscrow"
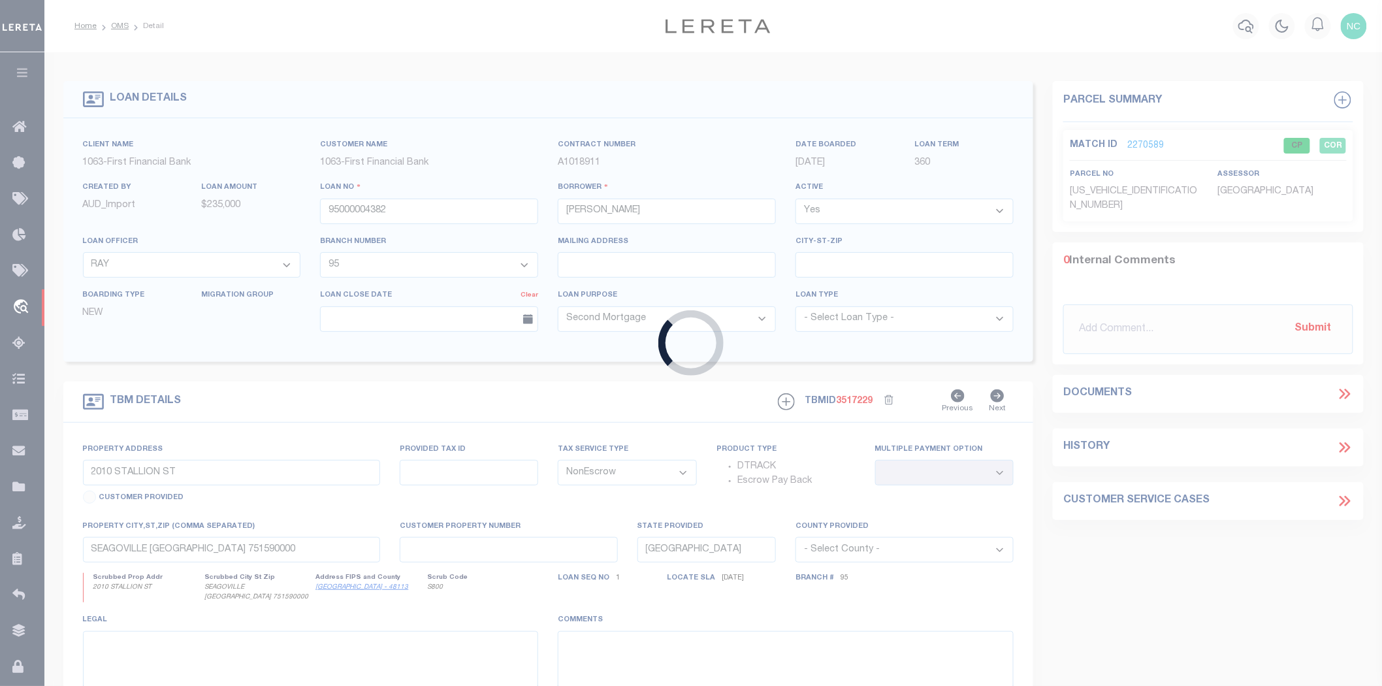
type input "[STREET_ADDRESS][PERSON_NAME]"
select select
type input "[PERSON_NAME] TX 762490000"
select select
select select "7347"
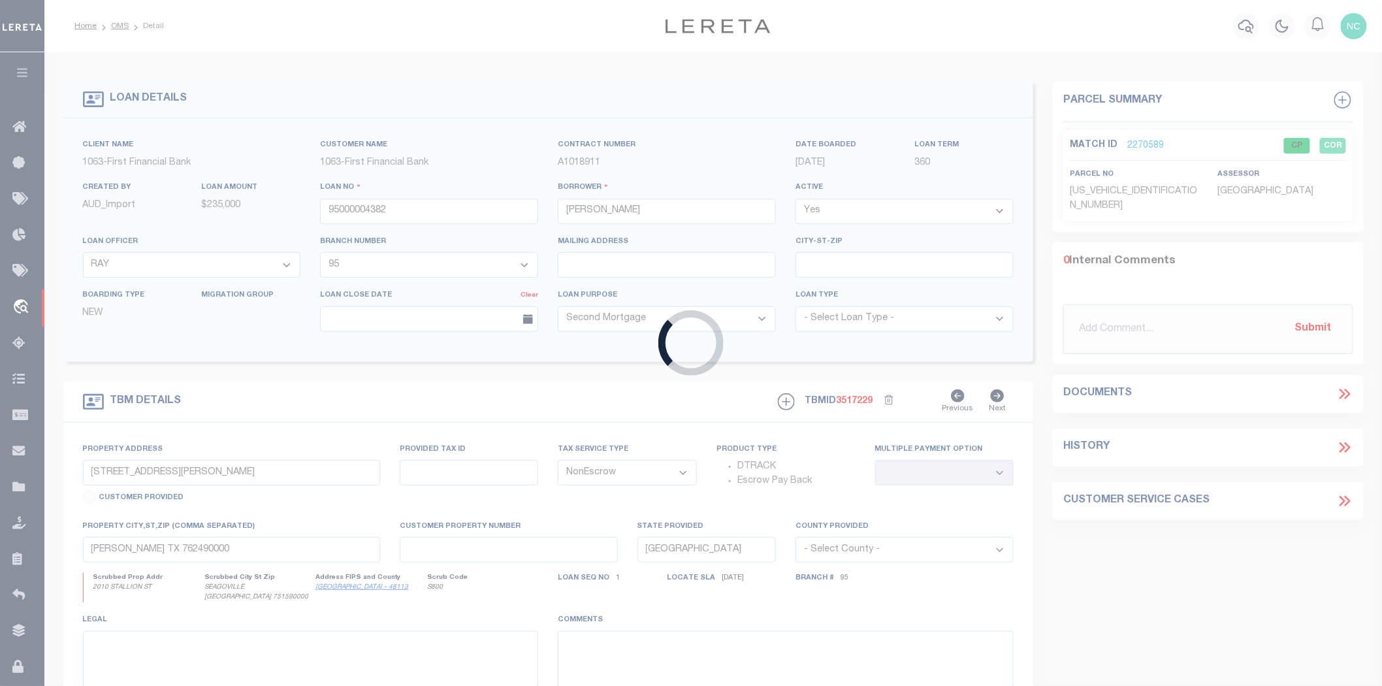
select select "542"
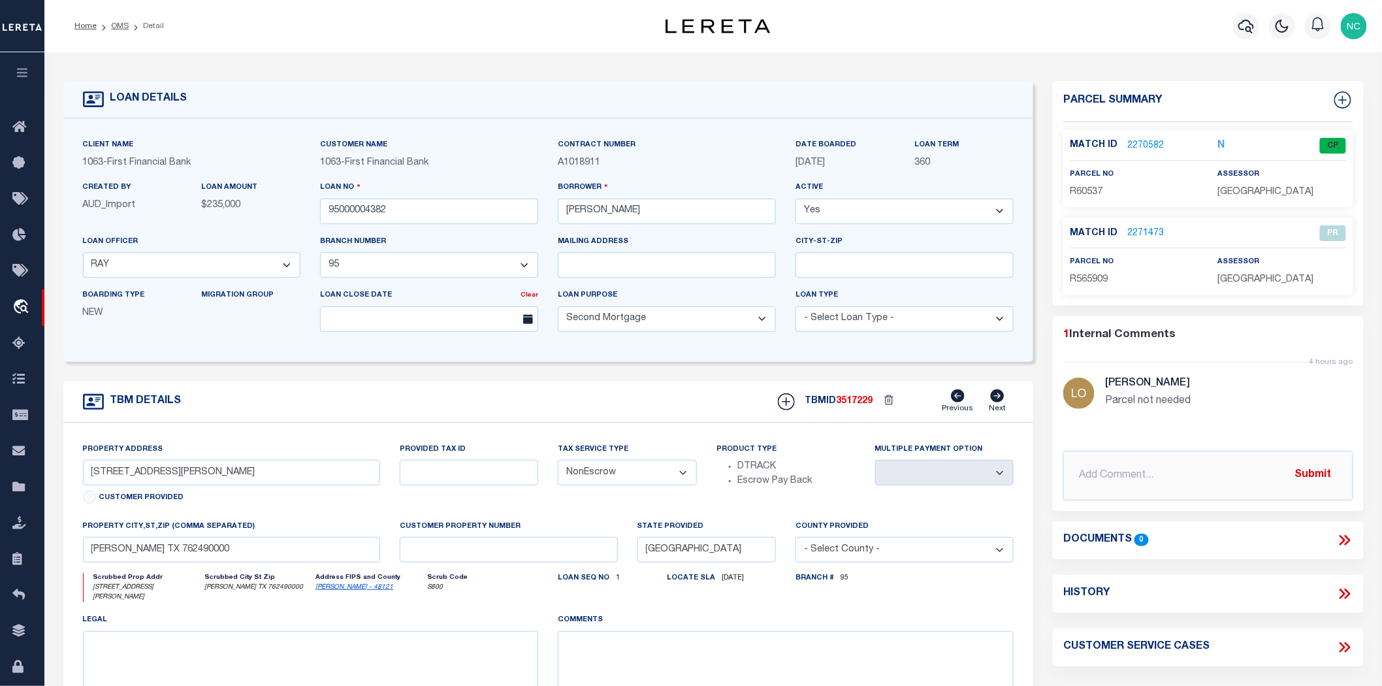
click at [1146, 141] on link "2270582" at bounding box center [1145, 146] width 37 height 14
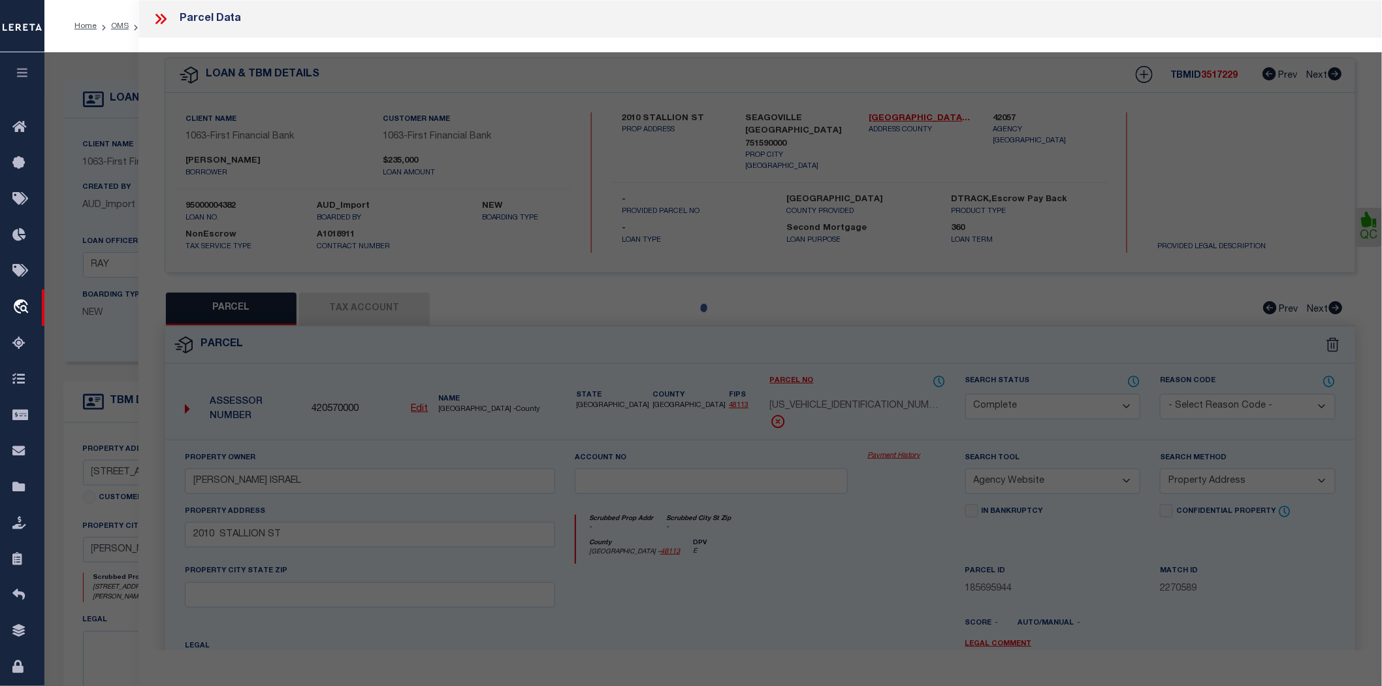
select select "AS"
select select
checkbox input "false"
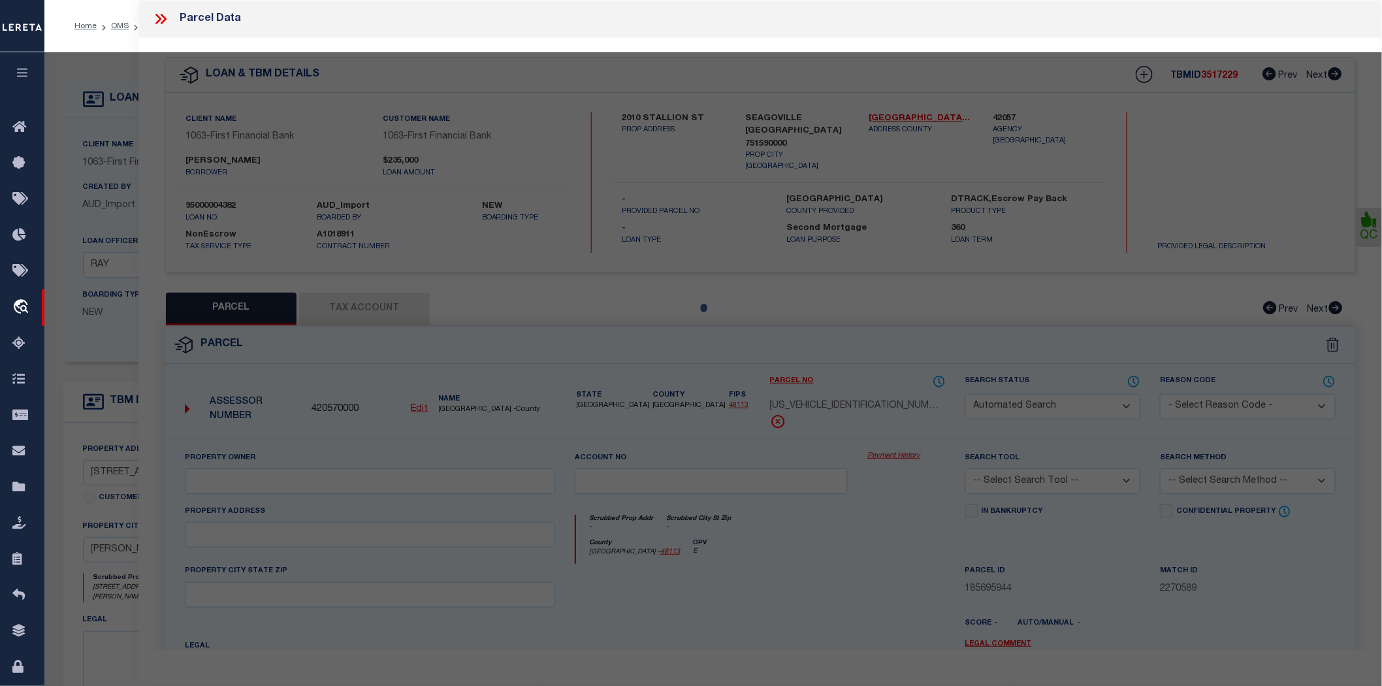
select select "CP"
type input "[PERSON_NAME] CONCRETE COMPANY LLC"
select select "AGW"
select select "ADD"
type input "[STREET_ADDRESS][PERSON_NAME]"
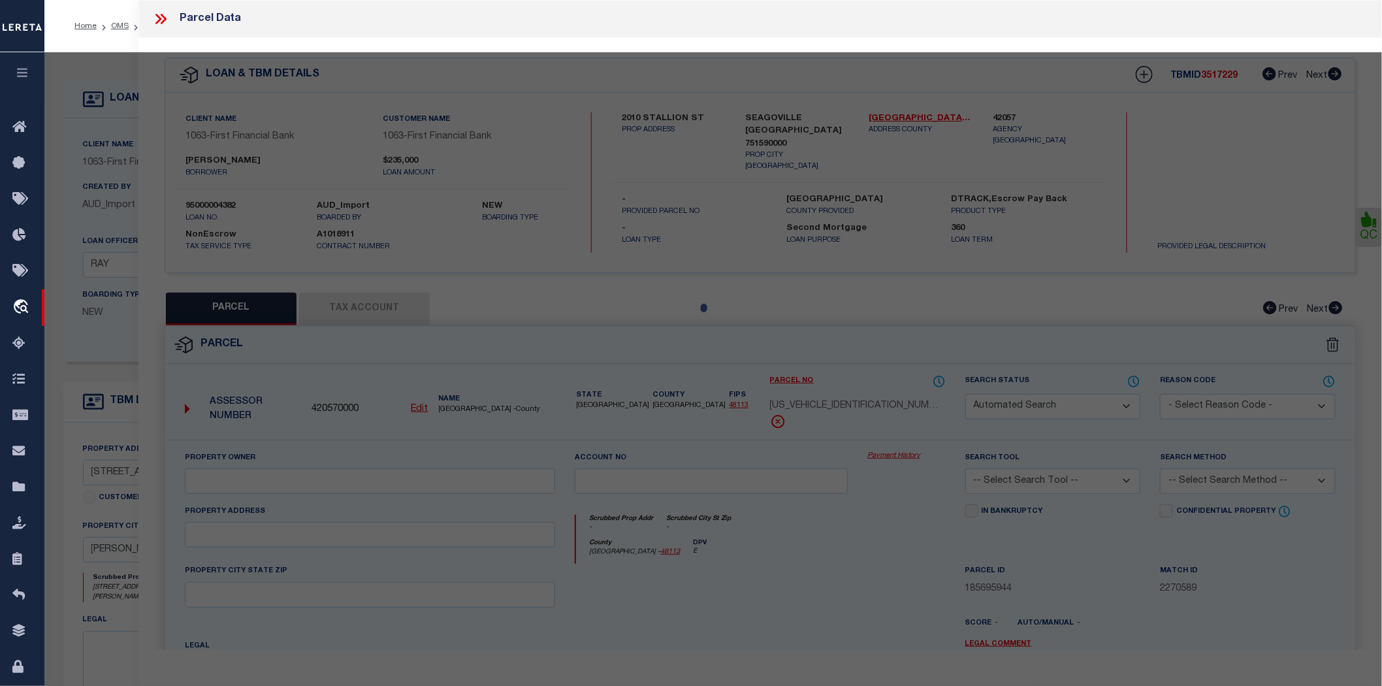
type input "[PERSON_NAME] TX 76249"
type textarea "A0156A BBB & CRR, TR 8, 2.0 ACRES"
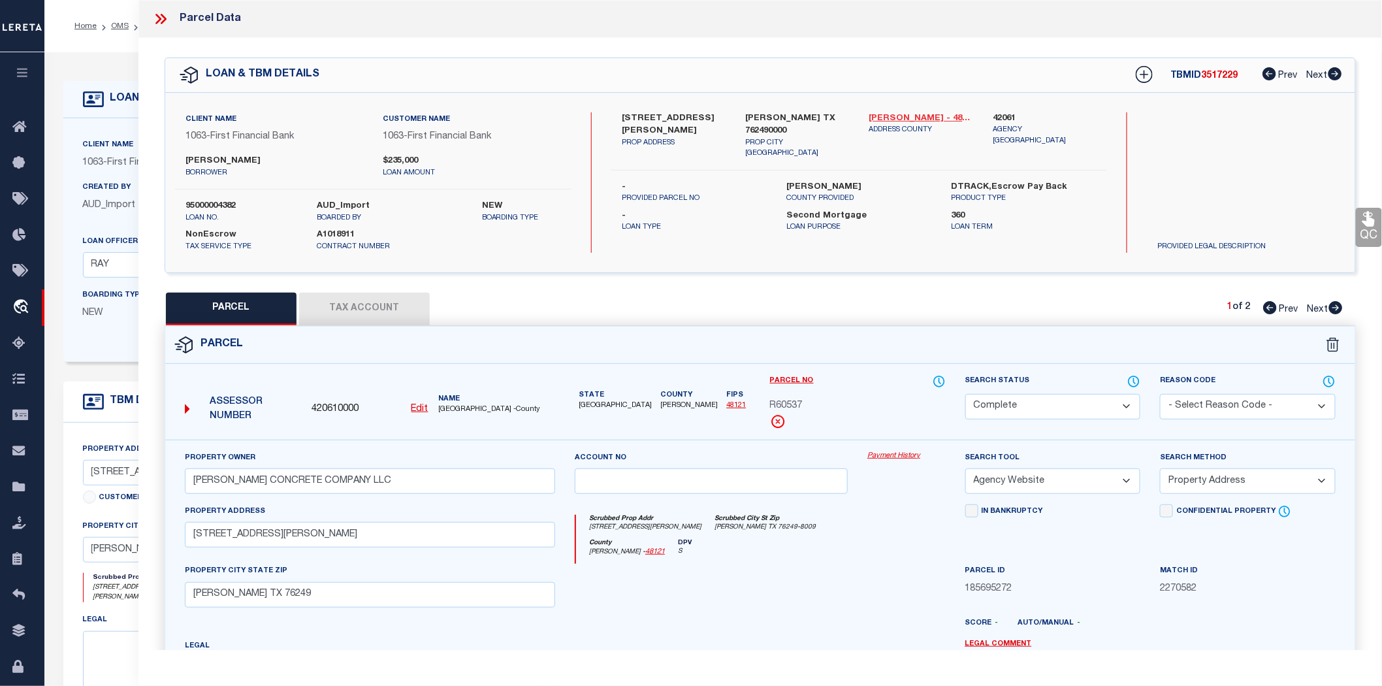
click at [896, 118] on link "[PERSON_NAME] - 48121" at bounding box center [921, 118] width 104 height 13
drag, startPoint x: 617, startPoint y: 113, endPoint x: 693, endPoint y: 114, distance: 76.4
click at [693, 114] on div "[STREET_ADDRESS][PERSON_NAME] PROP ADDRESS" at bounding box center [673, 135] width 123 height 47
copy label "[STREET_ADDRESS][PERSON_NAME]"
click at [165, 16] on icon at bounding box center [160, 18] width 17 height 17
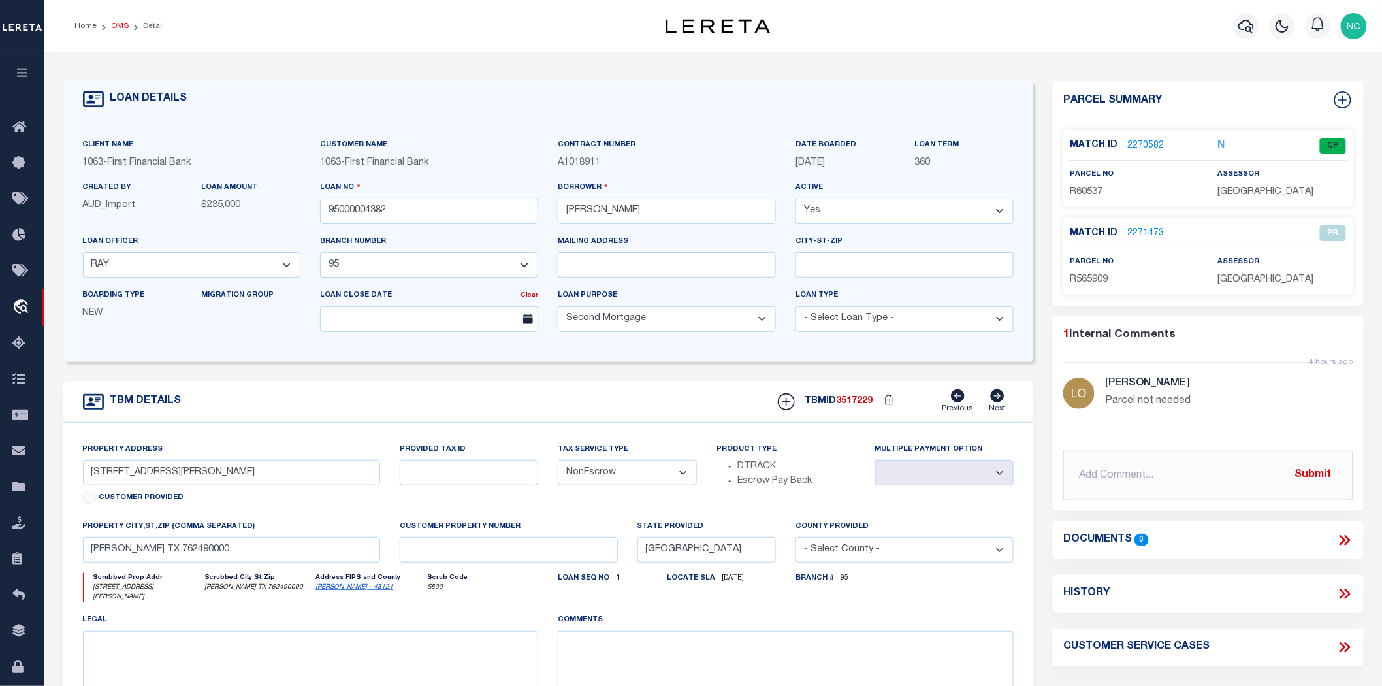
click at [118, 22] on link "OMS" at bounding box center [120, 26] width 18 height 8
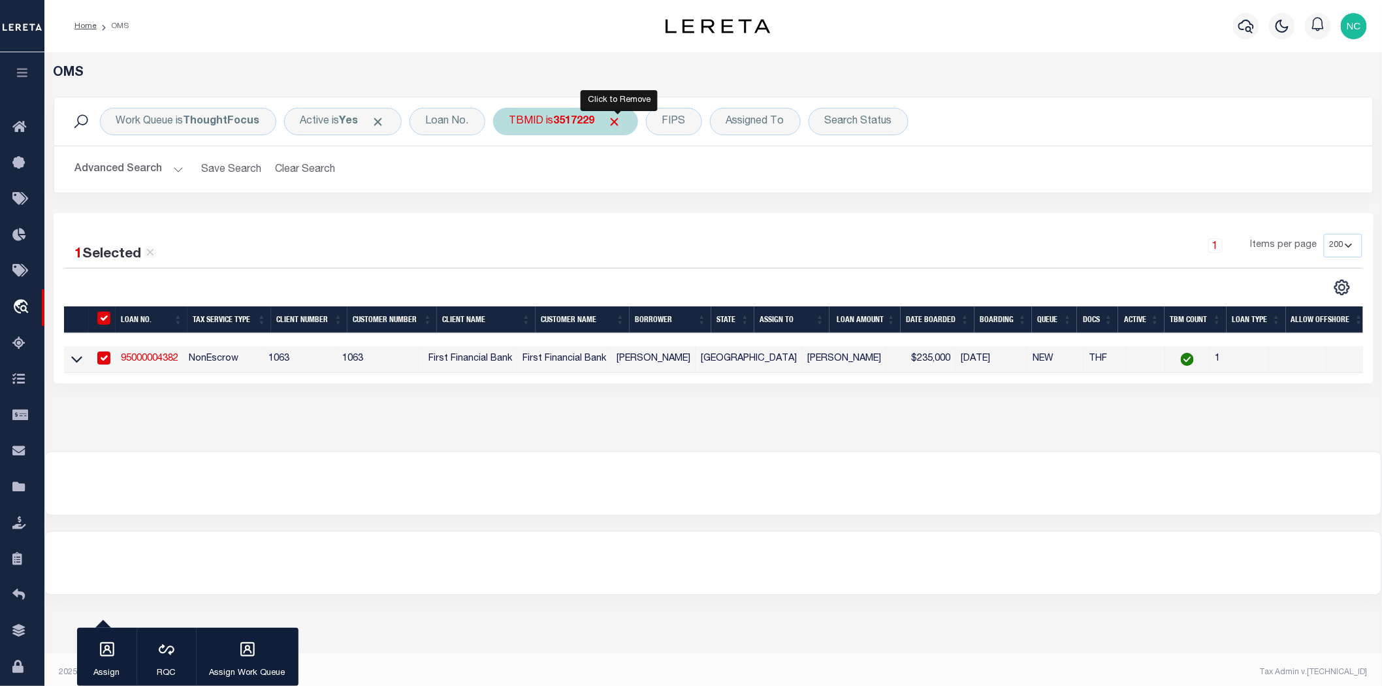
click at [619, 123] on span "Click to Remove" at bounding box center [615, 122] width 14 height 14
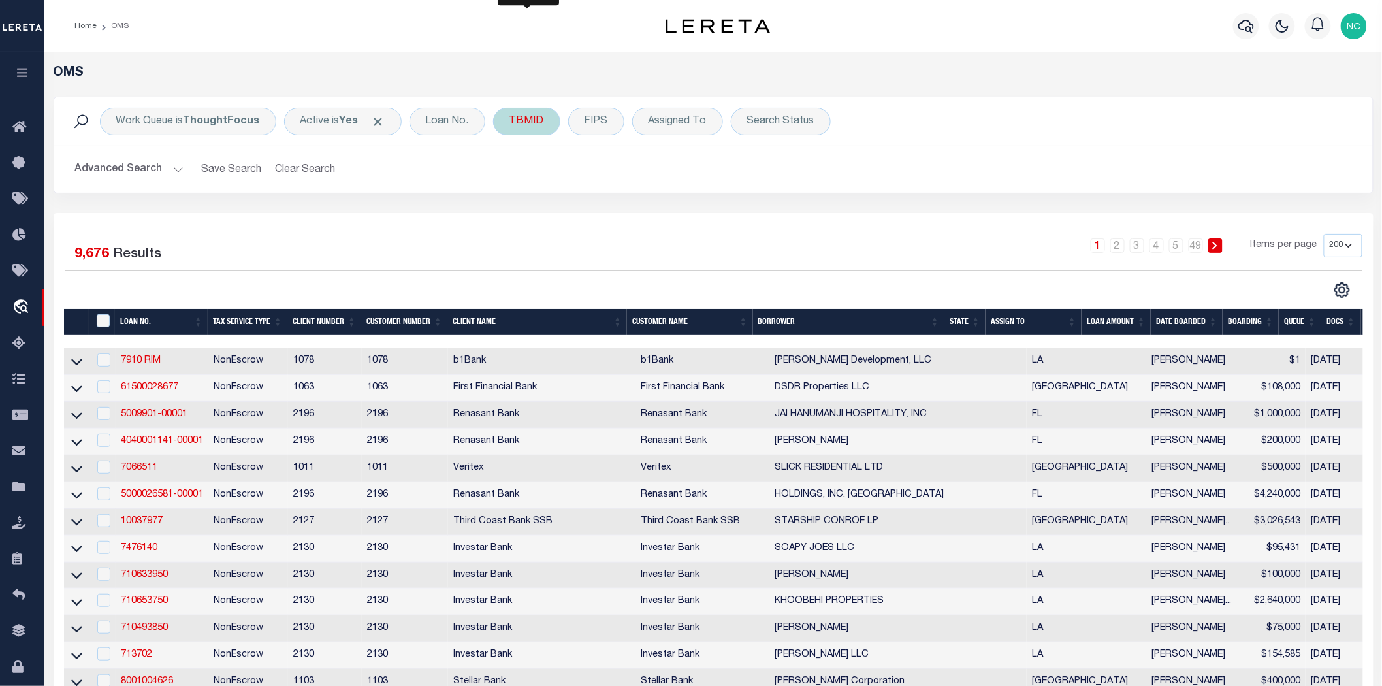
click at [559, 118] on div "TBMID" at bounding box center [526, 121] width 67 height 27
click at [536, 174] on input "number" at bounding box center [606, 180] width 192 height 25
type input "3517230"
click at [686, 212] on input "Apply" at bounding box center [683, 209] width 39 height 22
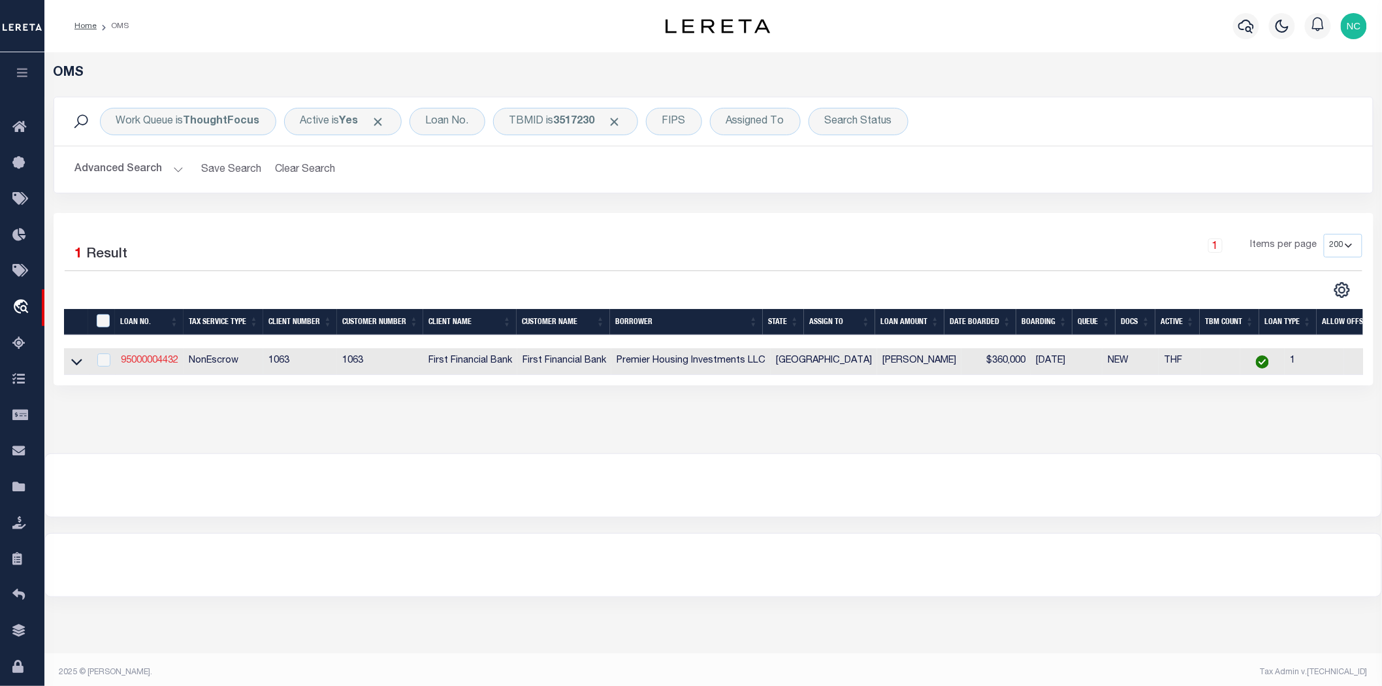
click at [148, 358] on link "95000004432" at bounding box center [149, 360] width 57 height 9
type input "95000004432"
type input "Premier Housing Investments LLC"
select select "400"
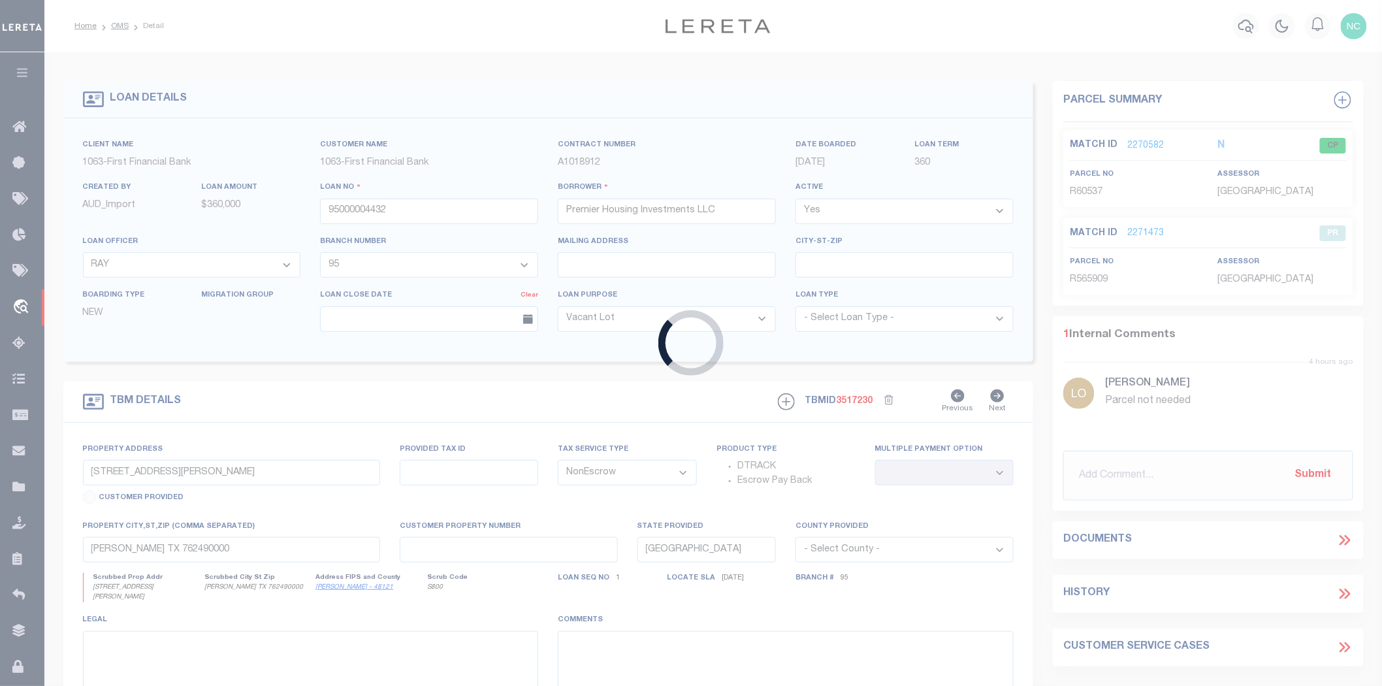
type input "[STREET_ADDRESS][PERSON_NAME]"
select select
type input "[PERSON_NAME] TX 76023"
select select
select select "7347"
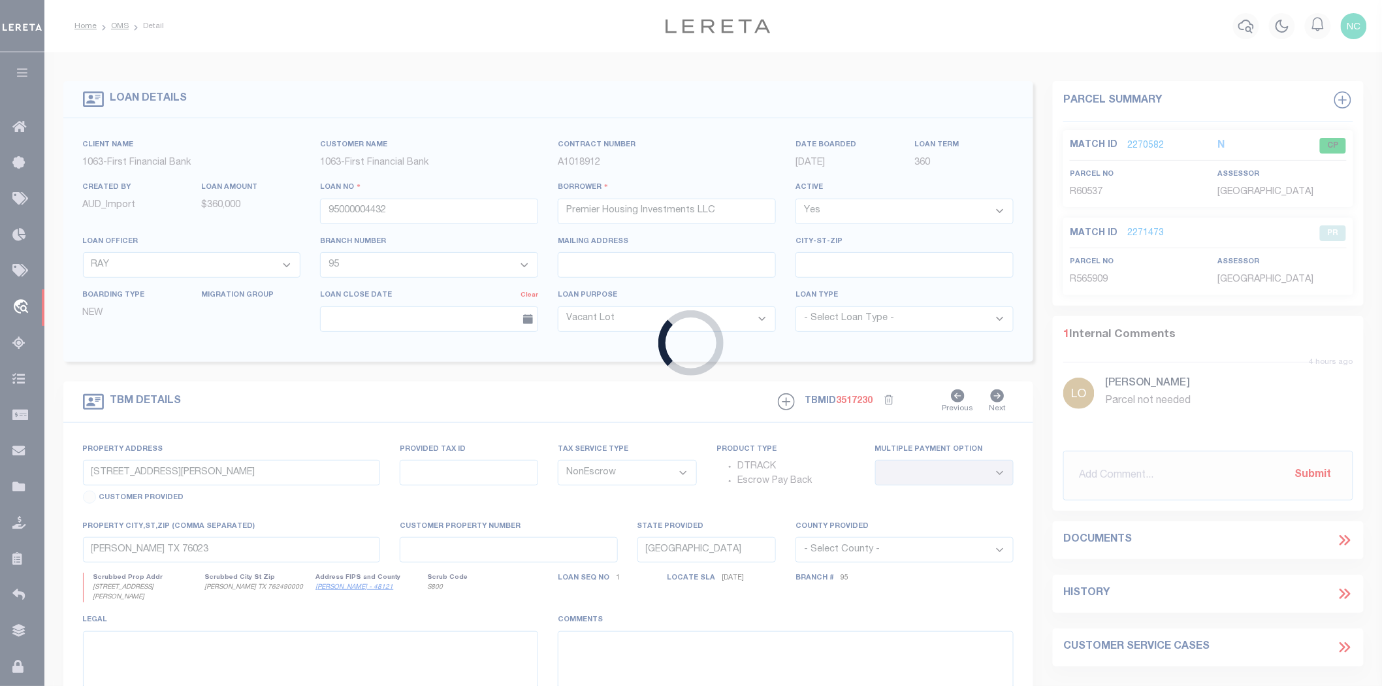
select select "542"
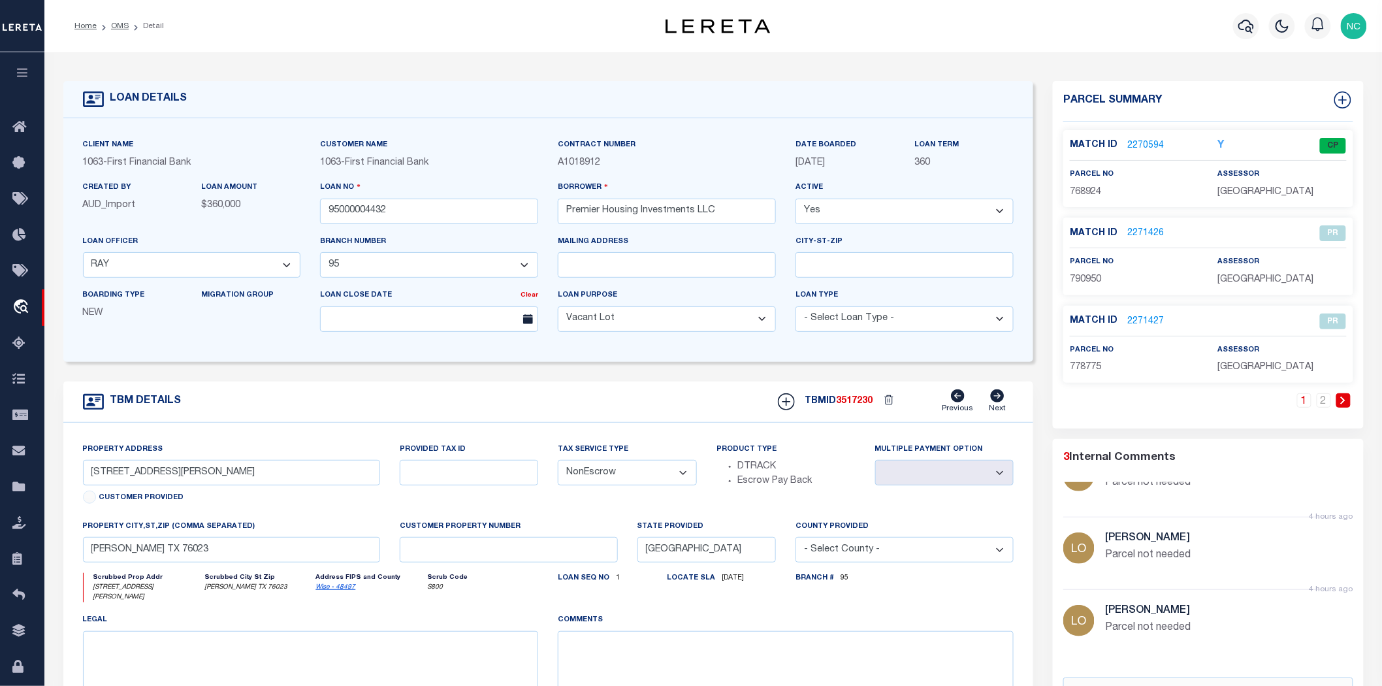
click at [1144, 140] on link "2270594" at bounding box center [1145, 146] width 37 height 14
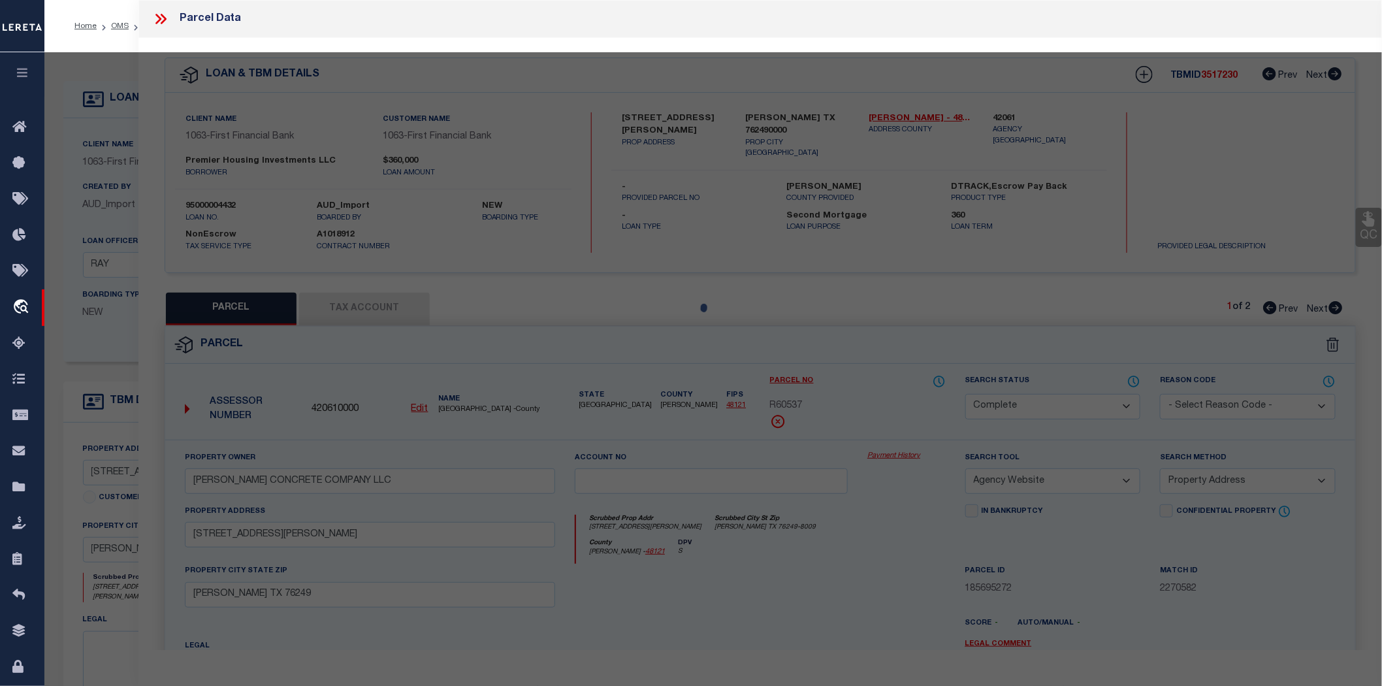
select select "AS"
select select
checkbox input "false"
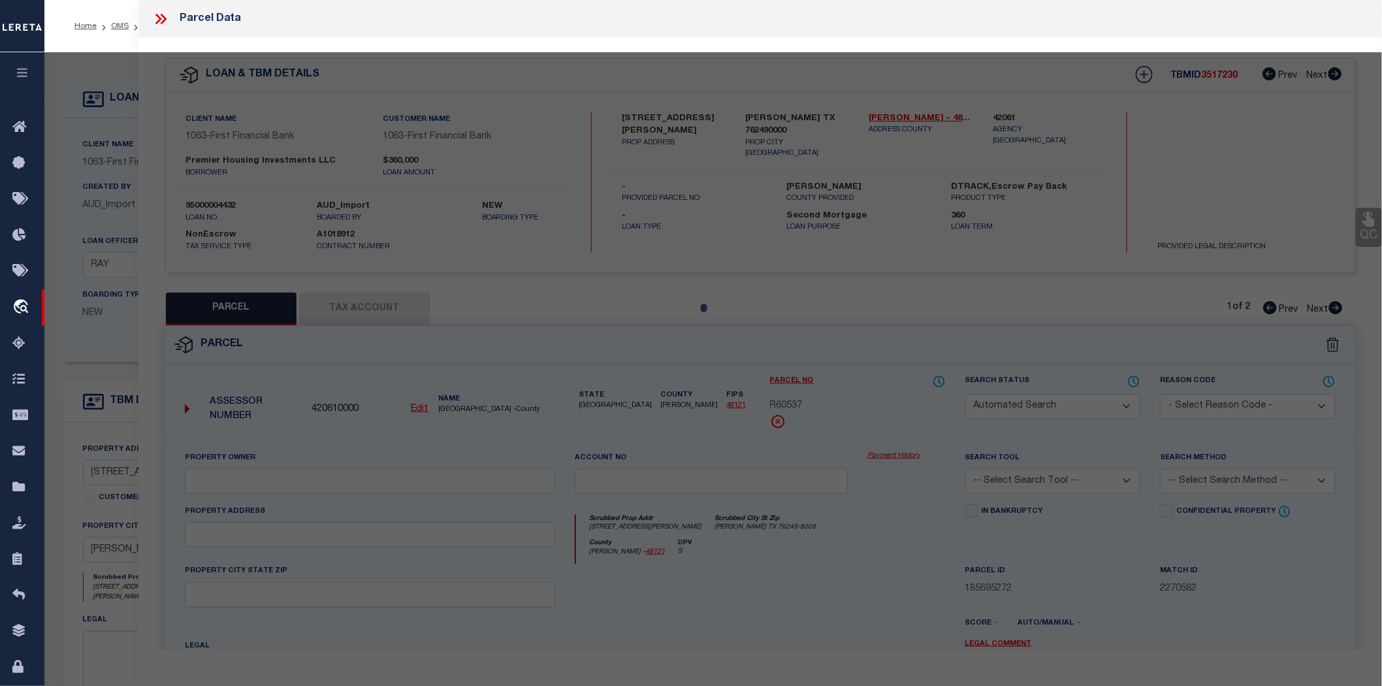
select select "CP"
type input "8M INVESTMENT GROUP LLC"
select select "AGW"
select select "ADD"
type input "130 N [PERSON_NAME]"
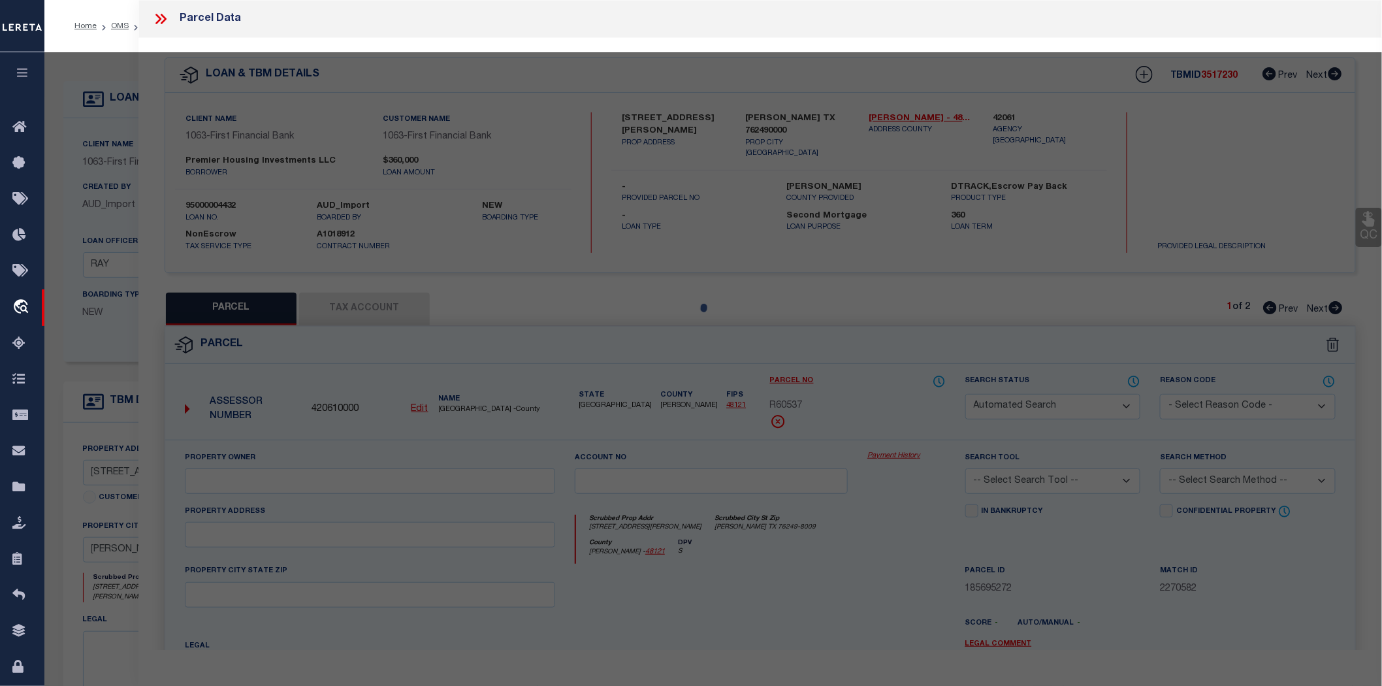
type input "[GEOGRAPHIC_DATA]"
type textarea "LOT 1-5 BLK 42 ORIGINAL [PERSON_NAME]"
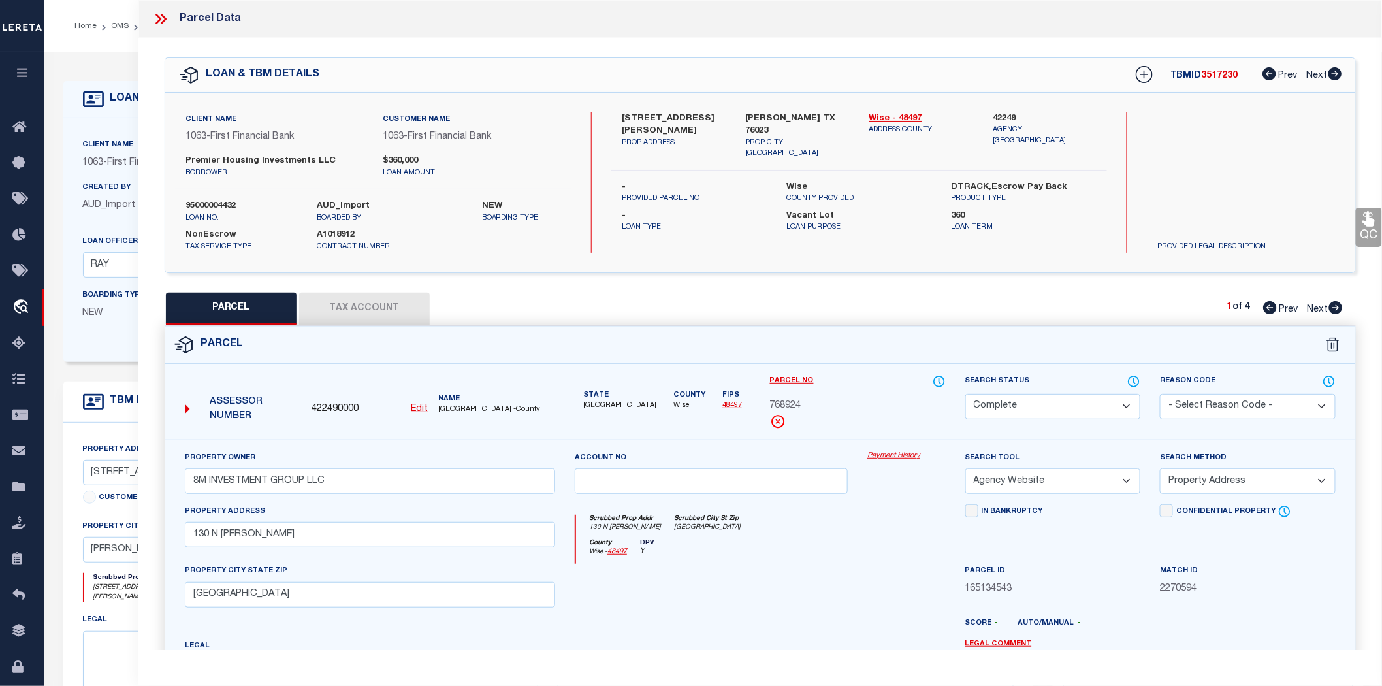
click at [1332, 310] on icon at bounding box center [1336, 307] width 14 height 13
select select "AS"
select select
checkbox input "false"
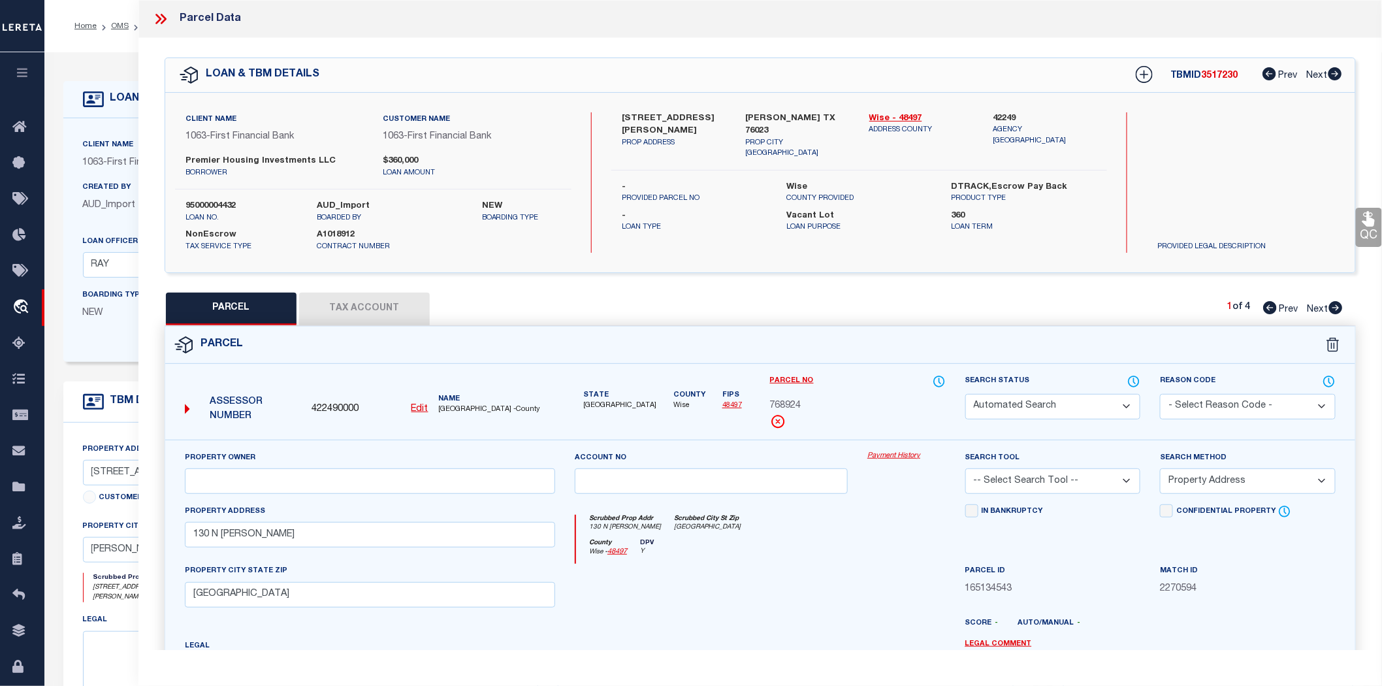
checkbox input "false"
click at [1332, 310] on icon at bounding box center [1336, 307] width 14 height 13
click at [1264, 308] on icon at bounding box center [1270, 307] width 14 height 13
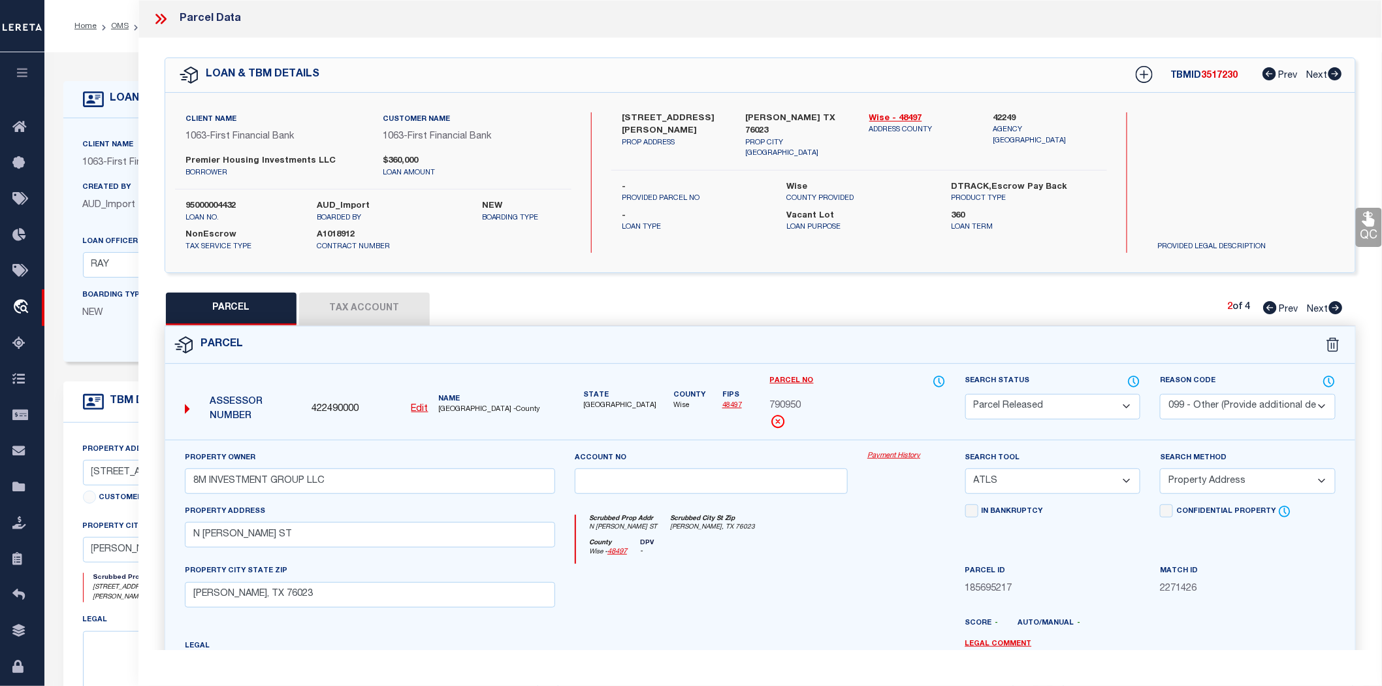
click at [1264, 308] on icon at bounding box center [1270, 307] width 14 height 13
click at [893, 115] on link "Wise - 48497" at bounding box center [921, 118] width 104 height 13
drag, startPoint x: 622, startPoint y: 114, endPoint x: 719, endPoint y: 115, distance: 97.3
click at [719, 115] on label "[STREET_ADDRESS][PERSON_NAME]" at bounding box center [674, 124] width 104 height 25
copy label "[STREET_ADDRESS][PERSON_NAME]"
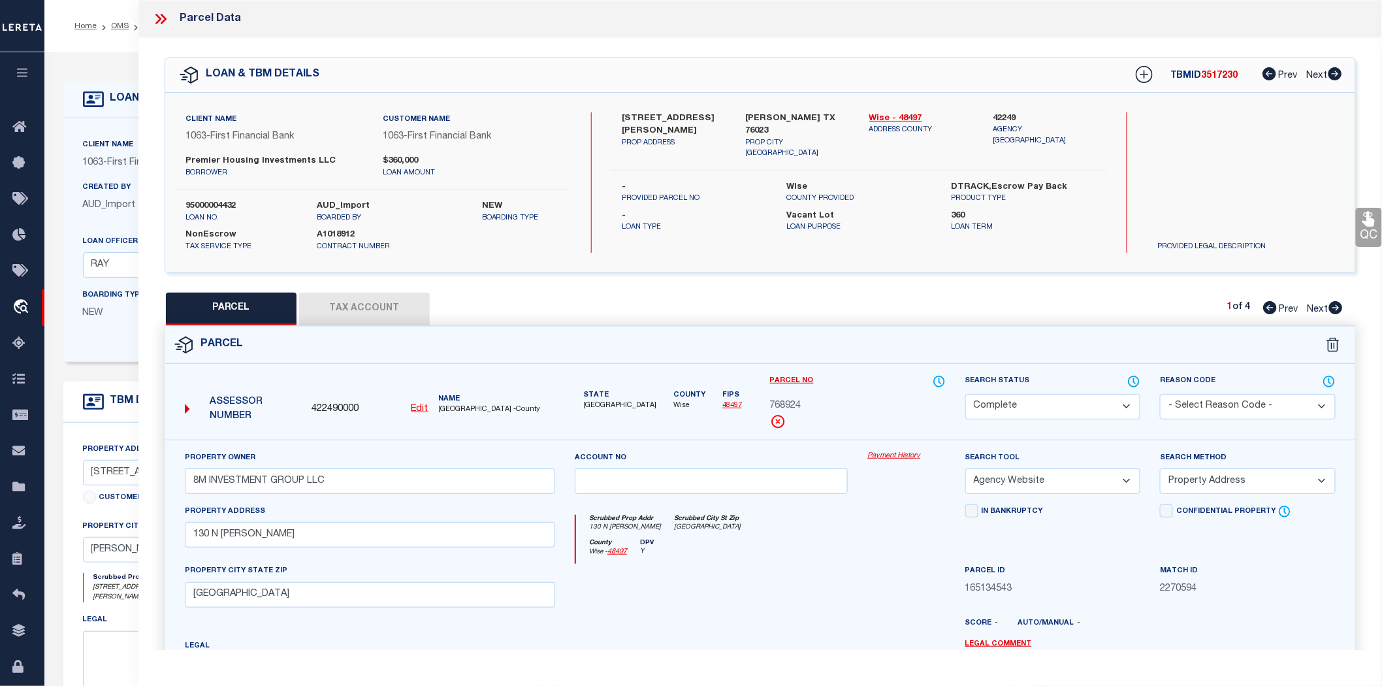
click at [716, 145] on div "[STREET_ADDRESS][PERSON_NAME] PROP ADDRESS [PERSON_NAME][GEOGRAPHIC_DATA] PROP …" at bounding box center [859, 141] width 496 height 58
click at [266, 161] on label "Premier Housing Investments LLC" at bounding box center [274, 161] width 178 height 13
copy div "Premier Housing Investments LLC"
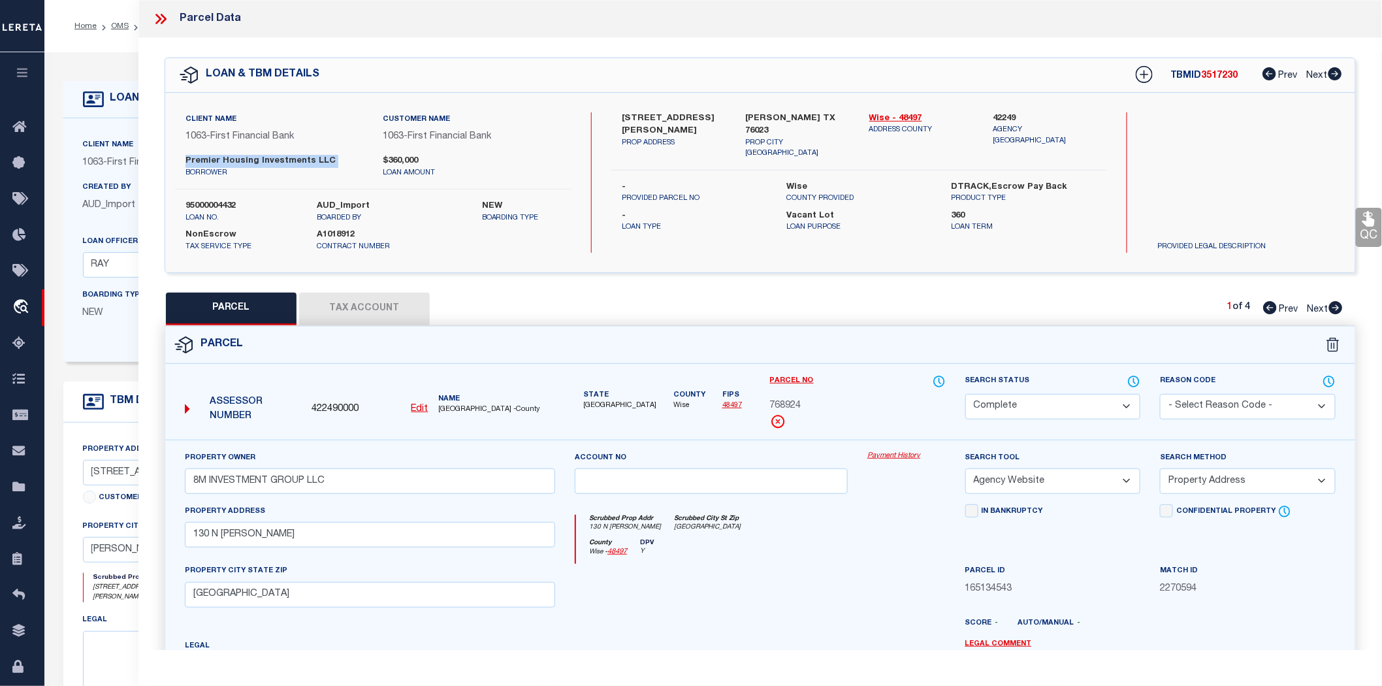
click at [786, 399] on span "768924" at bounding box center [785, 406] width 31 height 14
copy span "768924"
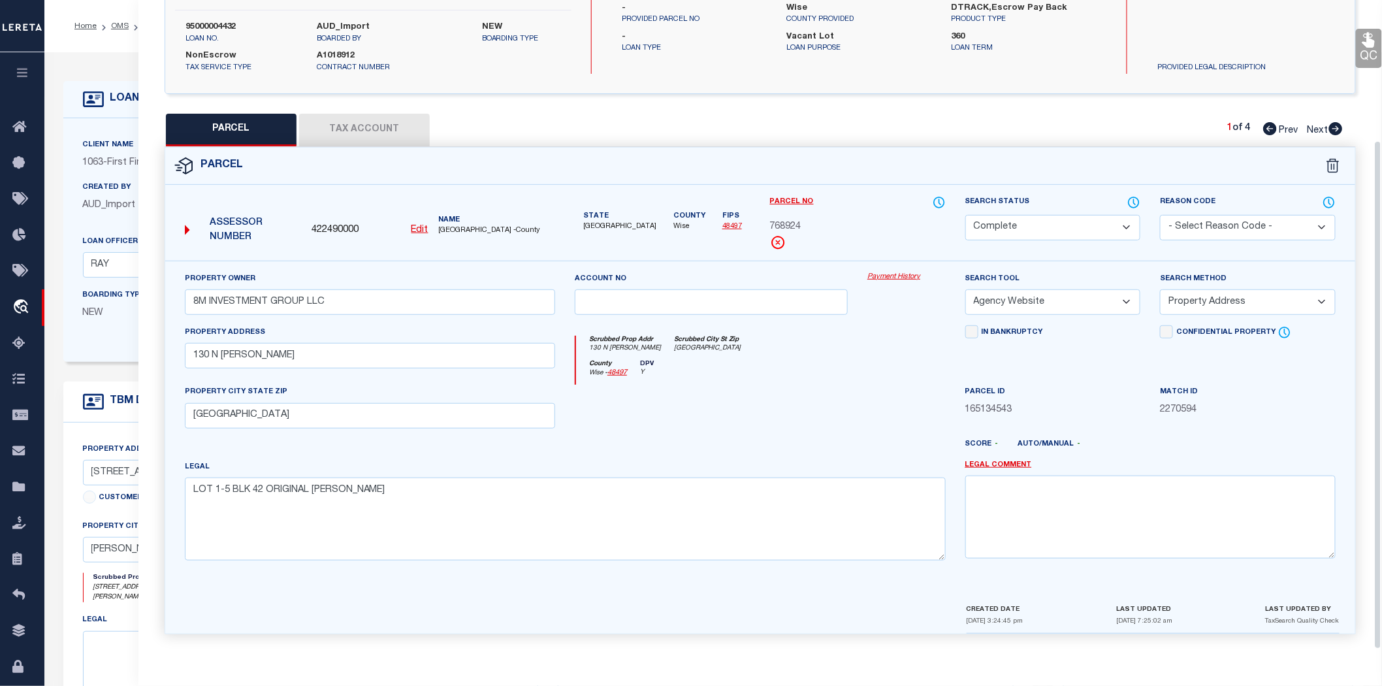
click at [812, 382] on div "County Wise - 48497 DPV Y" at bounding box center [760, 372] width 369 height 25
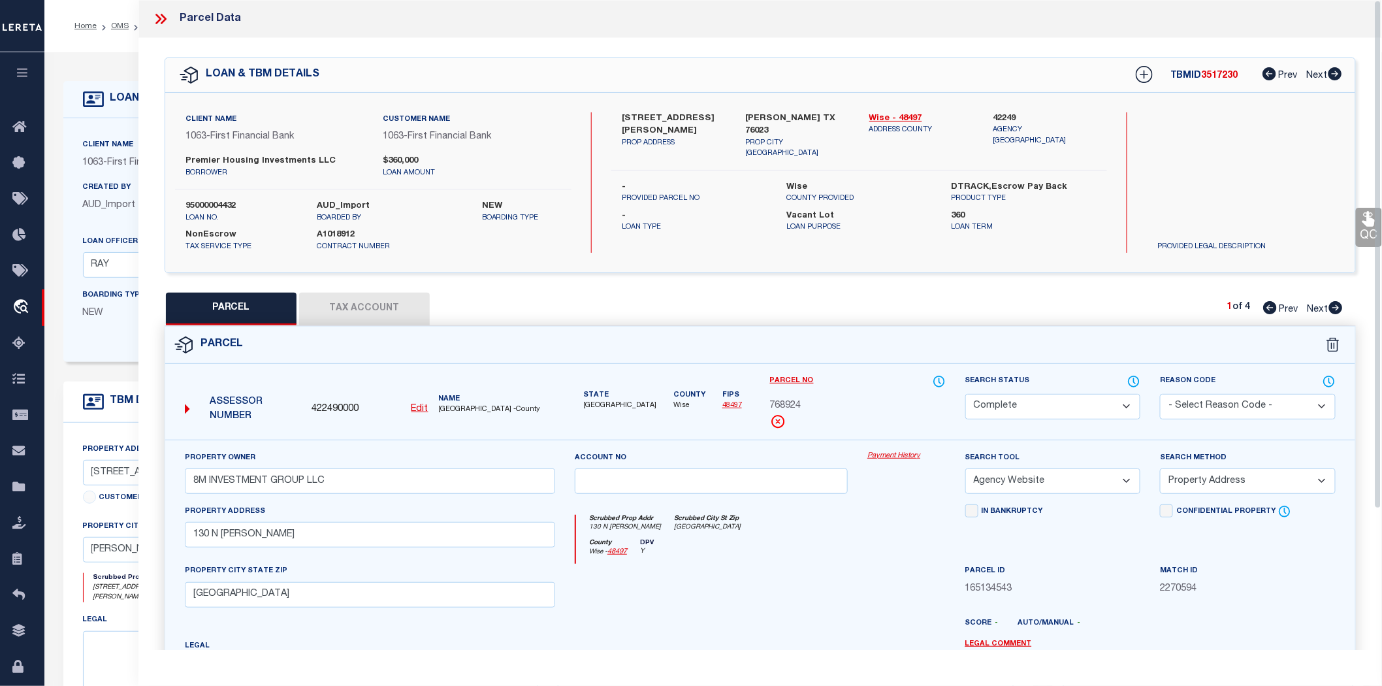
click at [161, 21] on icon at bounding box center [160, 18] width 17 height 17
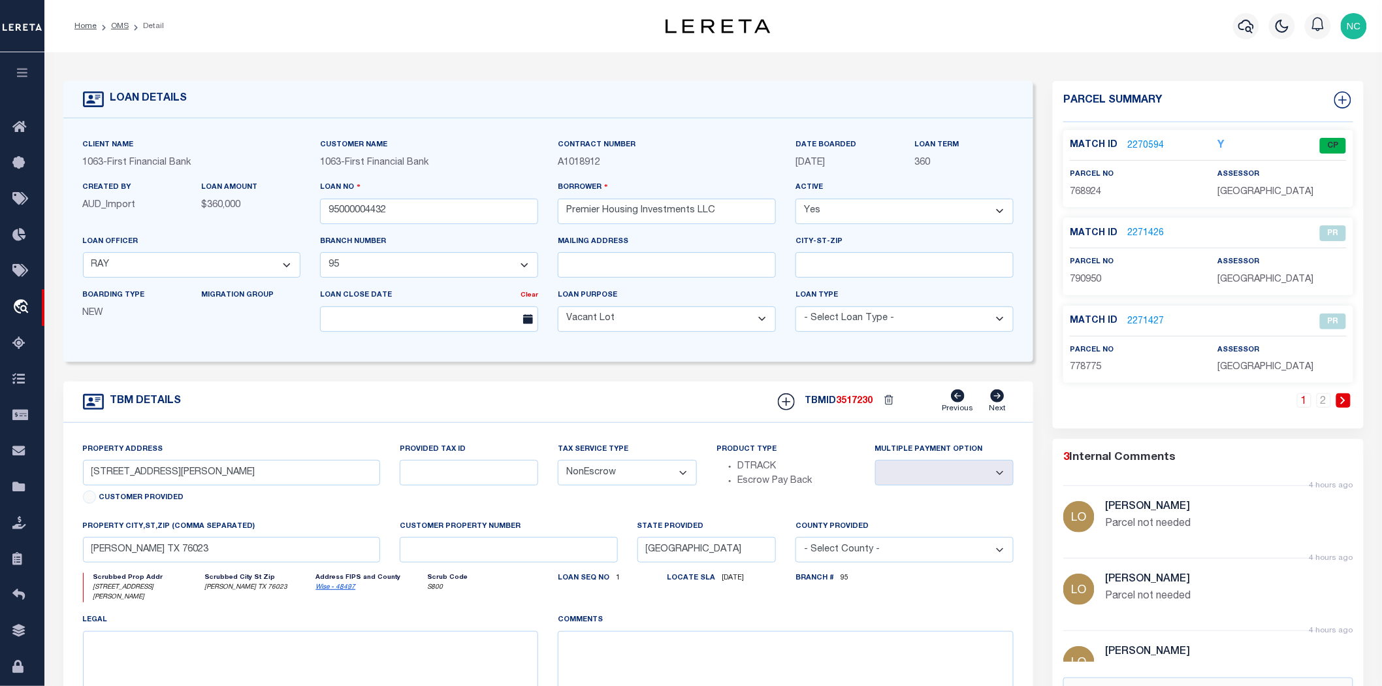
click at [1143, 141] on link "2270594" at bounding box center [1145, 146] width 37 height 14
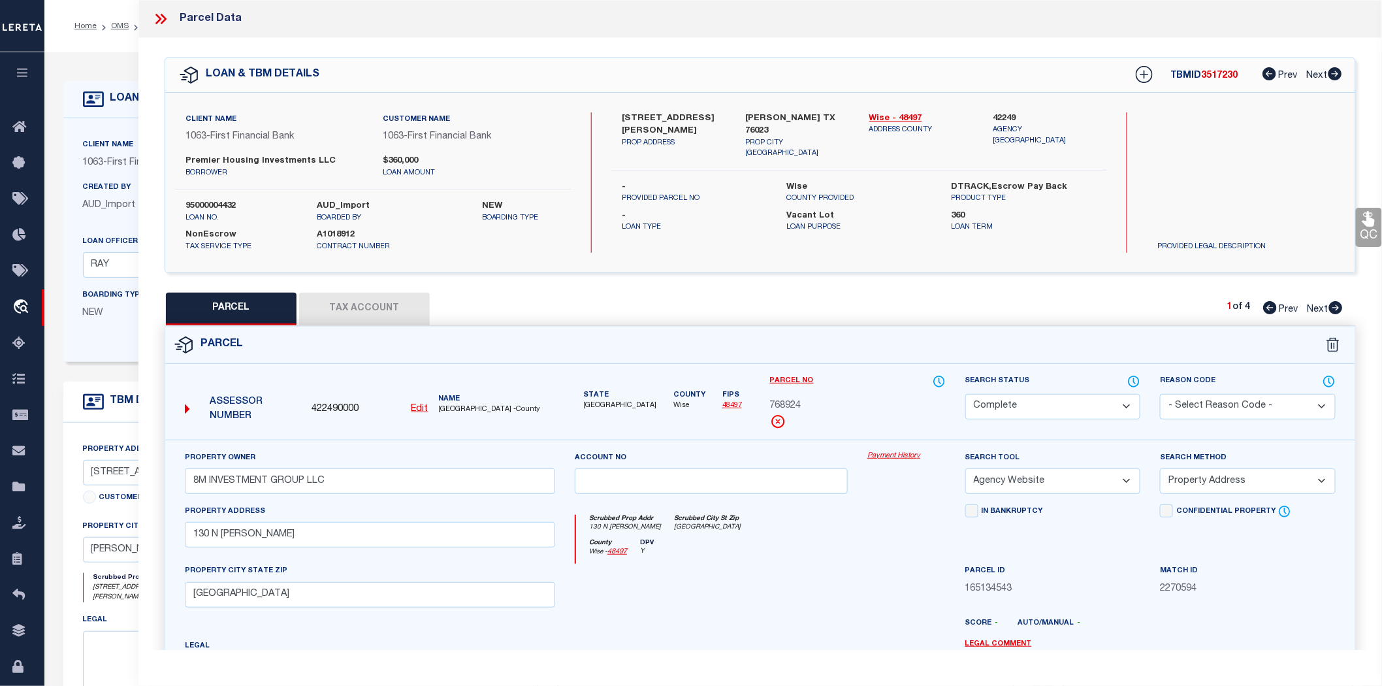
scroll to position [145, 0]
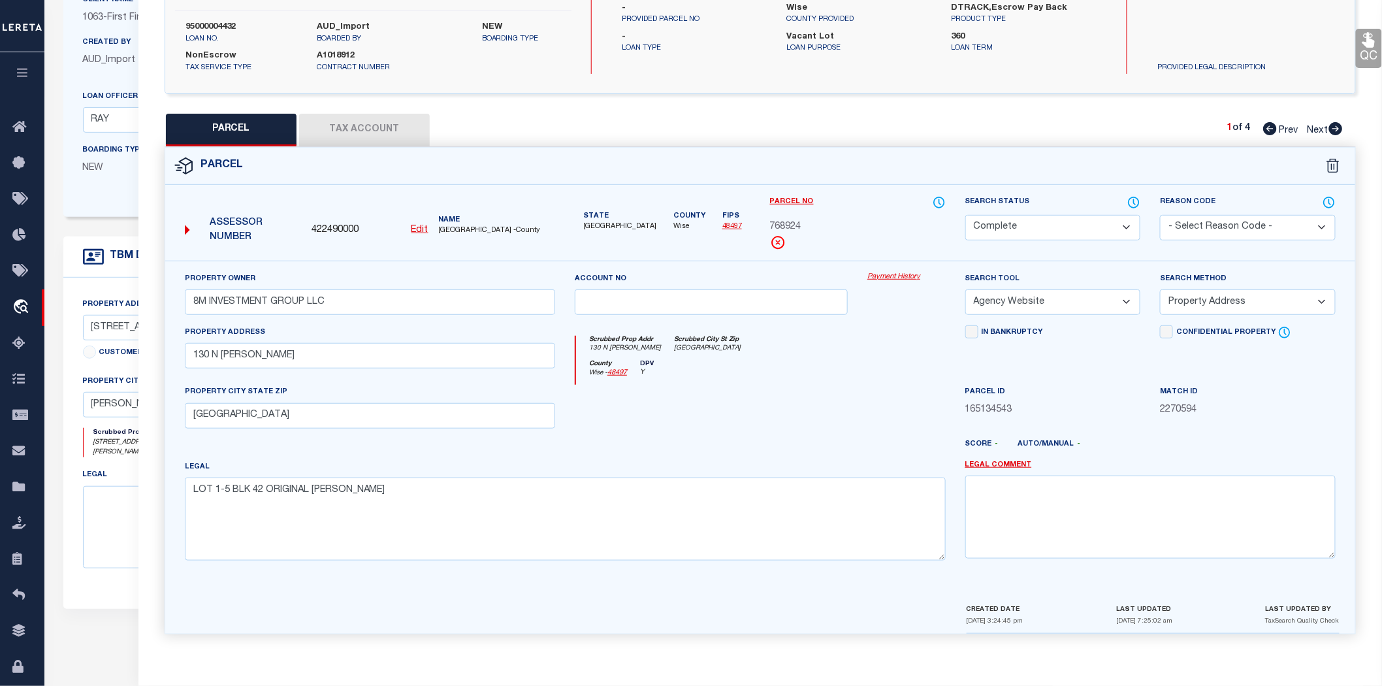
drag, startPoint x: 1146, startPoint y: 31, endPoint x: 1249, endPoint y: 50, distance: 105.6
click at [1249, 50] on div "PROVIDED LEGAL DESCRIPTION" at bounding box center [1237, 46] width 201 height 56
click at [820, 444] on div at bounding box center [808, 449] width 293 height 21
drag, startPoint x: 344, startPoint y: 492, endPoint x: 201, endPoint y: 487, distance: 143.1
click at [201, 487] on textarea "LOT 1-5 BLK 42 ORIGINAL [PERSON_NAME]" at bounding box center [565, 518] width 761 height 82
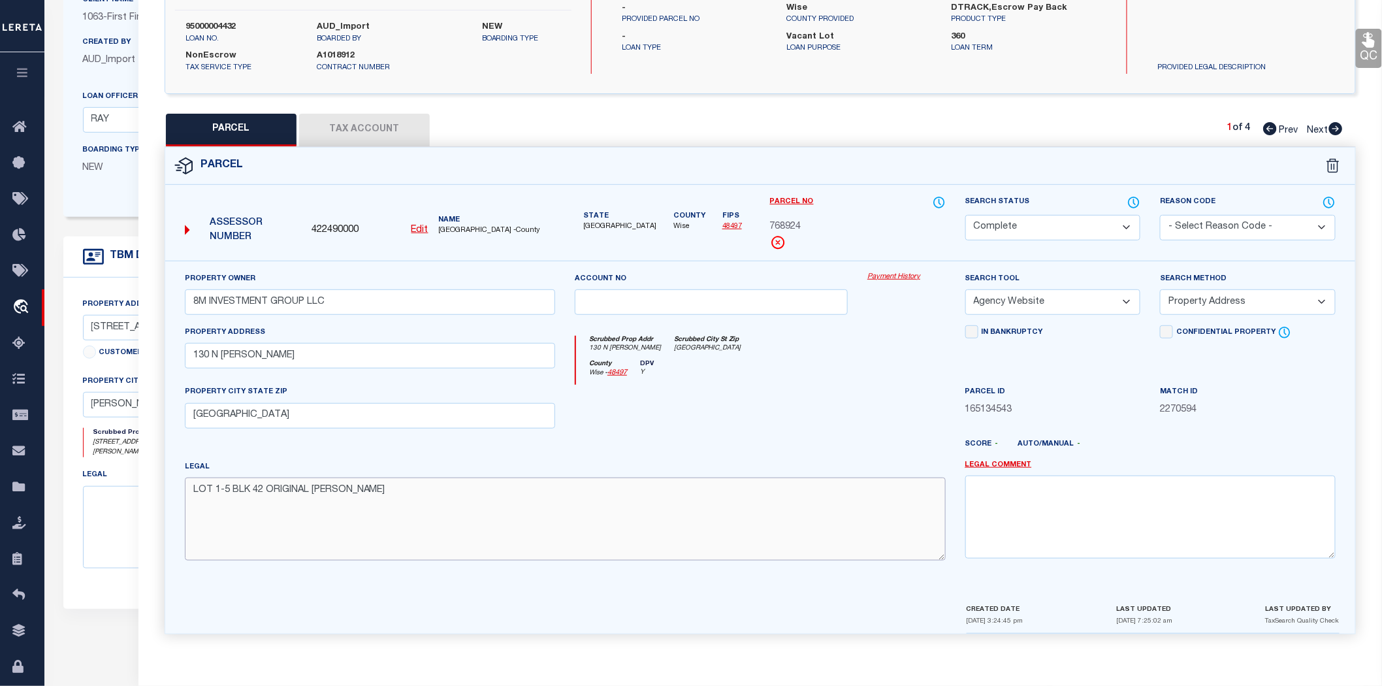
click at [312, 532] on textarea "LOT 1-5 BLK 42 ORIGINAL [PERSON_NAME]" at bounding box center [565, 518] width 761 height 82
drag, startPoint x: 334, startPoint y: 496, endPoint x: 201, endPoint y: 500, distance: 133.3
click at [201, 500] on textarea "LOT 1-5 BLK 42 ORIGINAL [PERSON_NAME]" at bounding box center [565, 518] width 761 height 82
click at [378, 500] on textarea "LOT 1-5 BLK 42 ORIGINAL [PERSON_NAME]" at bounding box center [565, 518] width 761 height 82
click at [677, 439] on div at bounding box center [808, 449] width 293 height 21
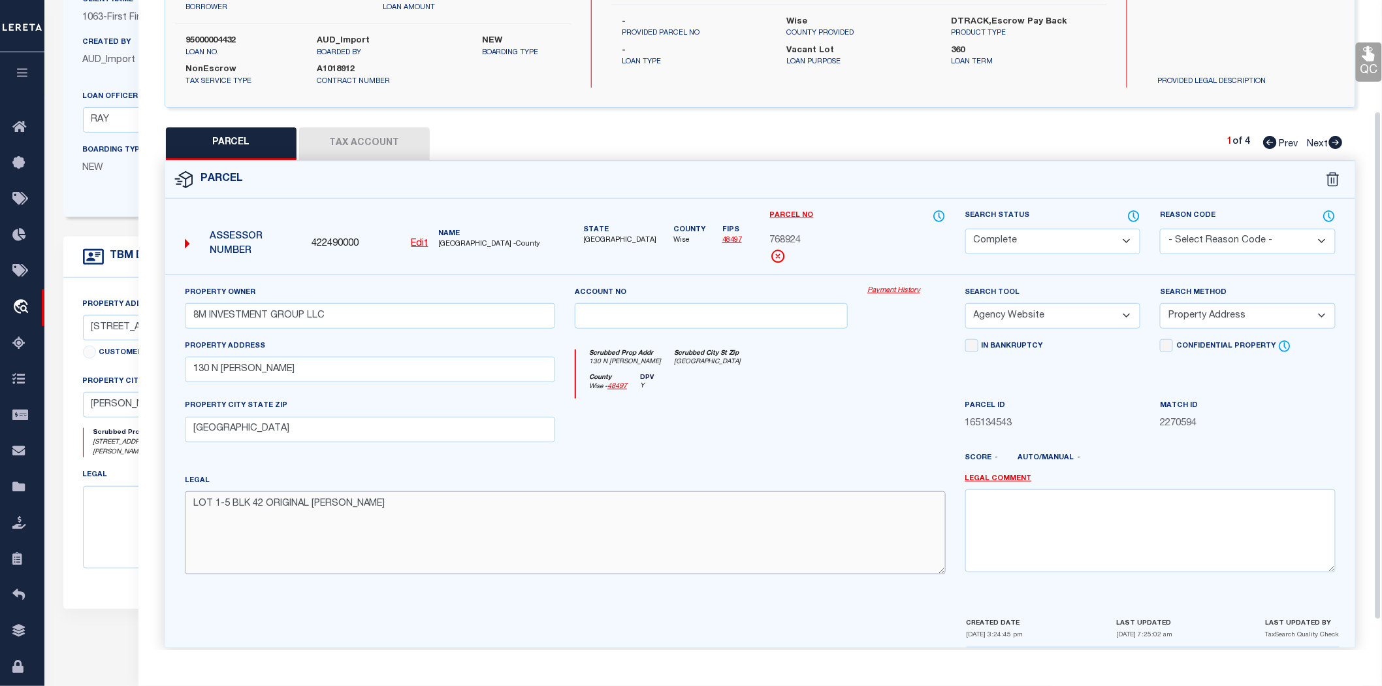
scroll to position [179, 0]
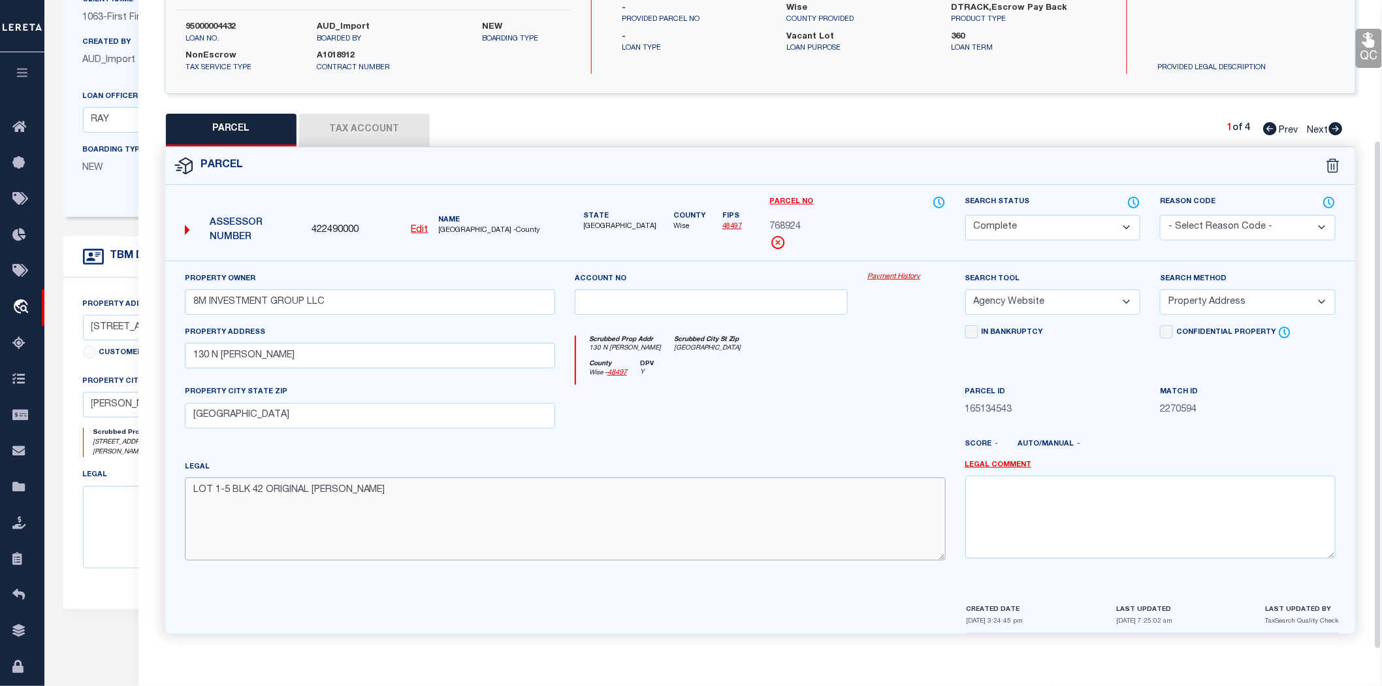
drag, startPoint x: 334, startPoint y: 641, endPoint x: 204, endPoint y: 637, distance: 130.0
click at [204, 637] on div "Parcel 422490000 Edit" at bounding box center [760, 398] width 1211 height 503
click at [784, 465] on div "Legal LOT 1-5 BLK 42 ORIGINAL [PERSON_NAME]" at bounding box center [565, 510] width 761 height 101
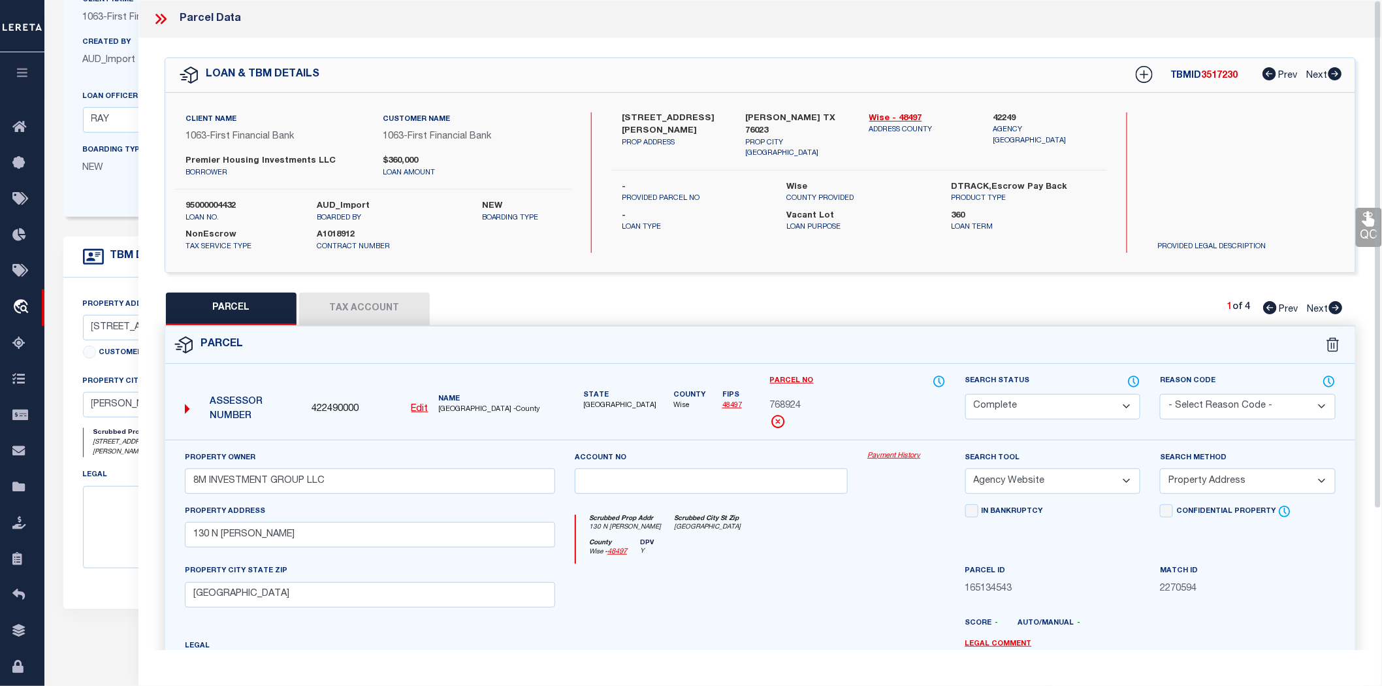
click at [695, 585] on div at bounding box center [711, 591] width 293 height 54
click at [163, 22] on icon at bounding box center [164, 19] width 6 height 10
